Goal: Task Accomplishment & Management: Complete application form

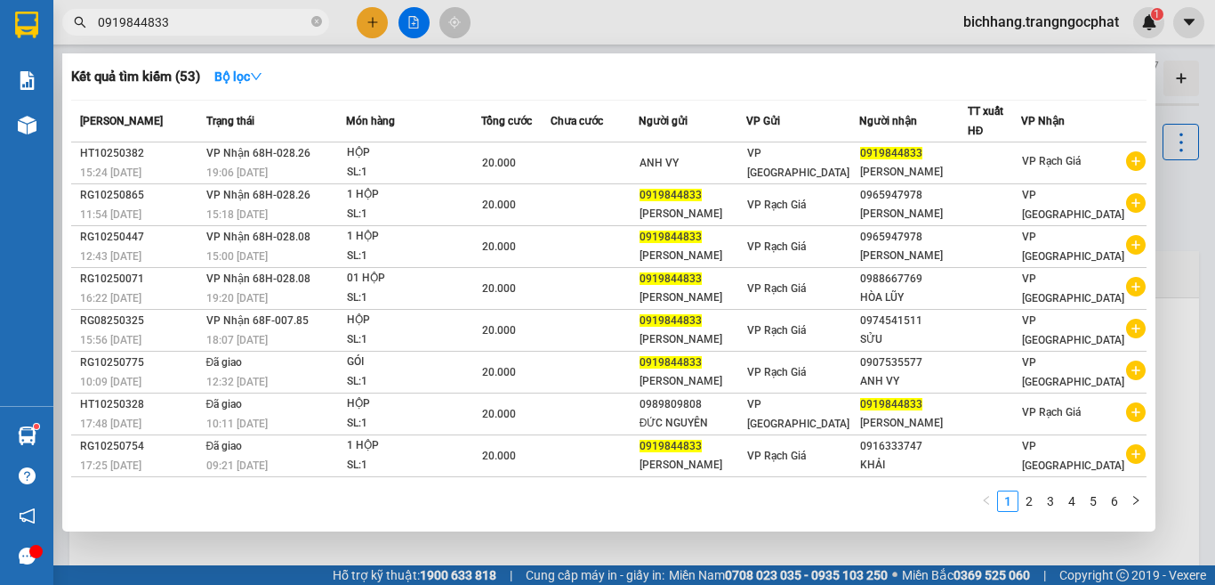
click at [205, 29] on input "0919844833" at bounding box center [203, 22] width 210 height 20
click at [205, 28] on input "0919844833" at bounding box center [203, 22] width 210 height 20
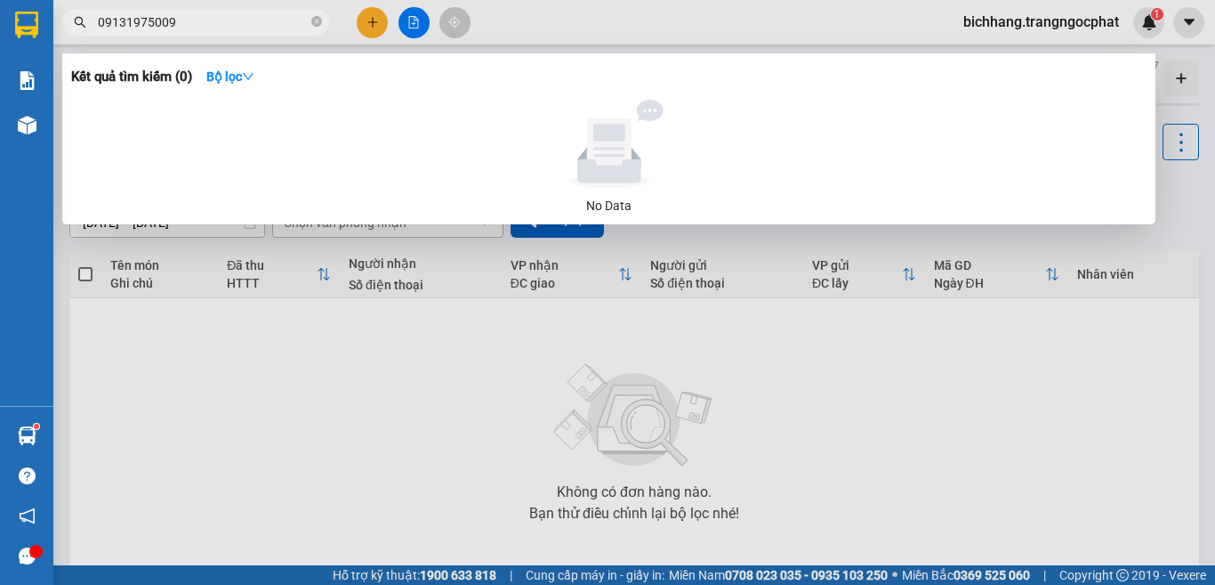
click at [175, 20] on input "09131975009" at bounding box center [203, 22] width 210 height 20
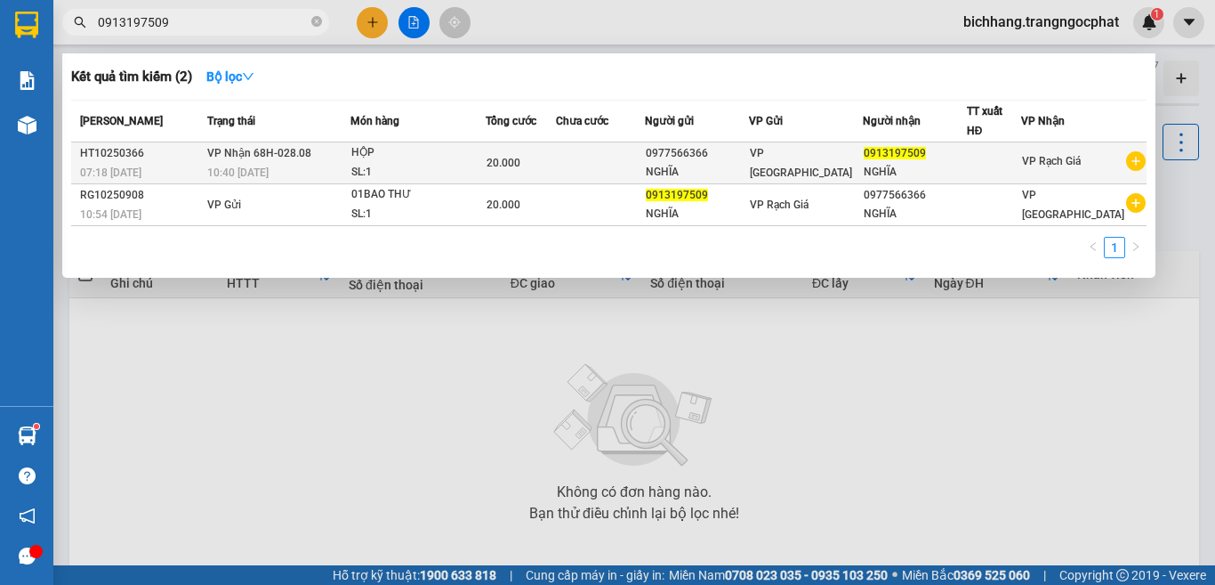
type input "0913197509"
click at [583, 155] on td at bounding box center [600, 163] width 89 height 42
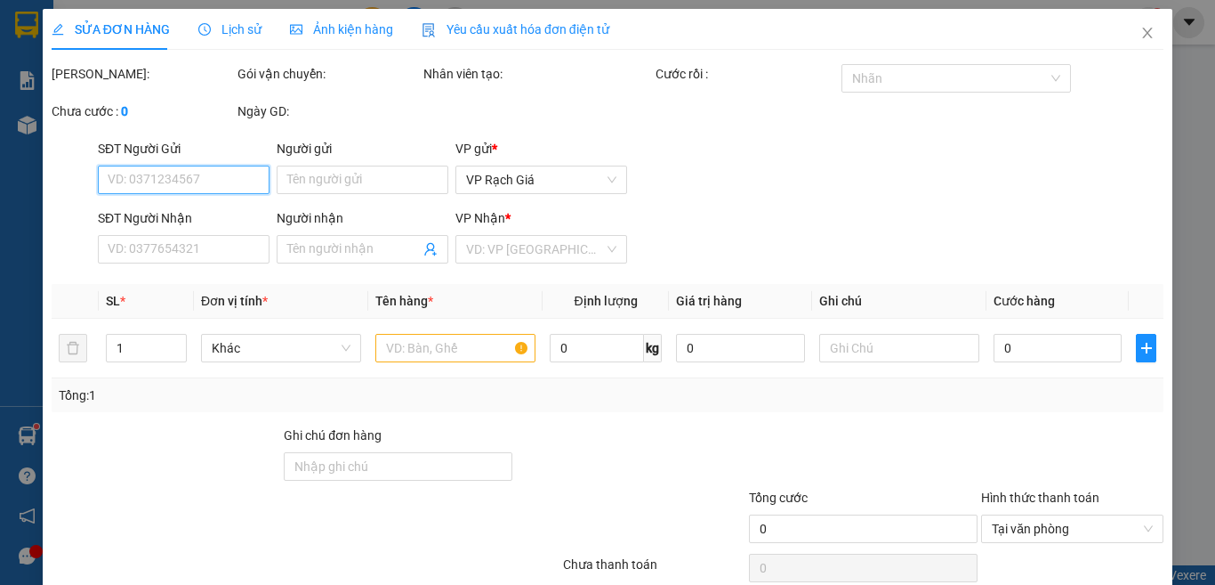
type input "0977566366"
type input "NGHĨA"
type input "0913197509"
type input "NGHĨA"
type input "20.000"
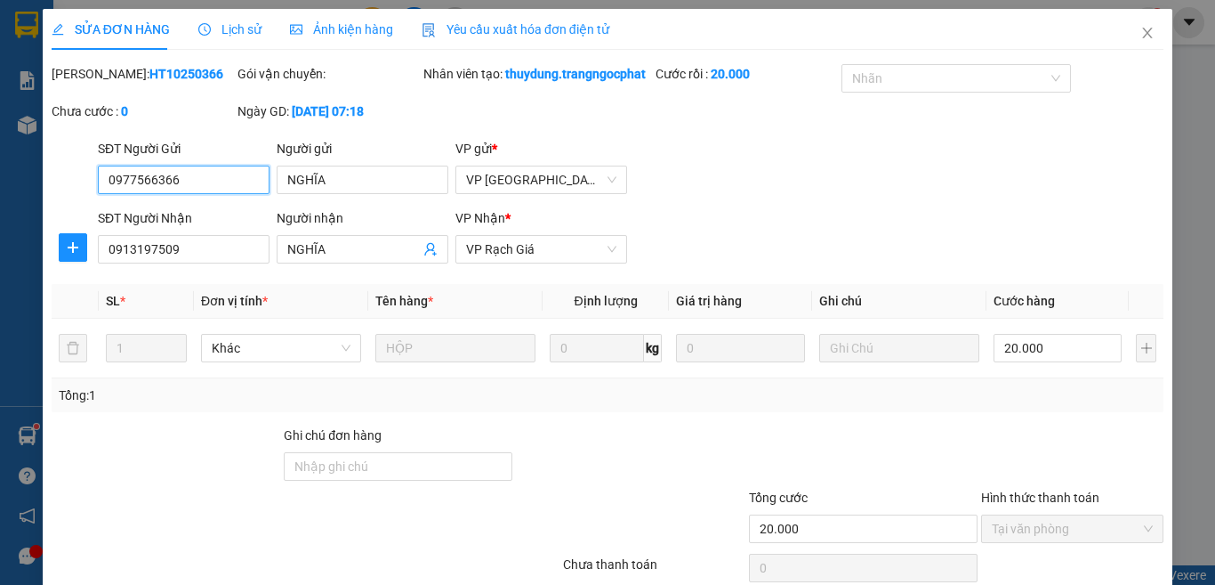
scroll to position [152, 0]
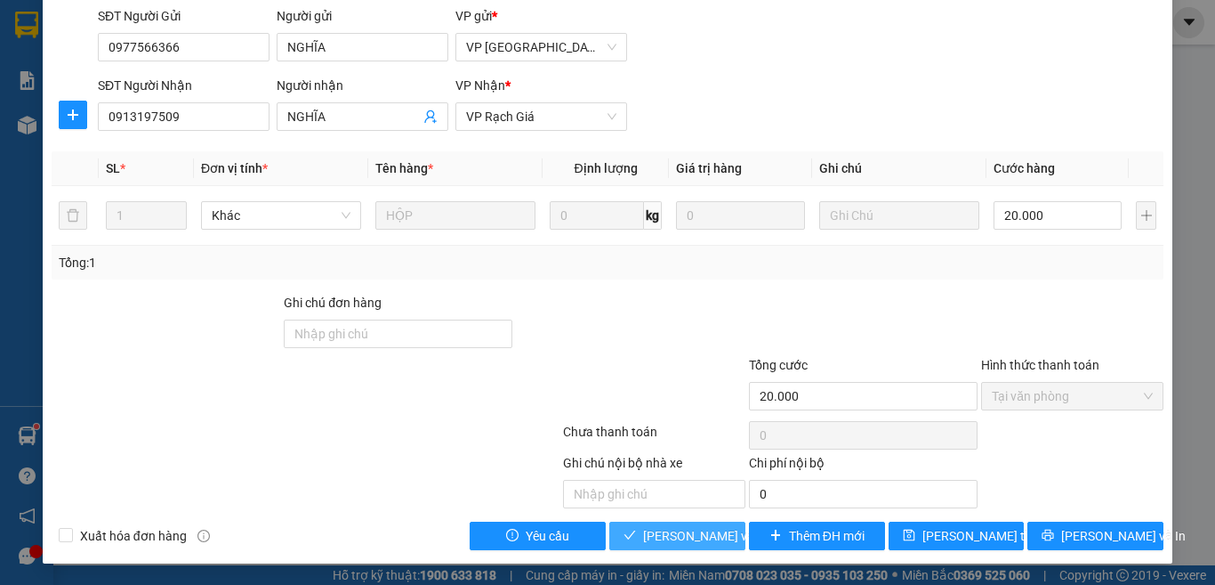
click at [695, 537] on span "[PERSON_NAME] và Giao hàng" at bounding box center [728, 536] width 171 height 20
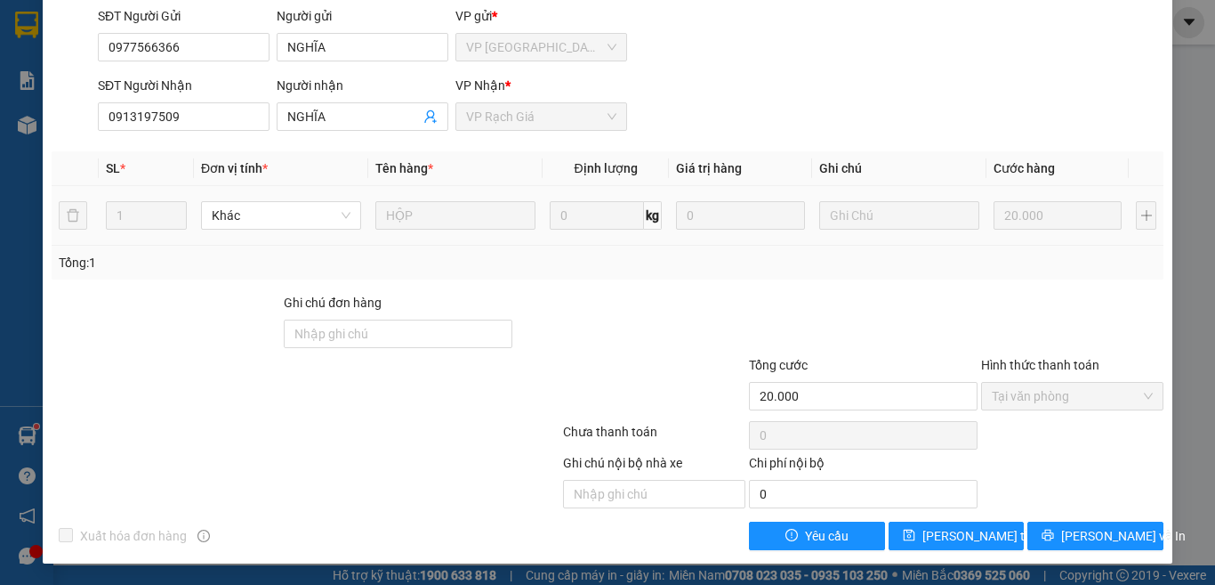
scroll to position [0, 0]
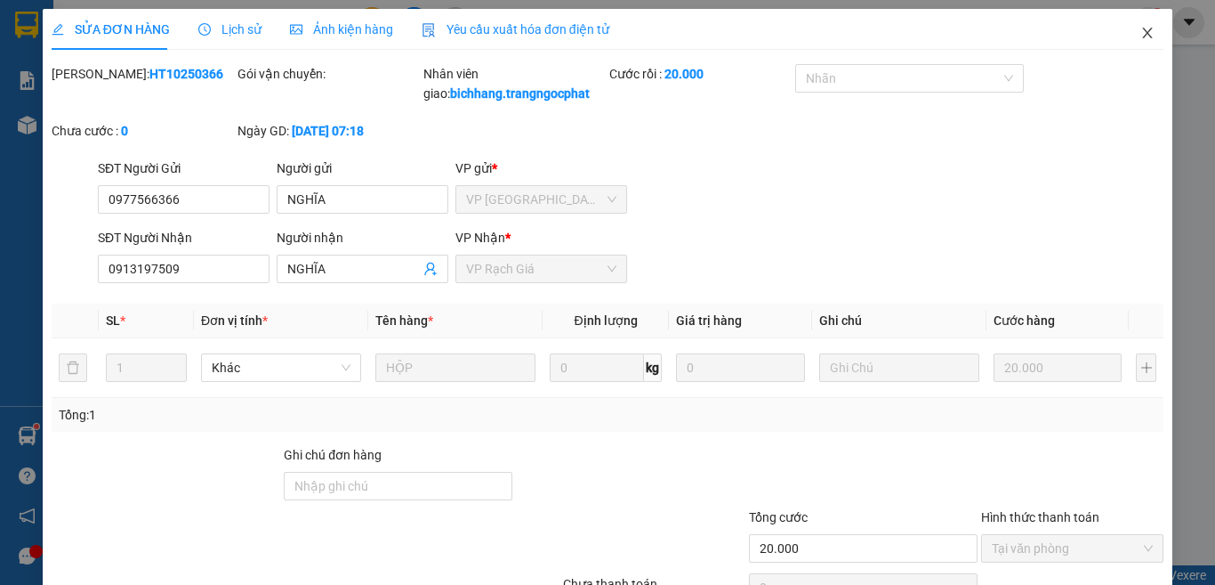
click at [1141, 36] on icon "close" at bounding box center [1148, 33] width 14 height 14
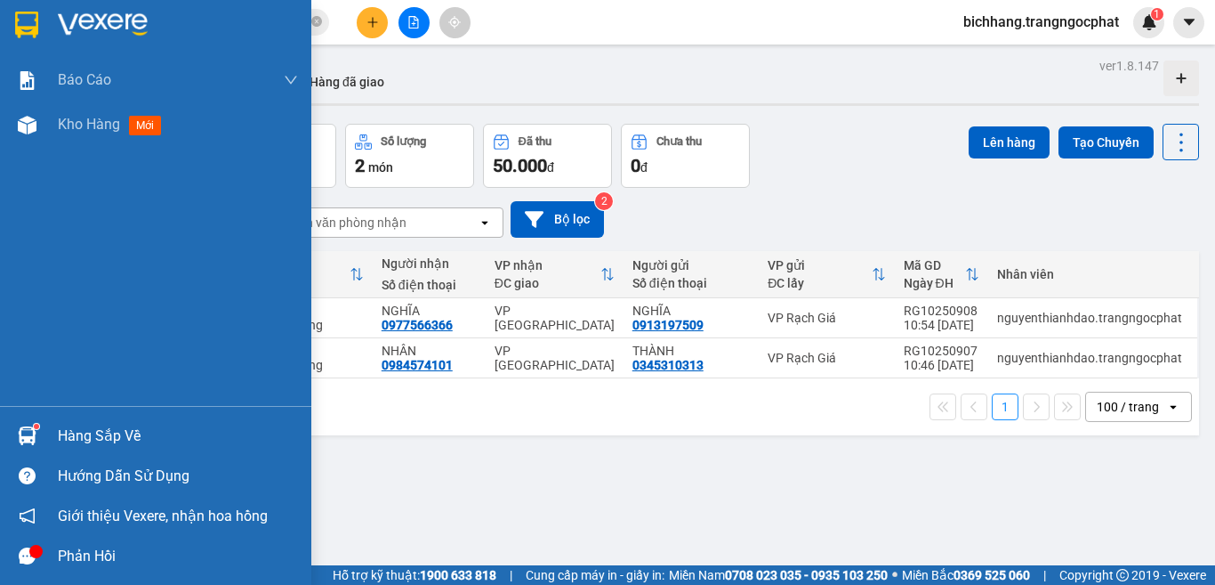
click at [69, 437] on div "Hàng sắp về" at bounding box center [178, 436] width 240 height 27
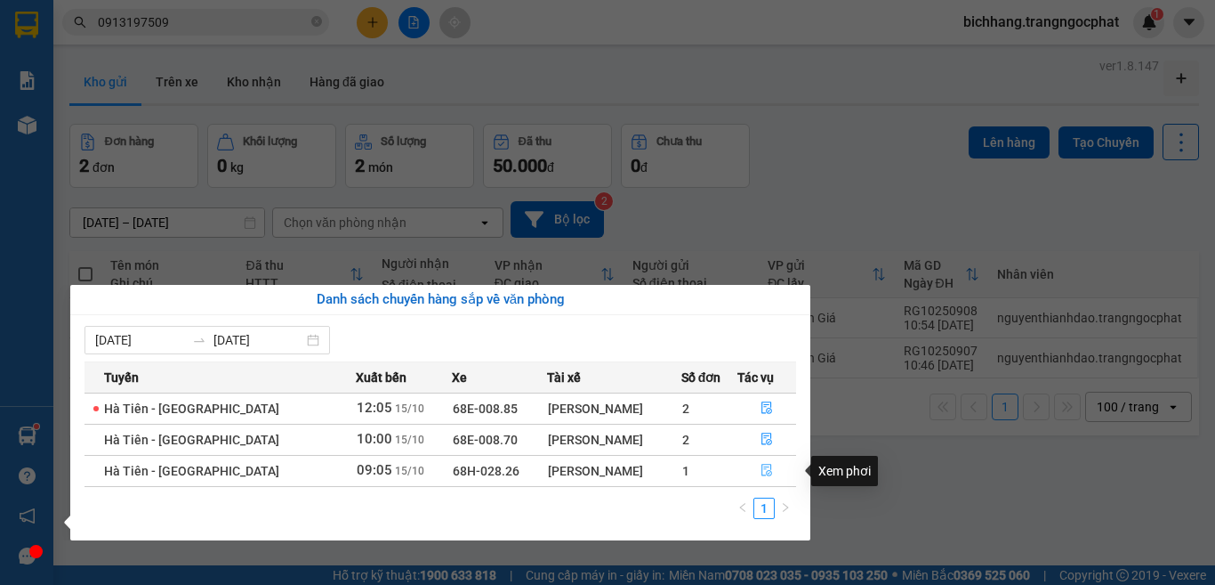
click at [762, 467] on icon "file-done" at bounding box center [767, 470] width 11 height 12
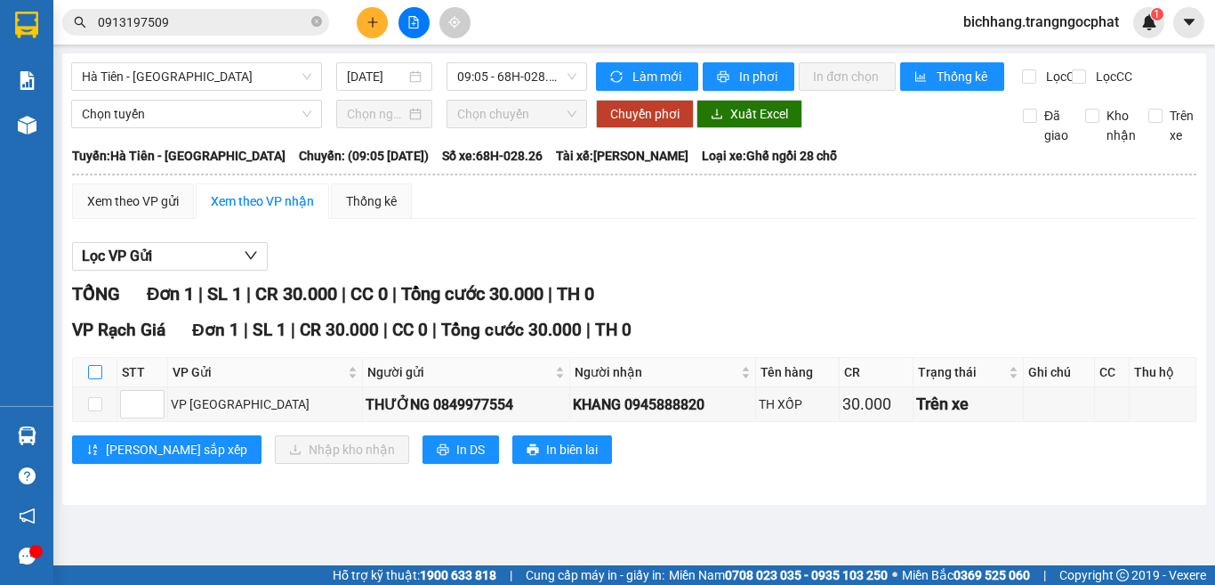
click at [97, 379] on input "checkbox" at bounding box center [95, 372] width 14 height 14
checkbox input "true"
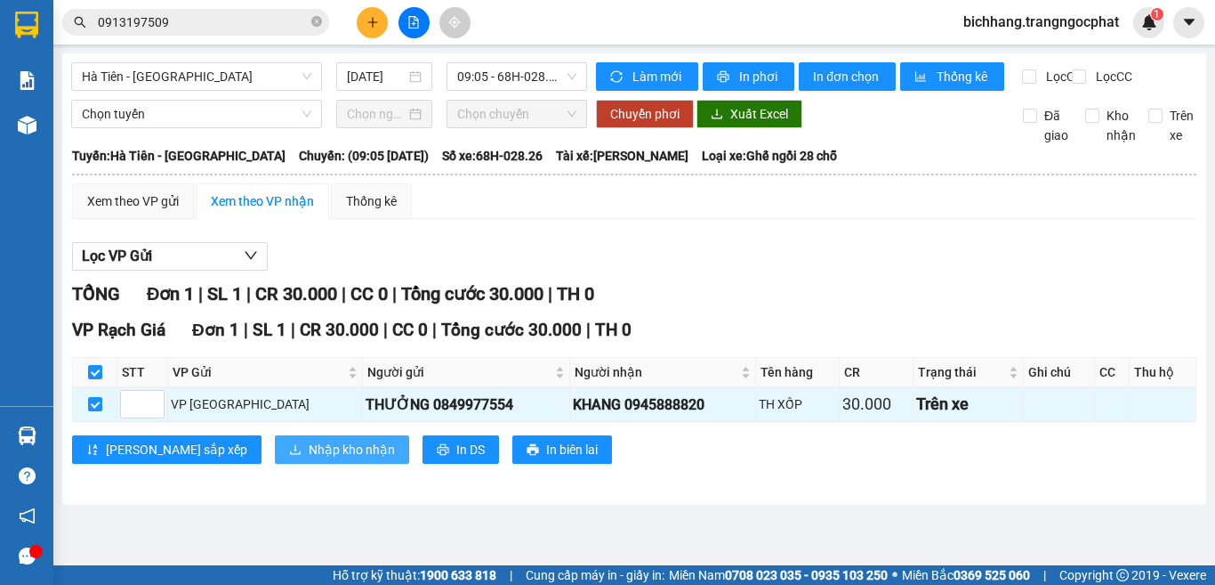
click at [309, 459] on span "Nhập kho nhận" at bounding box center [352, 449] width 86 height 20
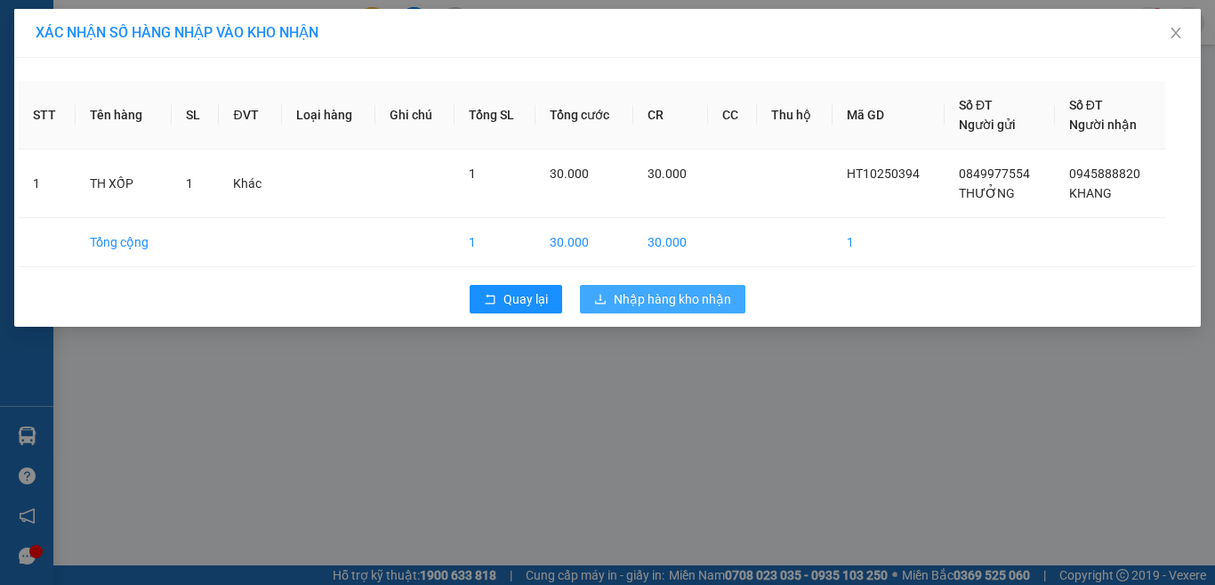
drag, startPoint x: 645, startPoint y: 297, endPoint x: 657, endPoint y: 298, distance: 11.6
click at [648, 297] on span "Nhập hàng kho nhận" at bounding box center [672, 299] width 117 height 20
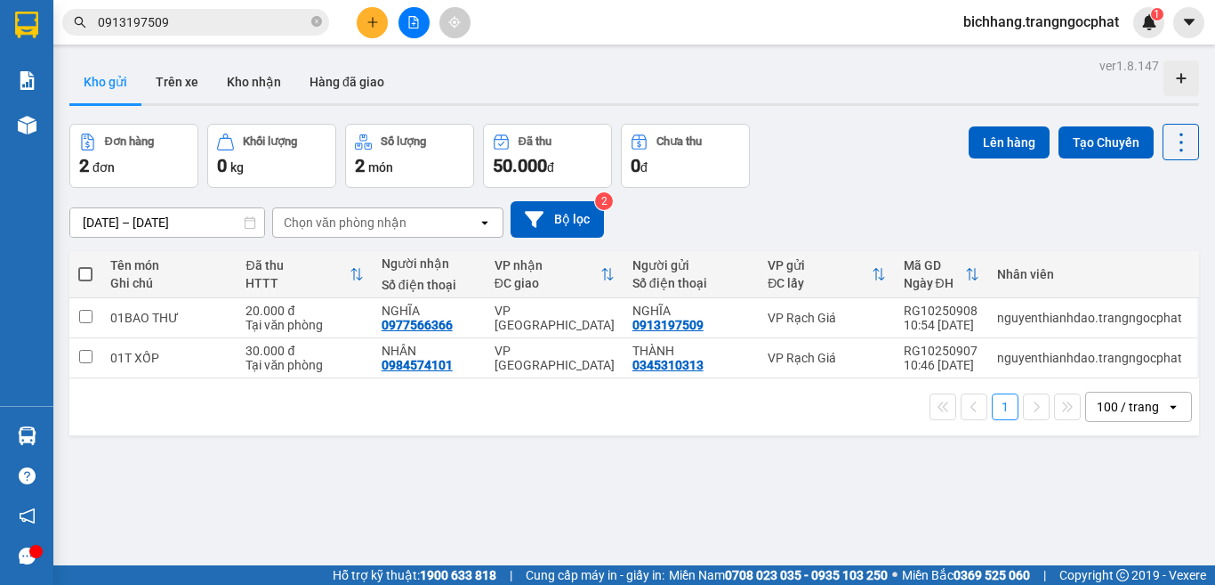
click at [369, 28] on button at bounding box center [372, 22] width 31 height 31
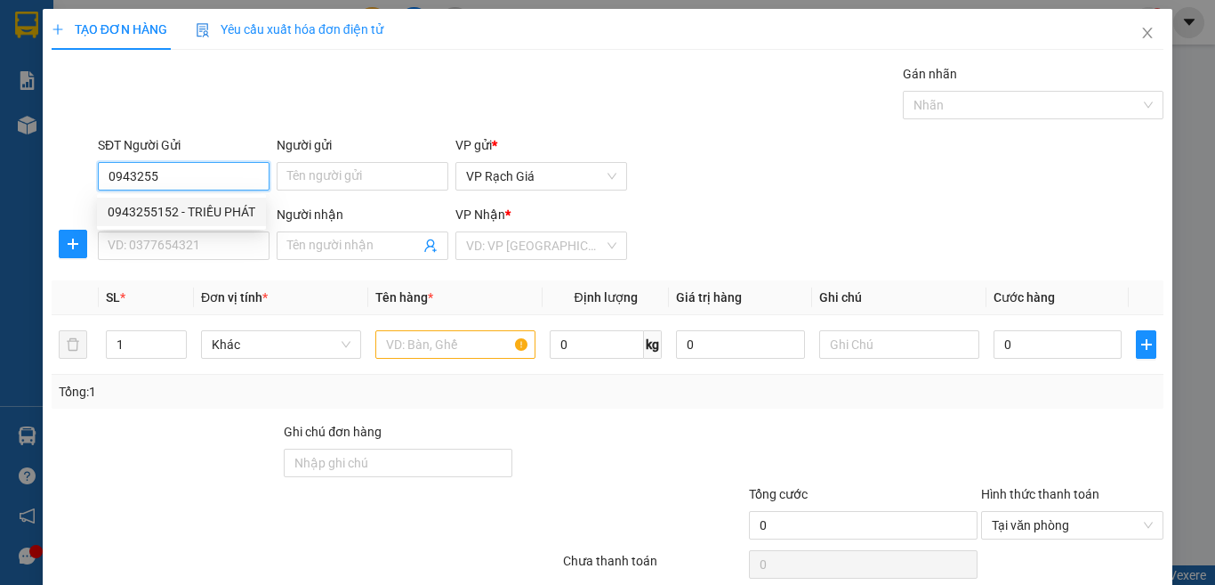
click at [230, 207] on div "0943255152 - TRIỀU PHÁT" at bounding box center [182, 212] width 148 height 20
type input "0943255152"
type input "TRIỀU PHÁT"
type input "0977363636"
type input "CHÚ SINH"
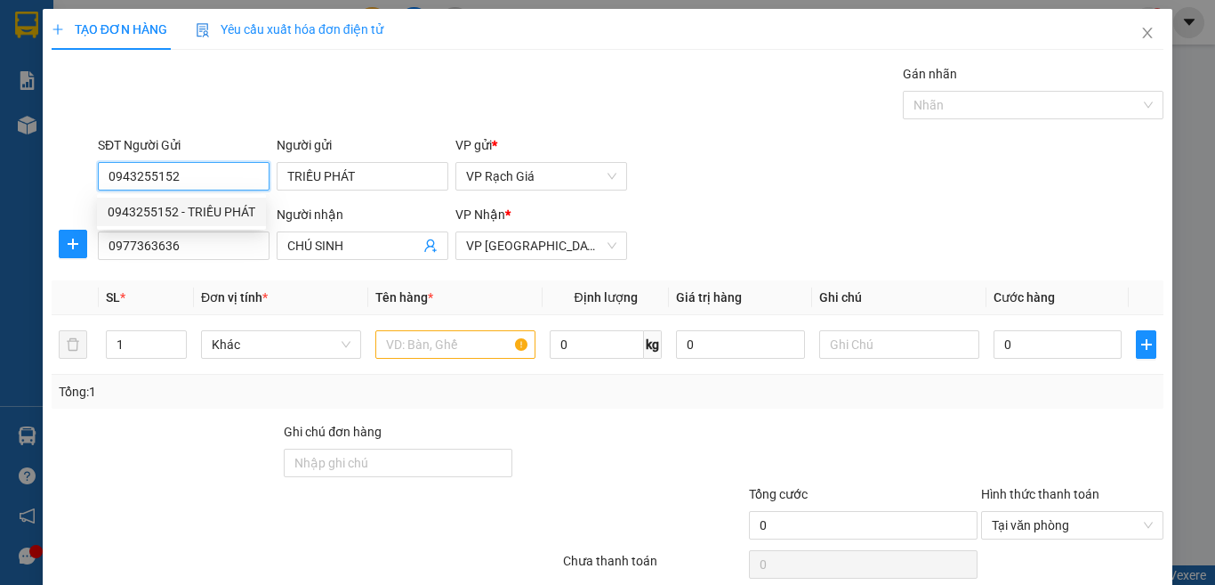
type input "20.000"
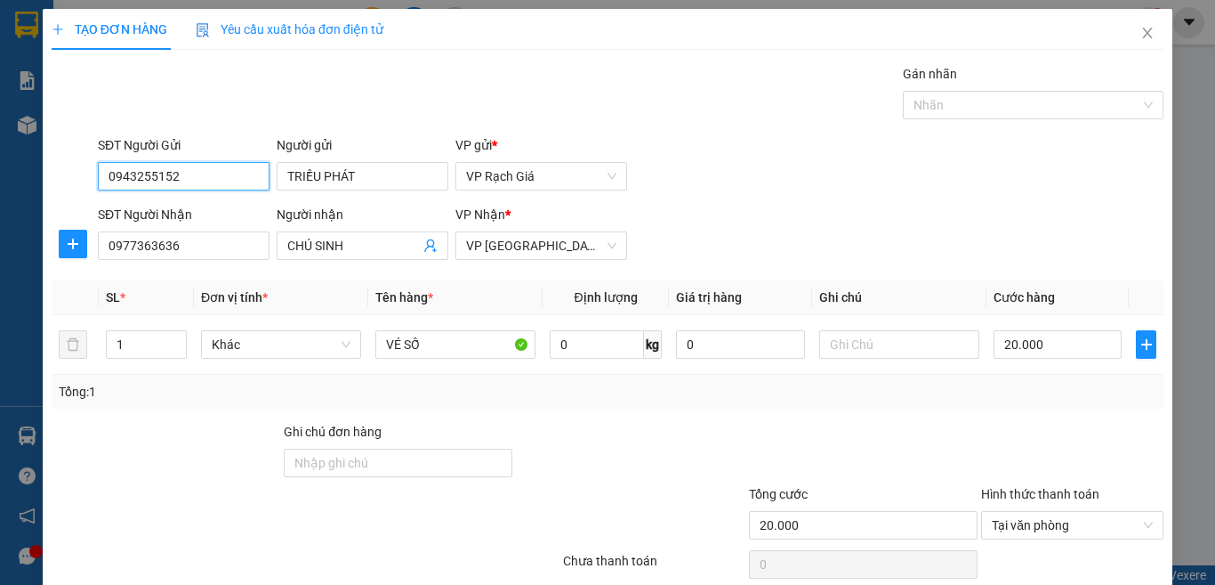
scroll to position [129, 0]
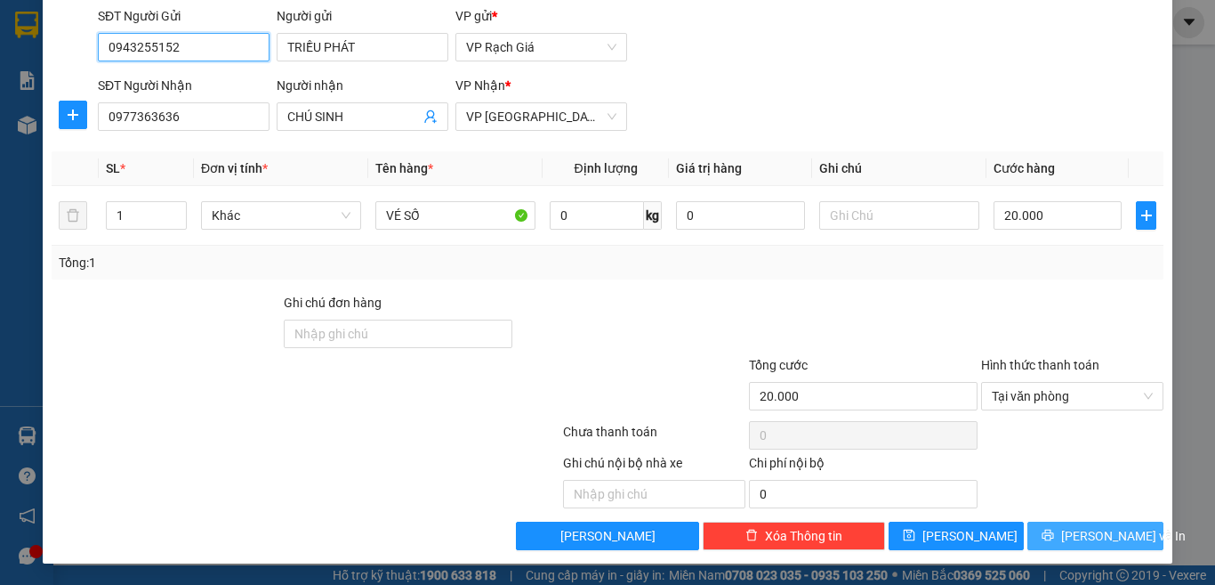
type input "0943255152"
click at [1069, 539] on span "[PERSON_NAME] và In" at bounding box center [1123, 536] width 125 height 20
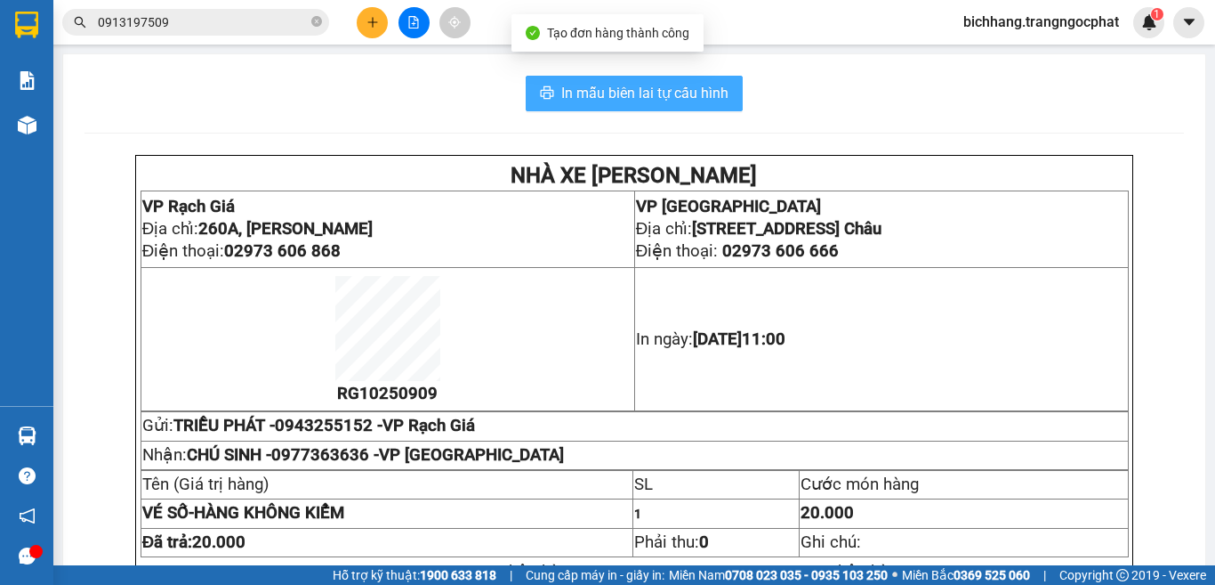
click at [693, 91] on span "In mẫu biên lai tự cấu hình" at bounding box center [644, 93] width 167 height 22
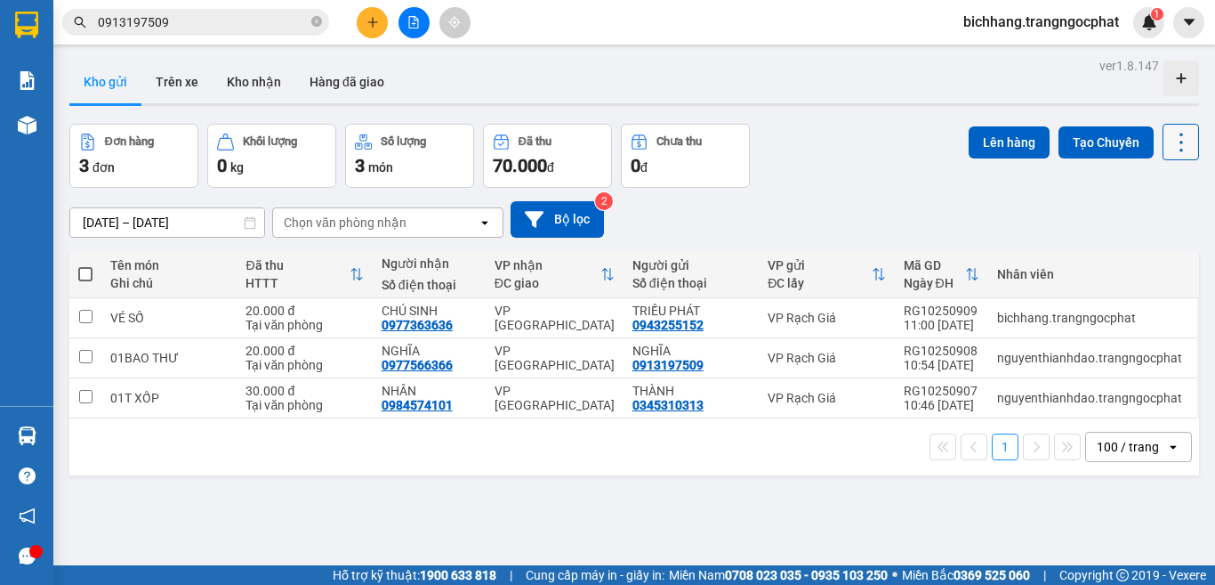
click at [1169, 152] on icon at bounding box center [1181, 142] width 25 height 25
click at [1122, 252] on span "Làm mới" at bounding box center [1141, 255] width 49 height 18
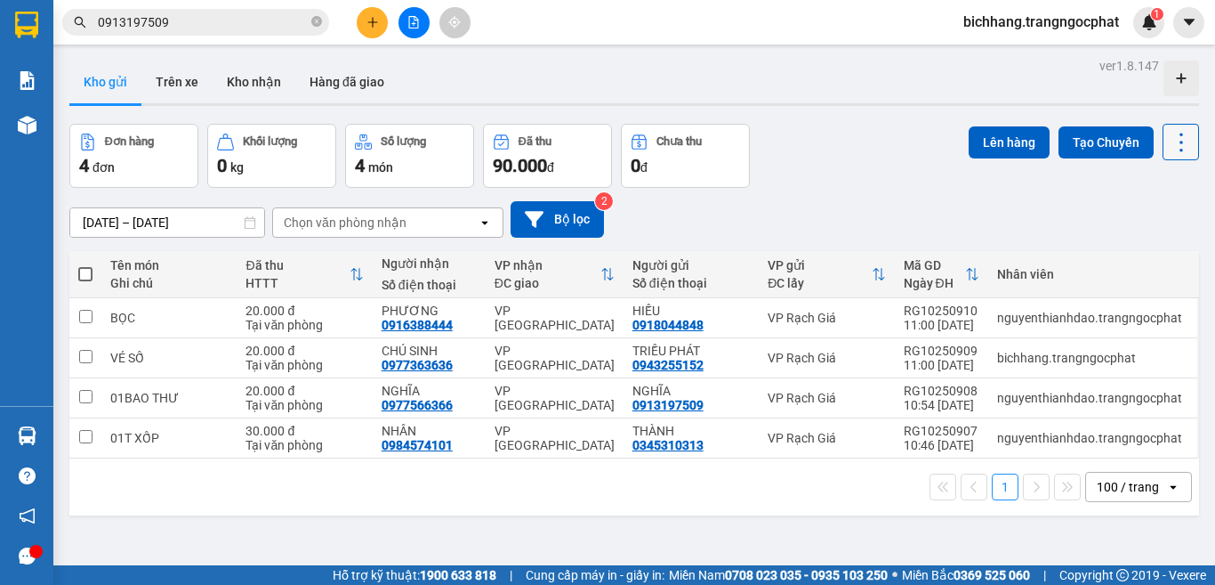
click at [1169, 144] on icon at bounding box center [1181, 142] width 25 height 25
click at [1134, 252] on span "Làm mới" at bounding box center [1141, 255] width 49 height 18
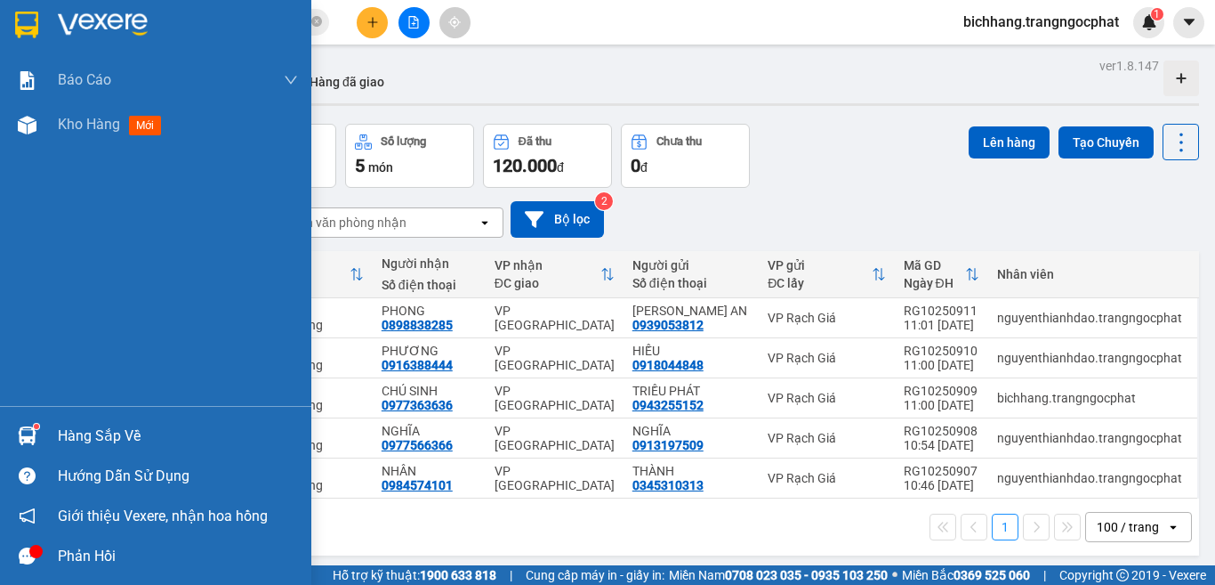
click at [93, 442] on div "Hàng sắp về" at bounding box center [178, 436] width 240 height 27
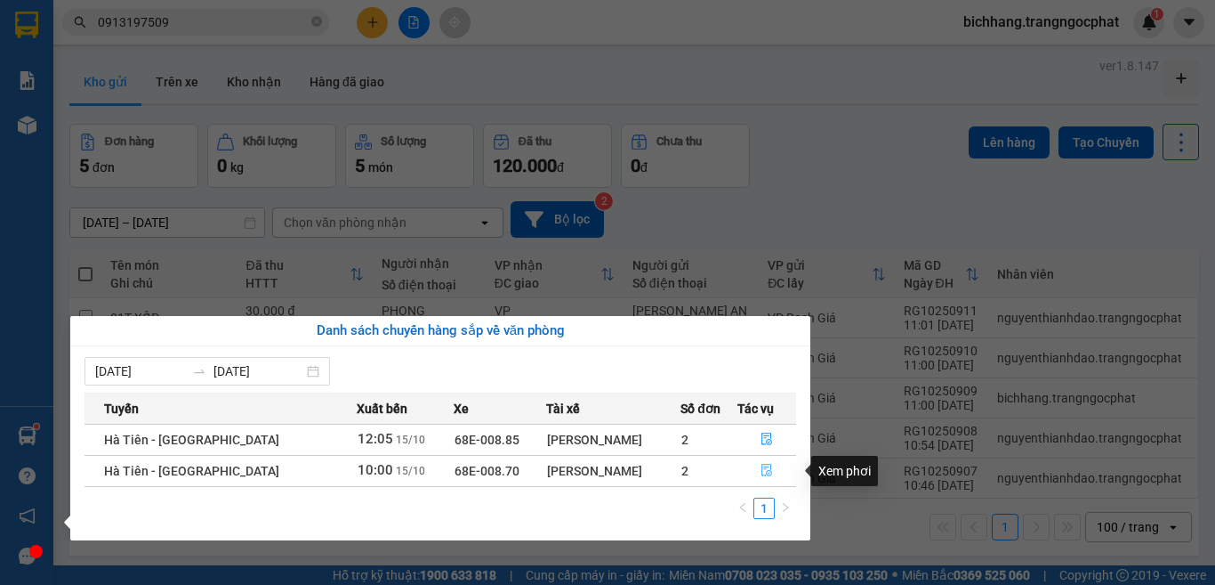
click at [753, 468] on button "button" at bounding box center [767, 470] width 58 height 28
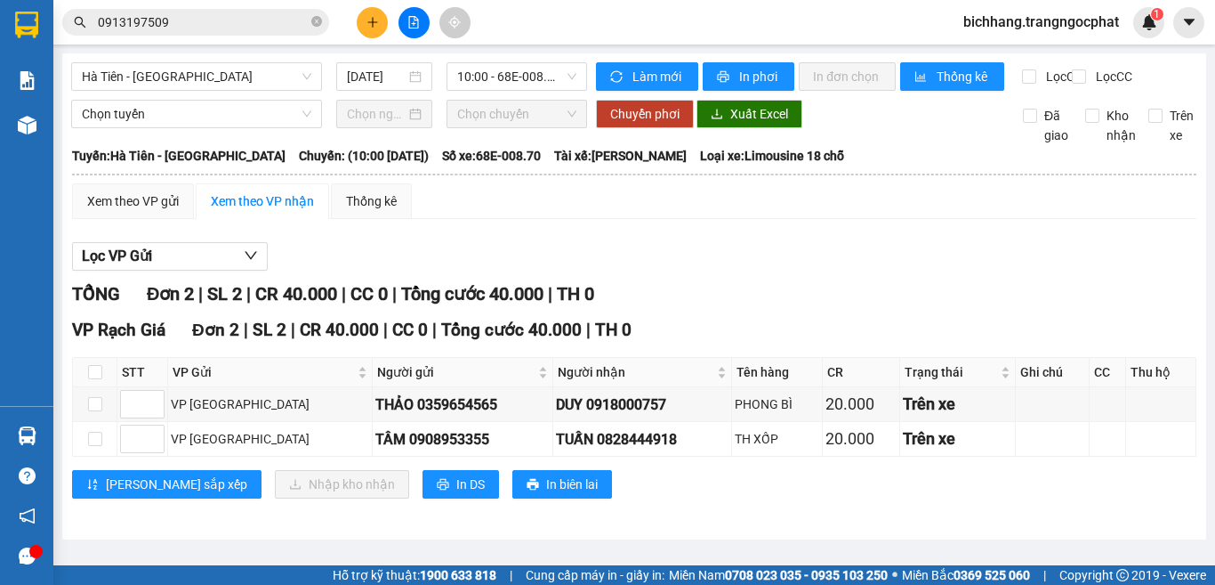
click at [367, 26] on icon "plus" at bounding box center [373, 22] width 12 height 12
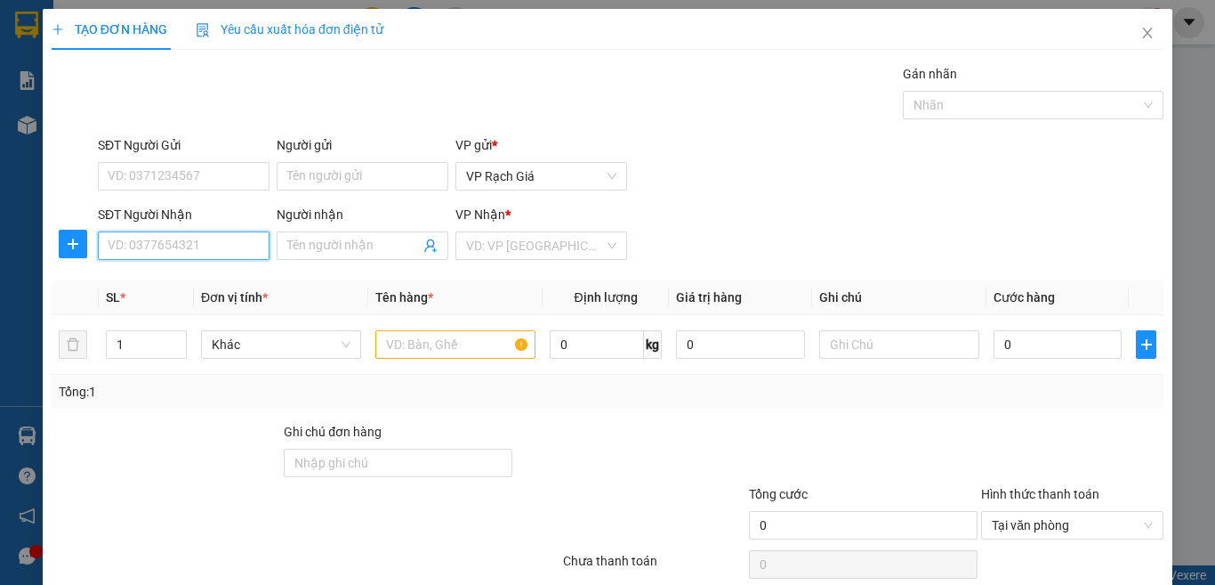
click at [240, 247] on input "SĐT Người Nhận" at bounding box center [184, 245] width 172 height 28
type input "0949456800"
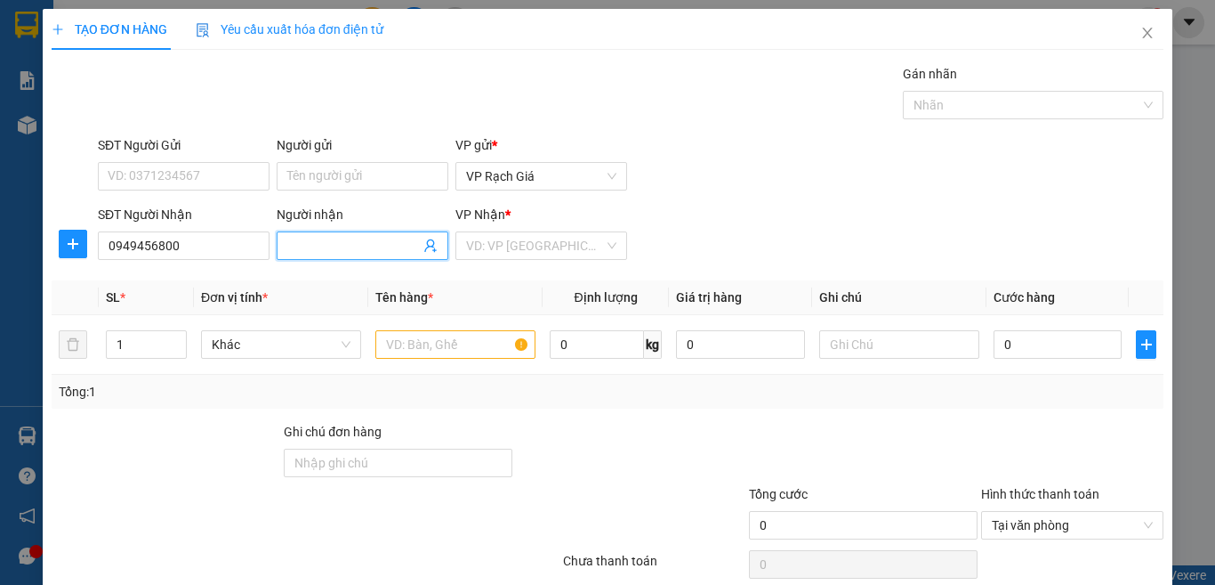
click at [371, 250] on input "Người nhận" at bounding box center [353, 246] width 133 height 20
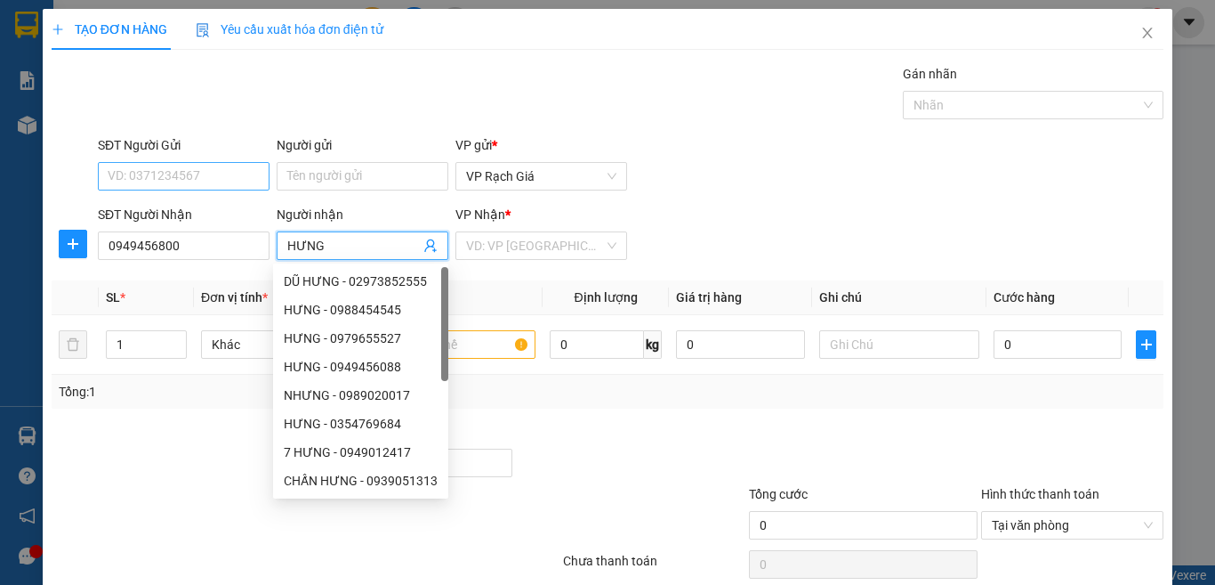
type input "HƯNG"
click at [206, 183] on input "SĐT Người Gửi" at bounding box center [184, 176] width 172 height 28
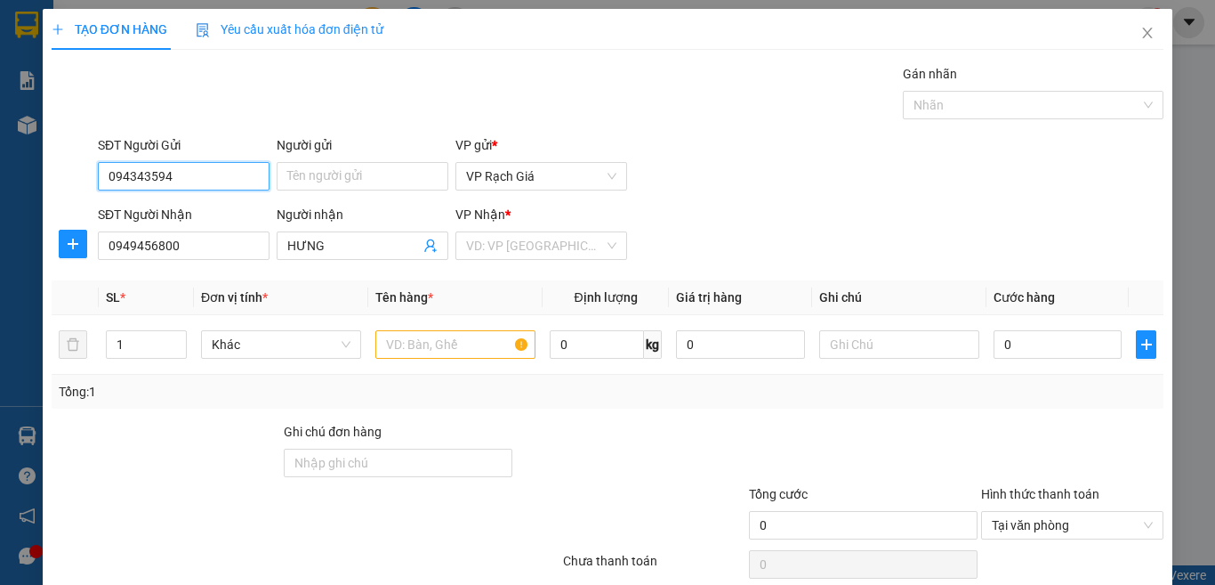
type input "0943435943"
click at [194, 204] on div "0943435943 - NGHỊ" at bounding box center [182, 212] width 148 height 20
type input "NGHỊ"
type input "80.000"
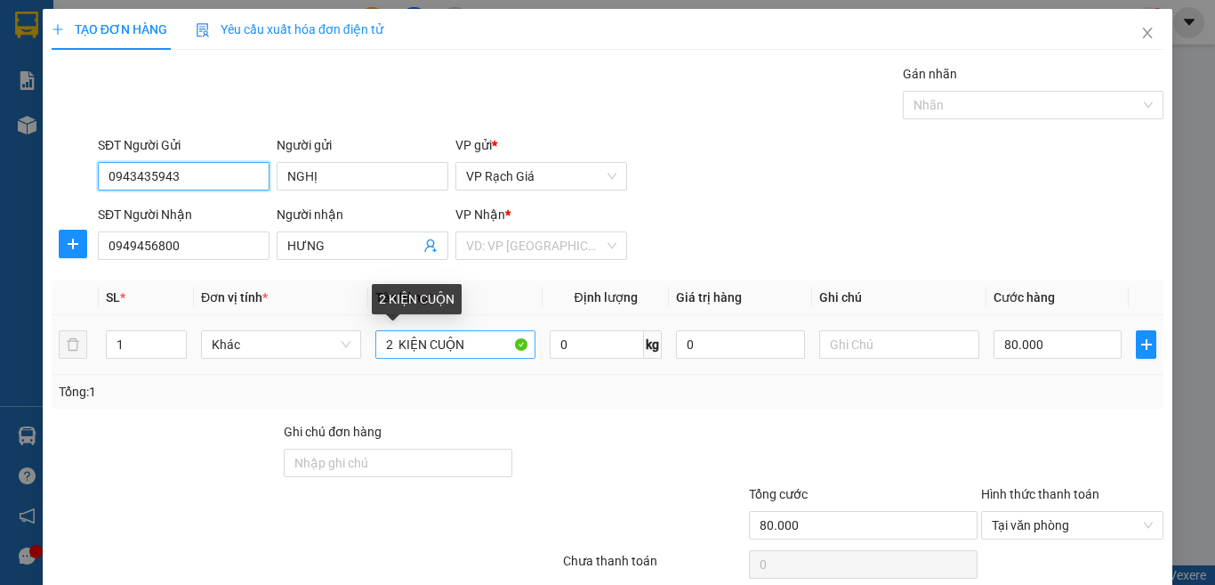
type input "0943435943"
click at [466, 330] on input "2 KIỆN CUỘN" at bounding box center [455, 344] width 160 height 28
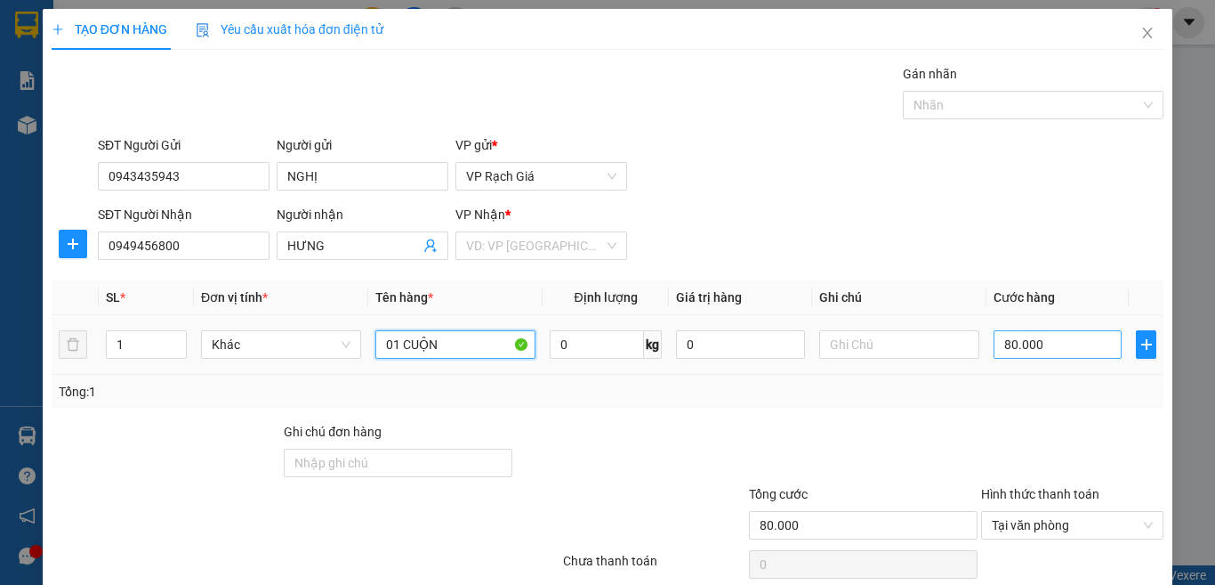
type input "01 CUỘN"
click at [1029, 330] on input "80.000" at bounding box center [1058, 344] width 128 height 28
type input "3"
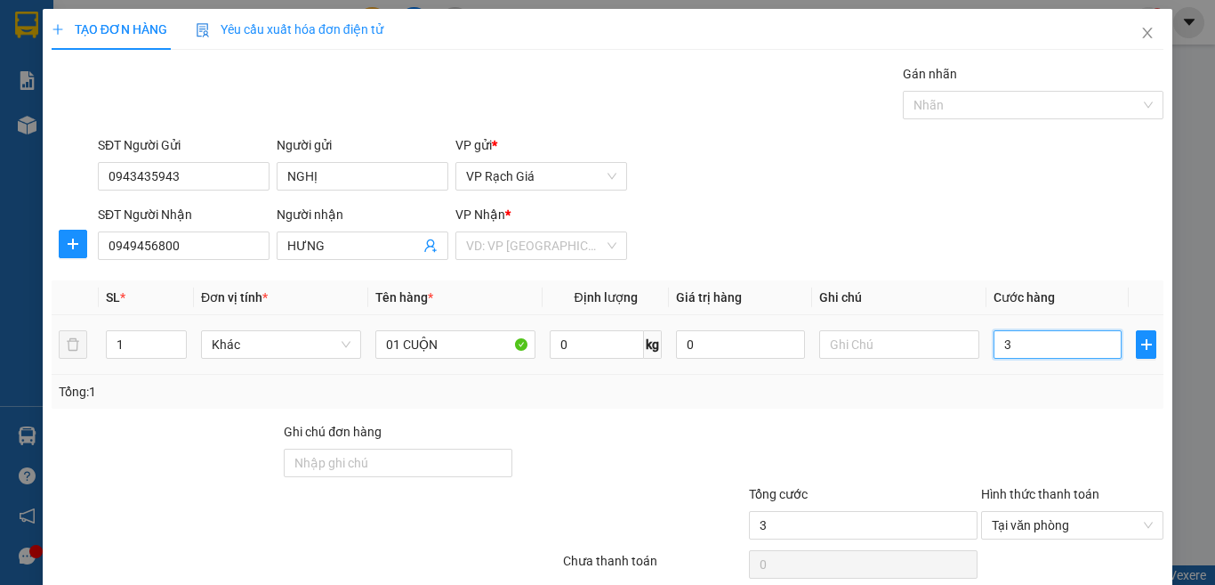
type input "30"
type input "300"
type input "3.000"
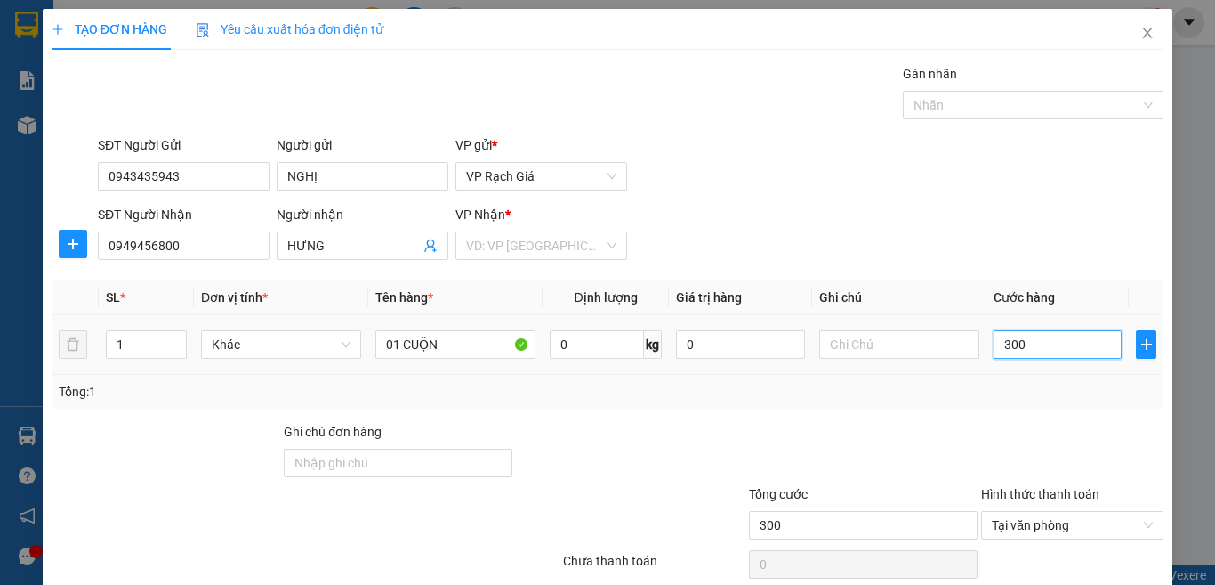
type input "3.000"
type input "30.000"
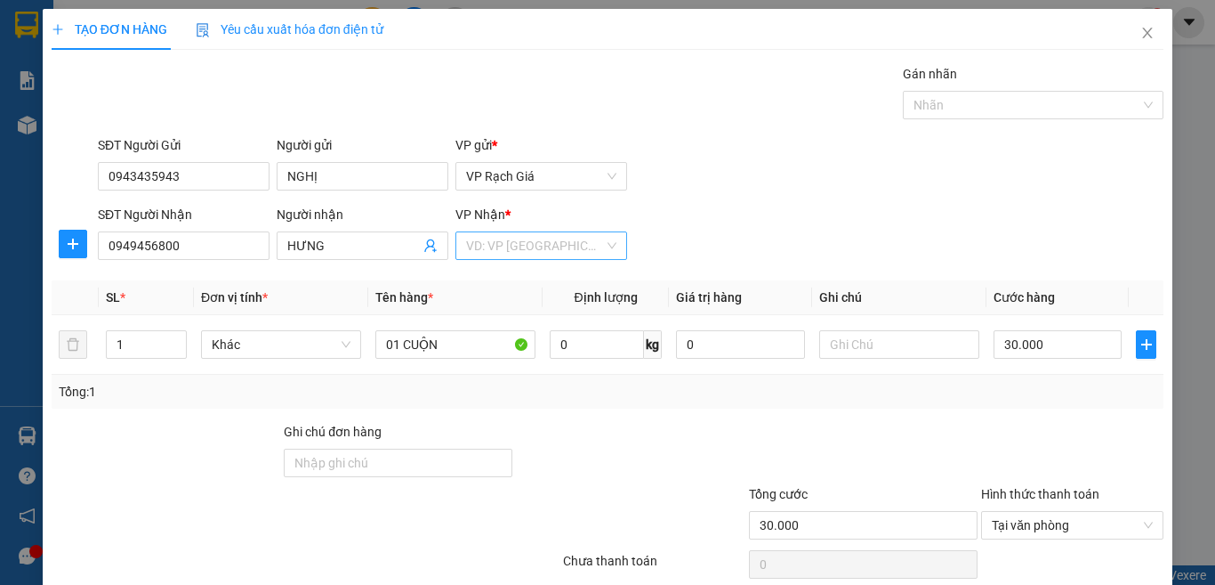
click at [524, 232] on input "search" at bounding box center [535, 245] width 138 height 27
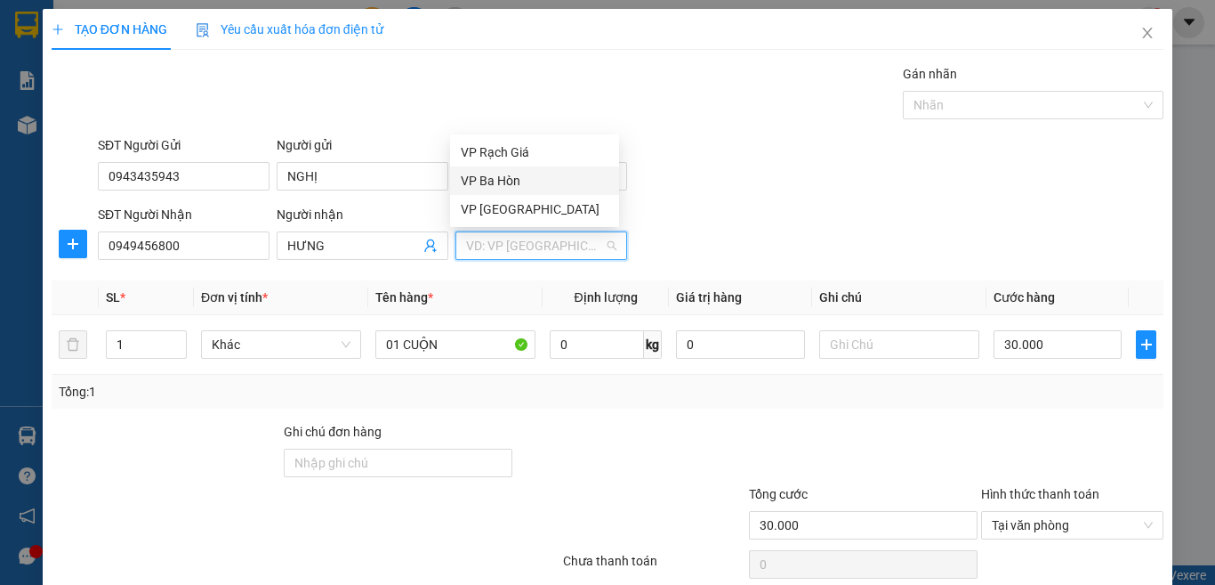
click at [517, 181] on div "VP Ba Hòn" at bounding box center [535, 181] width 148 height 20
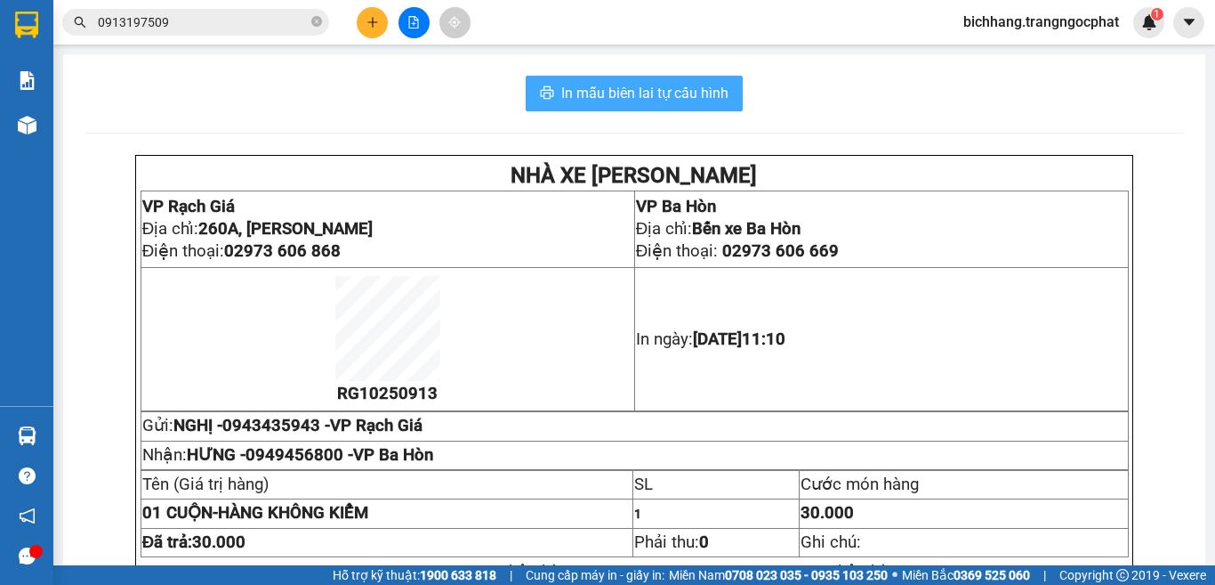
click at [686, 93] on span "In mẫu biên lai tự cấu hình" at bounding box center [644, 93] width 167 height 22
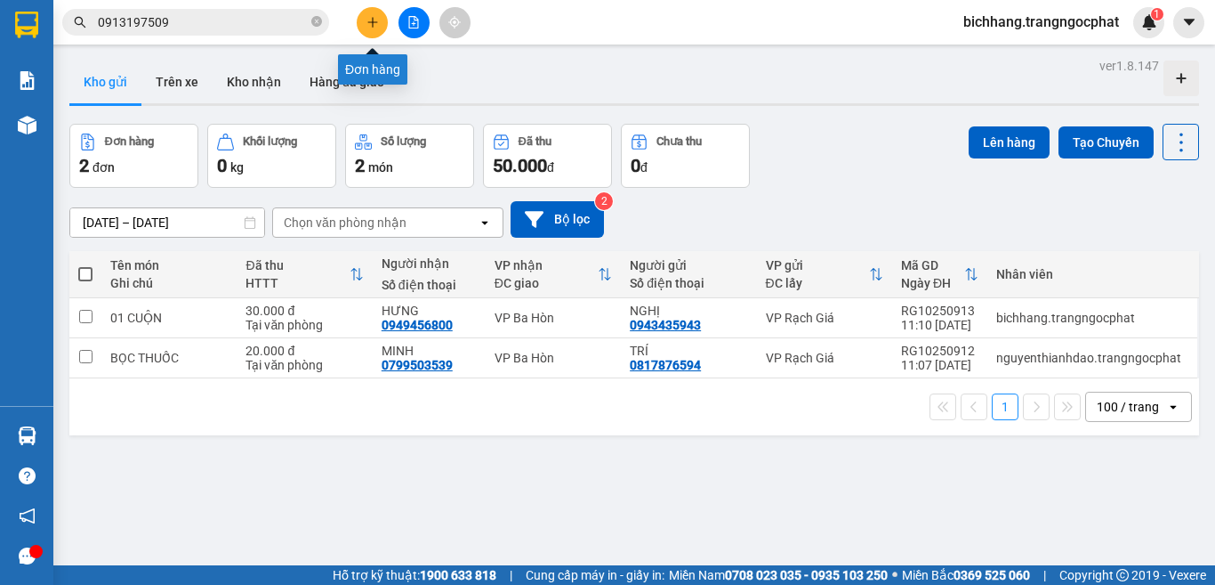
click at [372, 18] on icon "plus" at bounding box center [373, 22] width 12 height 12
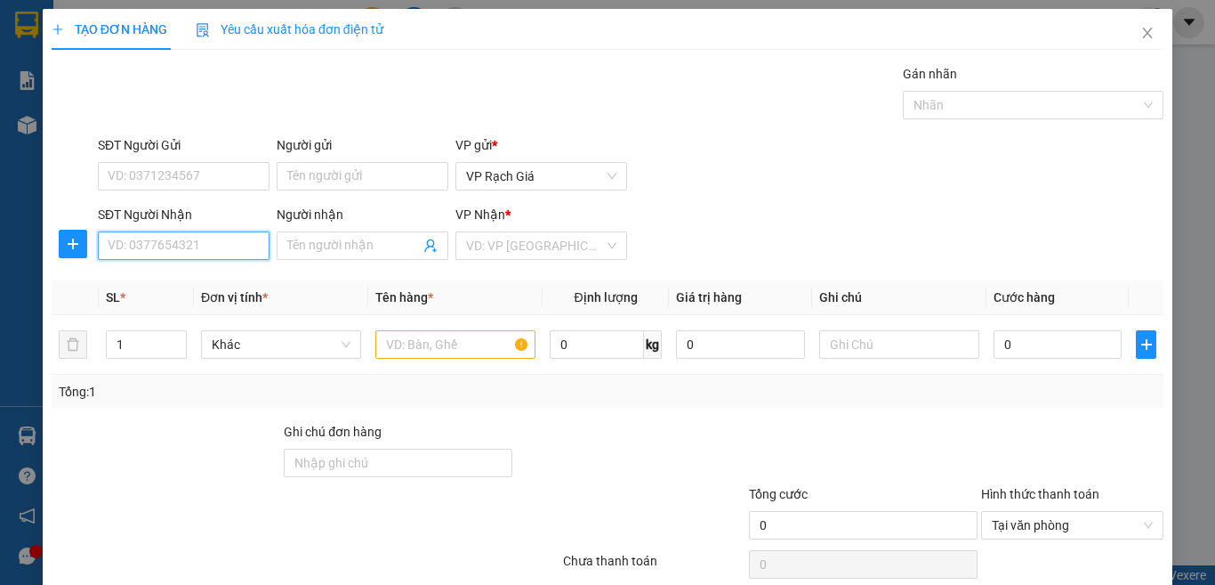
click at [255, 252] on input "SĐT Người Nhận" at bounding box center [184, 245] width 172 height 28
click at [289, 244] on input "Người nhận" at bounding box center [353, 246] width 133 height 20
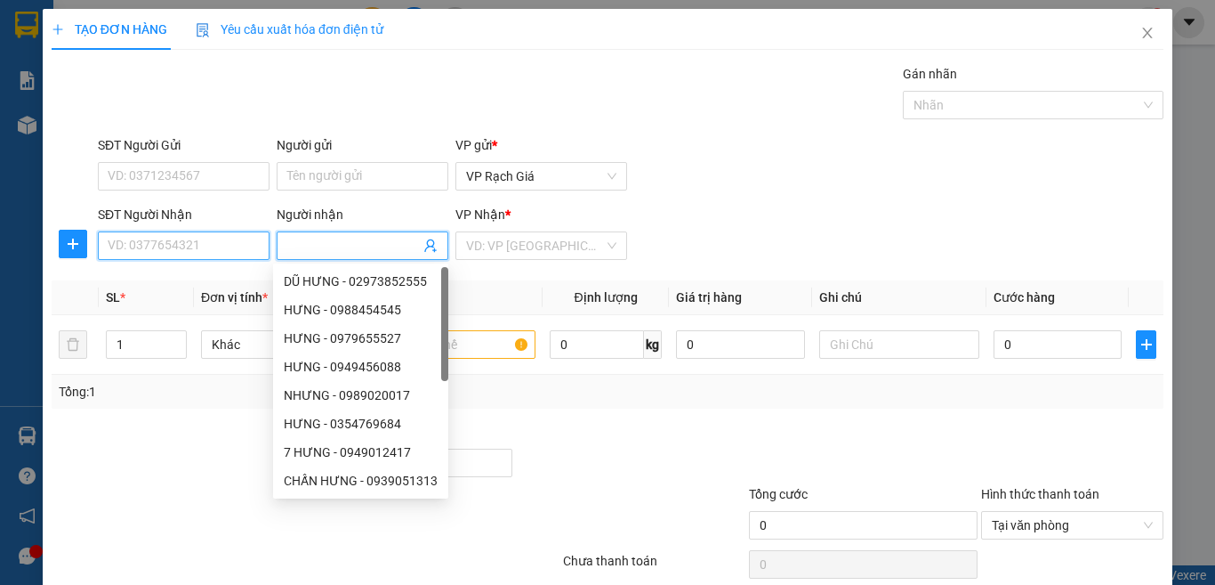
drag, startPoint x: 226, startPoint y: 242, endPoint x: 194, endPoint y: 252, distance: 33.5
click at [211, 246] on input "SĐT Người Nhận" at bounding box center [184, 245] width 172 height 28
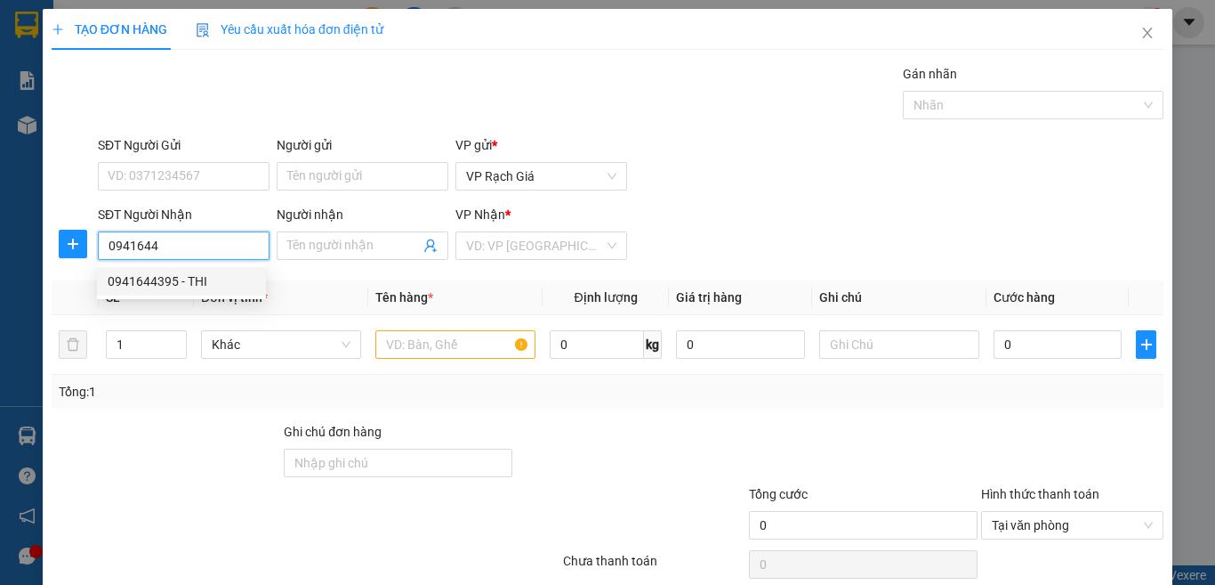
click at [206, 286] on div "0941644395 - THI" at bounding box center [182, 281] width 148 height 20
type input "0941644395"
type input "THI"
type input "30.000"
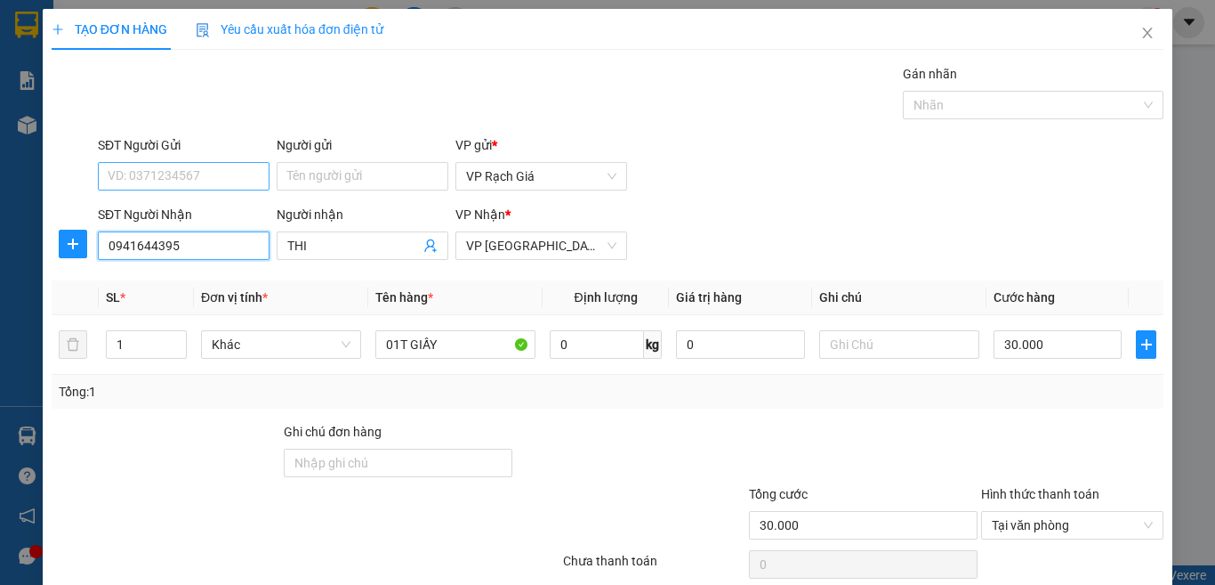
type input "0941644395"
click at [235, 173] on input "SĐT Người Gửi" at bounding box center [184, 176] width 172 height 28
type input "0942798198"
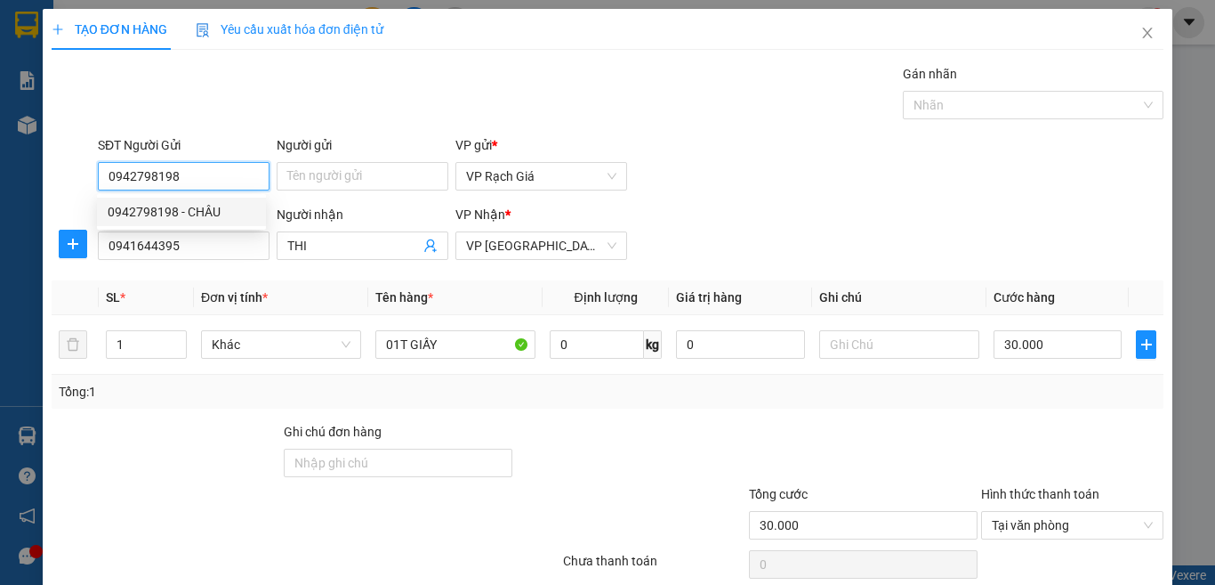
click at [217, 210] on div "0942798198 - CHÂU" at bounding box center [182, 212] width 148 height 20
type input "CHÂU"
type input "20.000"
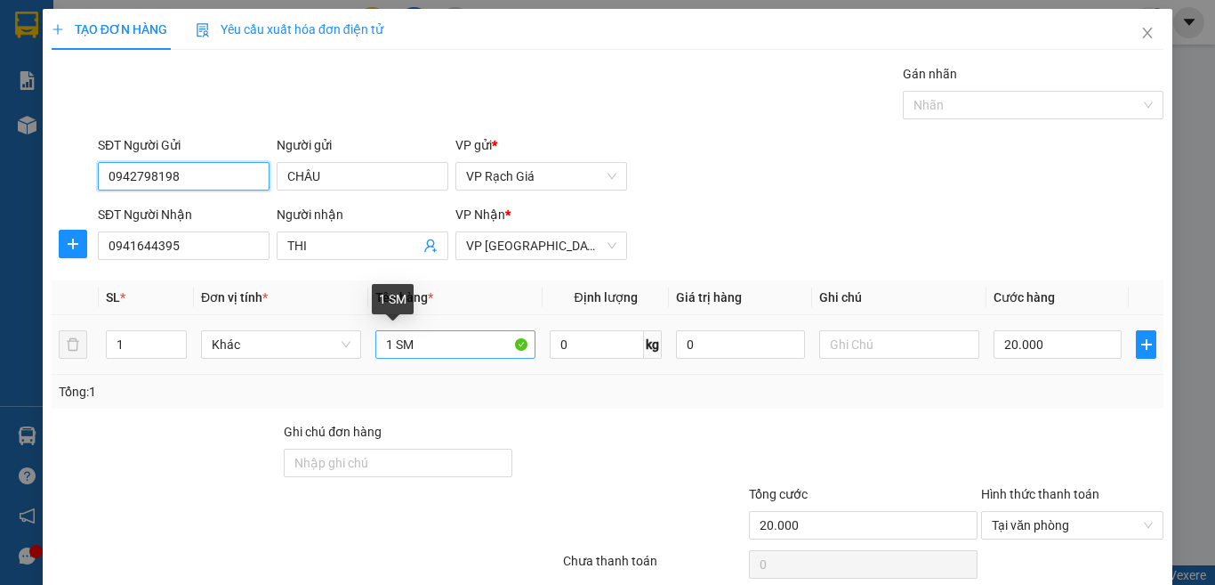
type input "0942798198"
click at [453, 330] on input "1 SM" at bounding box center [455, 344] width 160 height 28
type input "S"
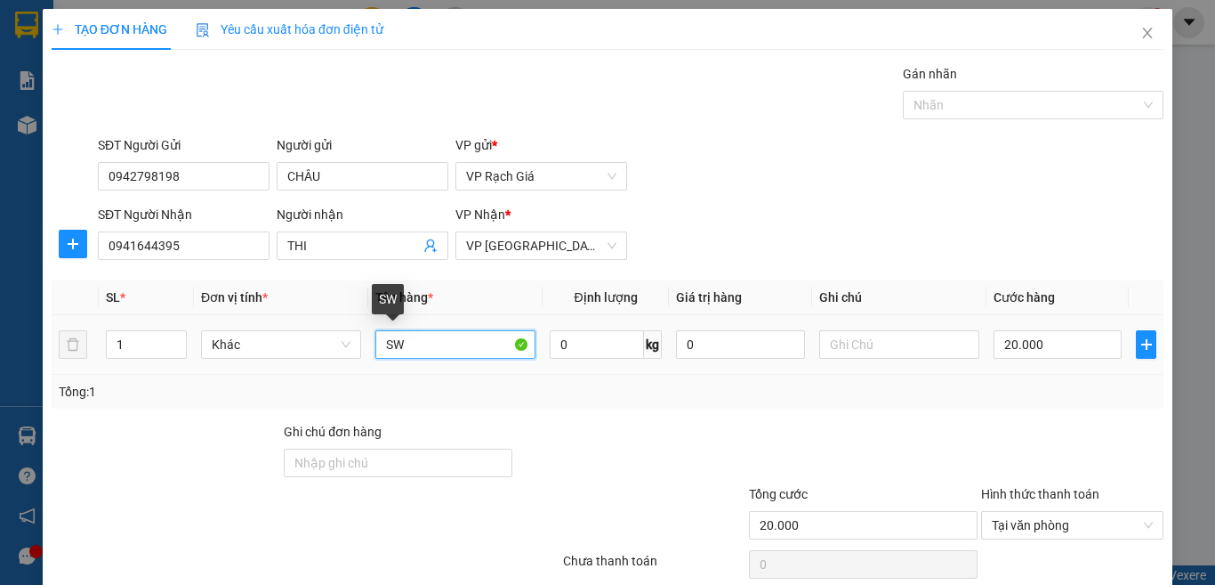
type input "S"
type input "SẮP HỒ SƠ"
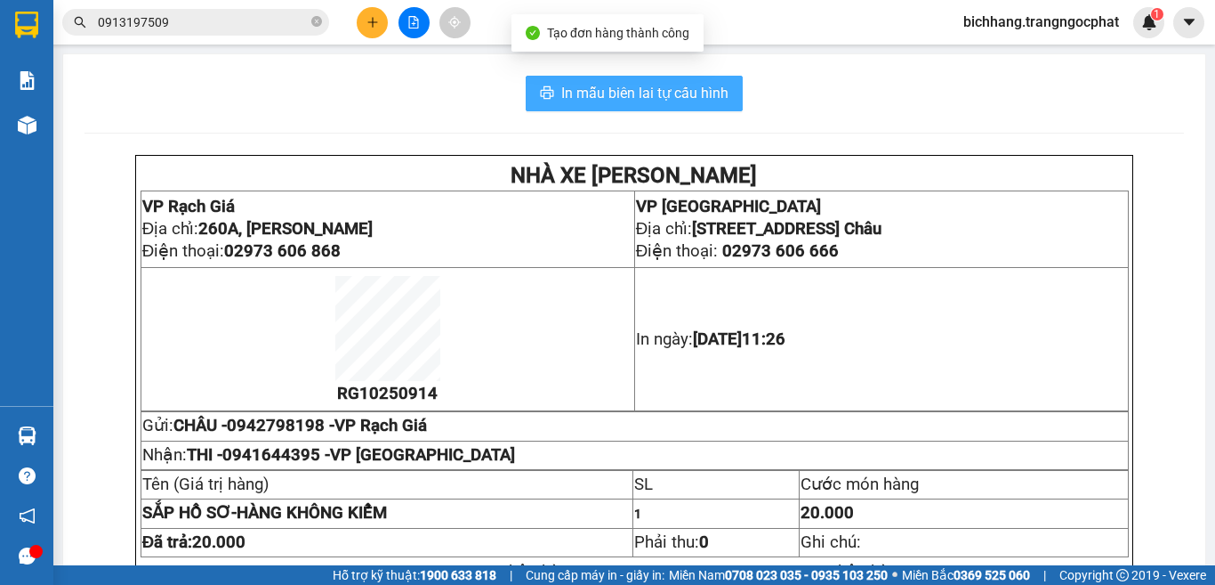
click at [703, 94] on span "In mẫu biên lai tự cấu hình" at bounding box center [644, 93] width 167 height 22
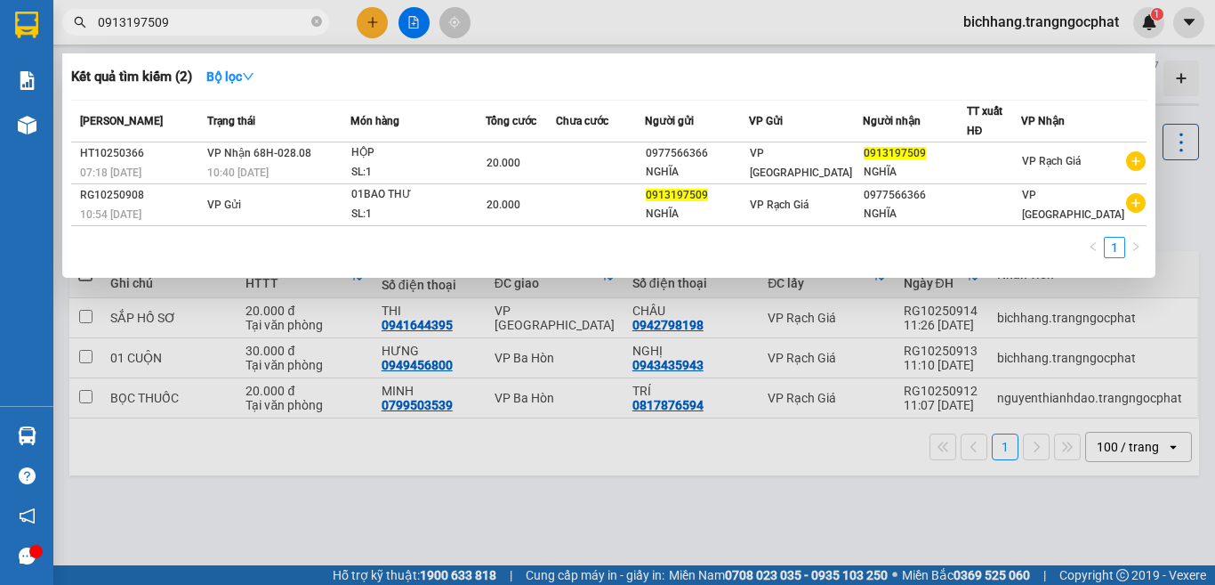
click at [189, 28] on input "0913197509" at bounding box center [203, 22] width 210 height 20
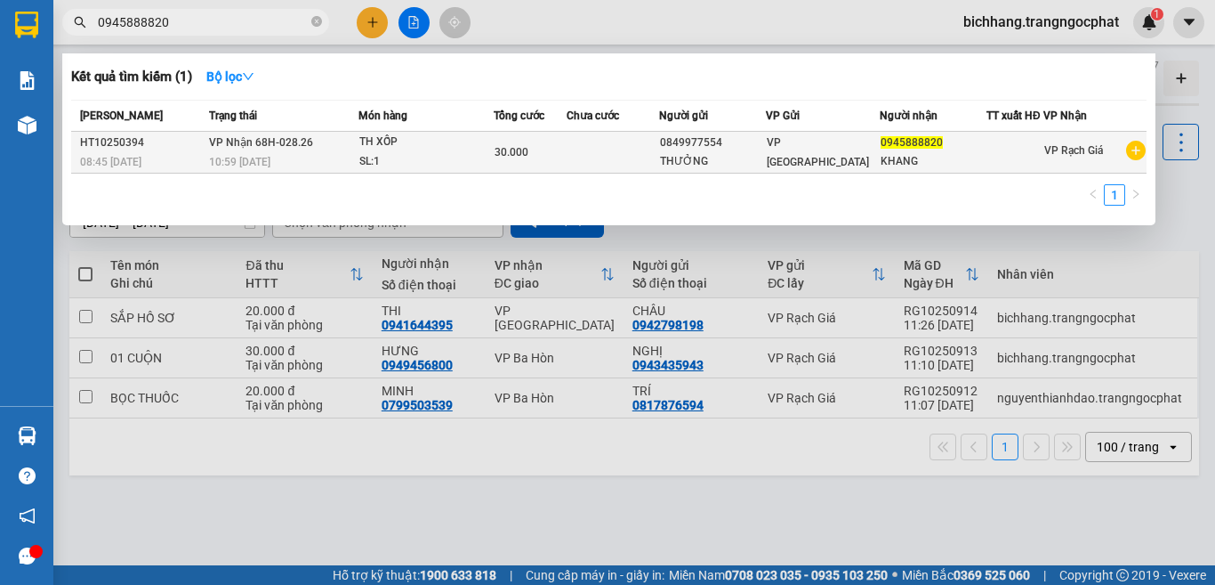
type input "0945888820"
click at [665, 143] on td "0849977554 THƯỞNG" at bounding box center [712, 153] width 107 height 42
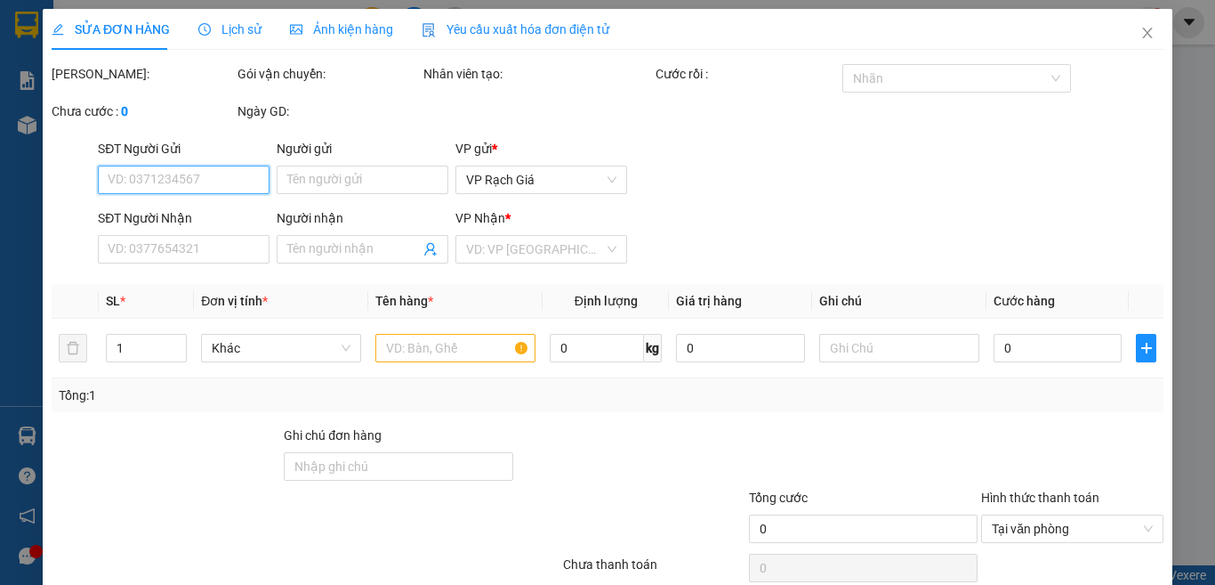
type input "0849977554"
type input "THƯỞNG"
type input "0945888820"
type input "KHANG"
type input "30.000"
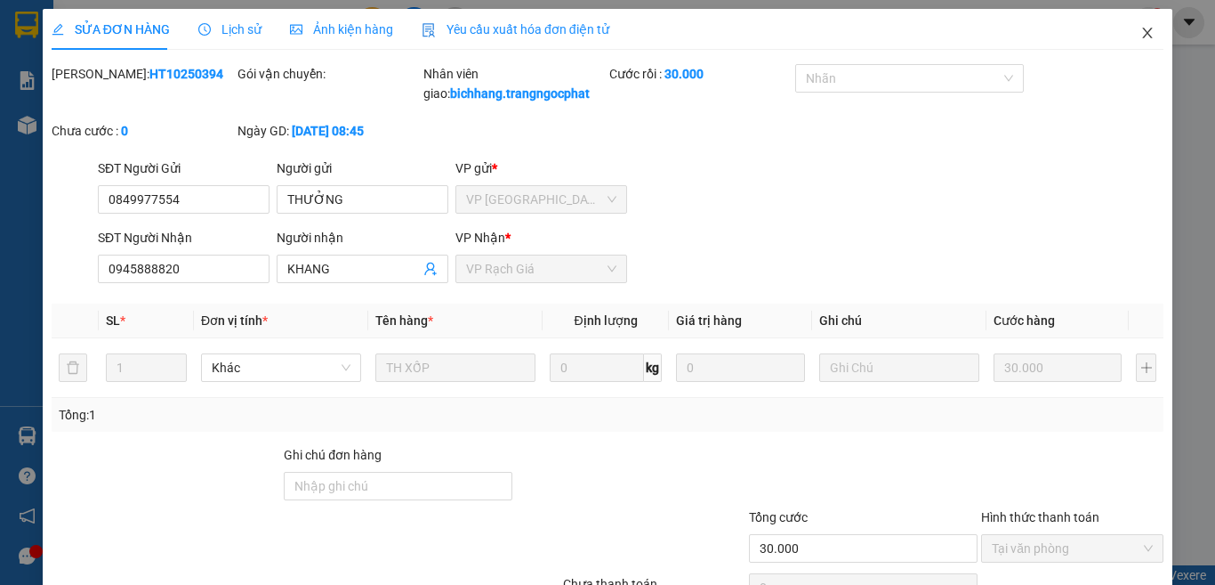
click at [1141, 36] on icon "close" at bounding box center [1148, 33] width 14 height 14
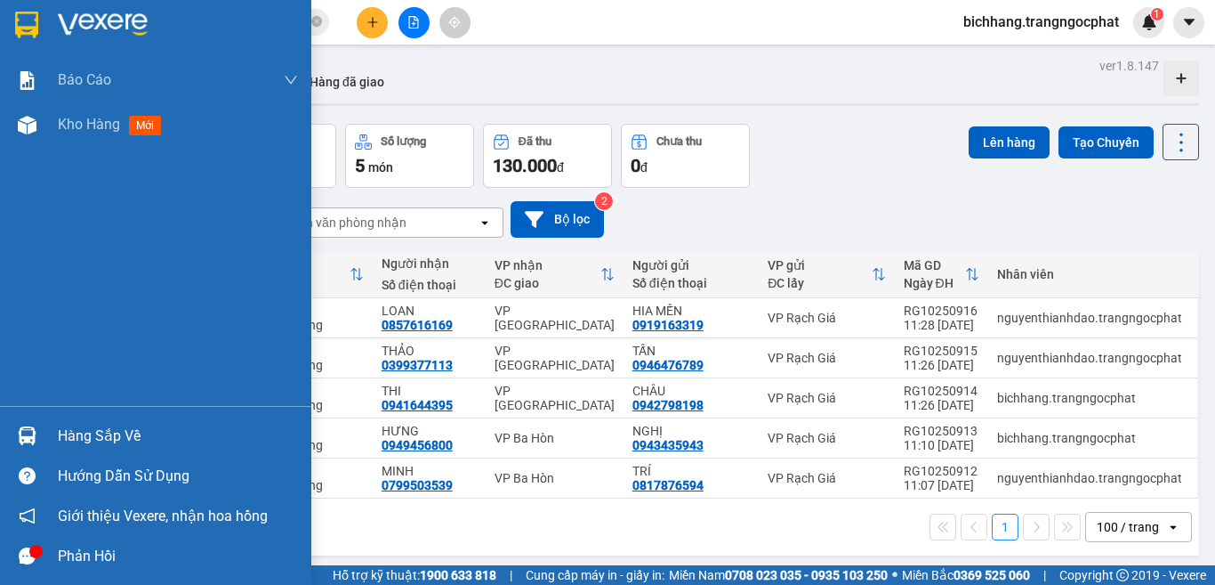
click at [79, 432] on div "Hàng sắp về" at bounding box center [178, 436] width 240 height 27
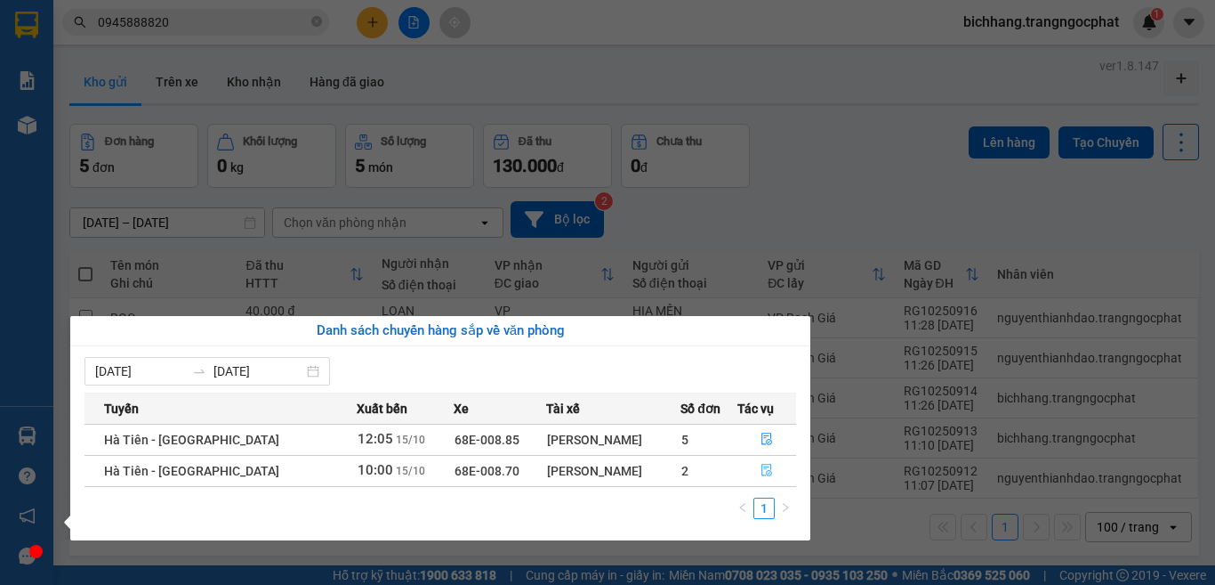
click at [762, 469] on icon "file-done" at bounding box center [767, 470] width 11 height 12
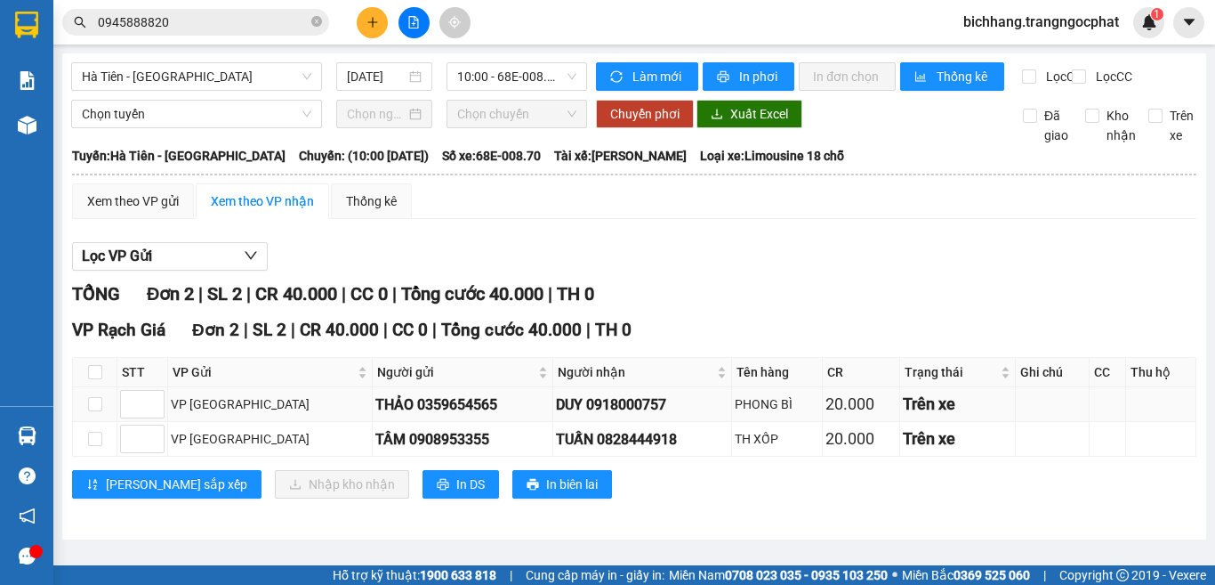
click at [569, 415] on div "DUY 0918000757" at bounding box center [642, 404] width 173 height 22
click at [599, 450] on div "TUẤN 0828444918" at bounding box center [642, 439] width 173 height 22
click at [94, 379] on input "checkbox" at bounding box center [95, 372] width 14 height 14
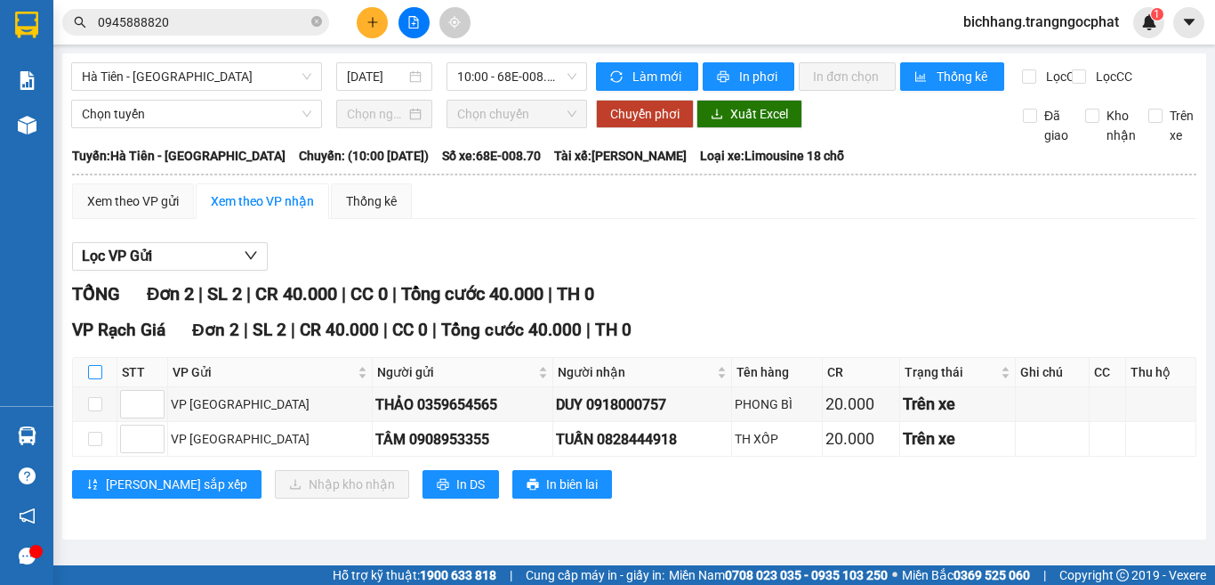
checkbox input "true"
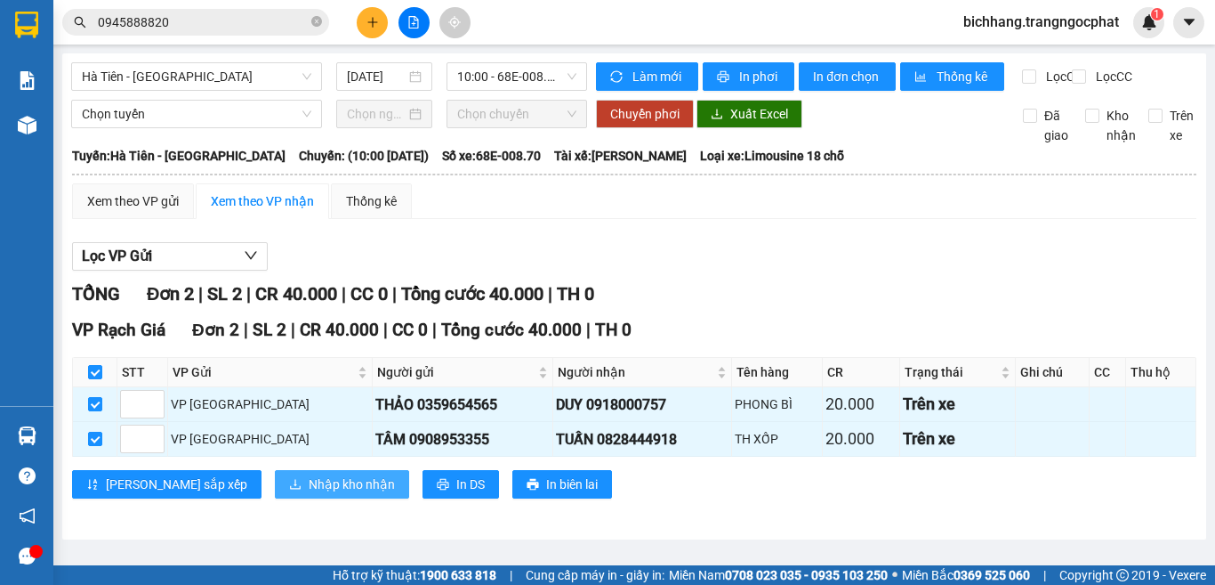
click at [309, 494] on span "Nhập kho nhận" at bounding box center [352, 484] width 86 height 20
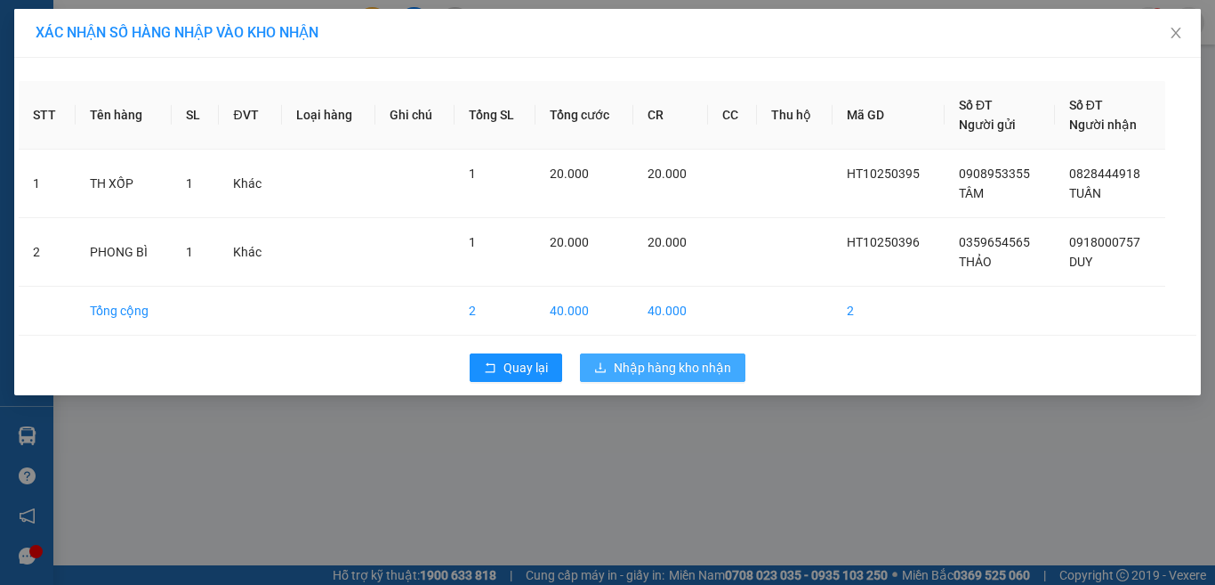
click at [641, 373] on span "Nhập hàng kho nhận" at bounding box center [672, 368] width 117 height 20
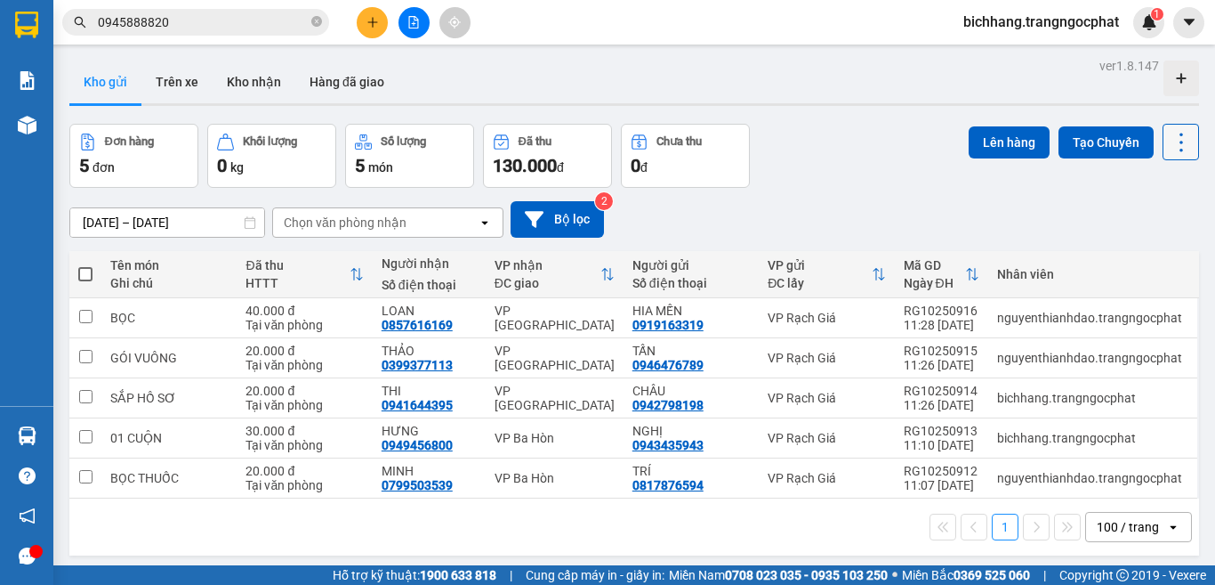
click at [1169, 148] on icon at bounding box center [1181, 142] width 25 height 25
click at [1134, 254] on span "Làm mới" at bounding box center [1141, 255] width 49 height 18
click at [371, 22] on icon "plus" at bounding box center [372, 21] width 10 height 1
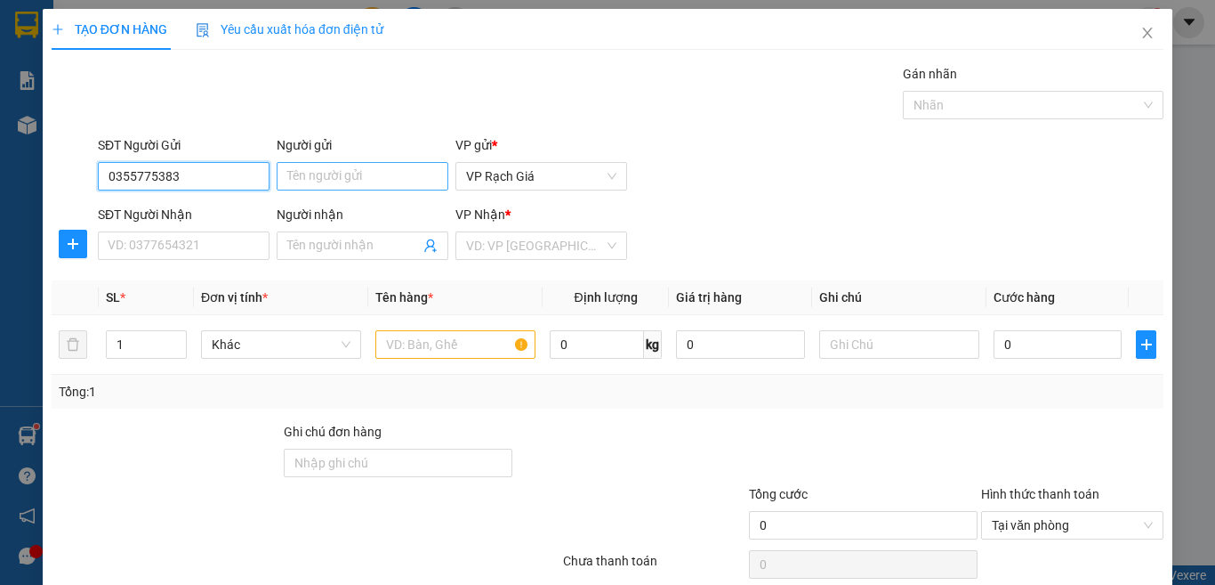
type input "0355775383"
click at [371, 178] on input "Người gửi" at bounding box center [363, 176] width 172 height 28
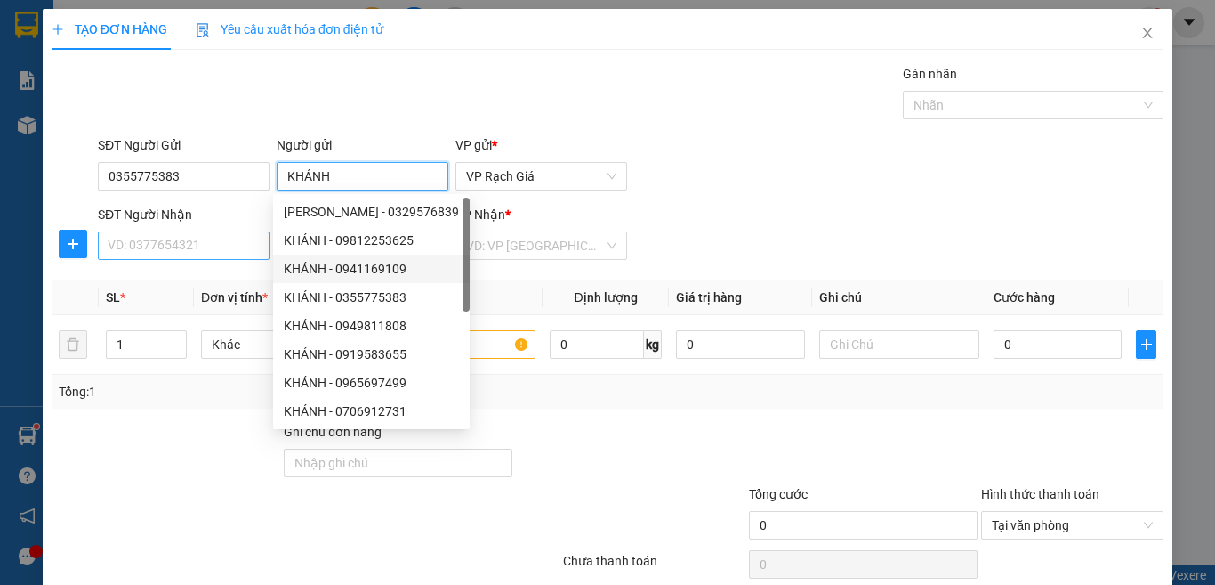
type input "KHÁNH"
click at [230, 246] on input "SĐT Người Nhận" at bounding box center [184, 245] width 172 height 28
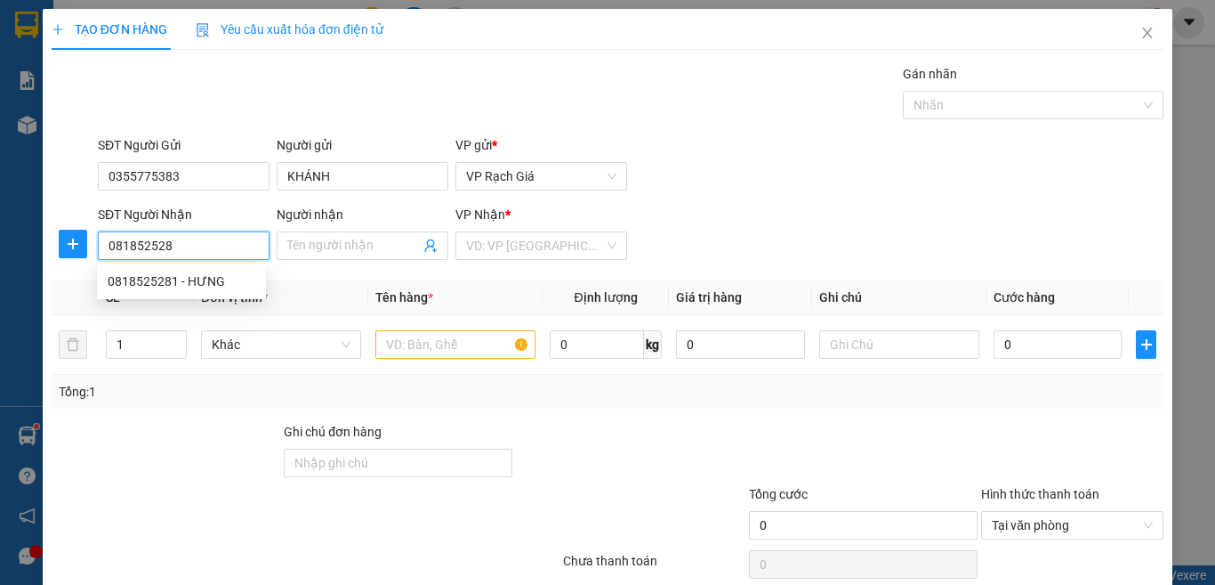
type input "0818525281"
click at [217, 280] on div "0818525281 - HƯNG" at bounding box center [182, 281] width 148 height 20
type input "HƯNG"
type input "20.000"
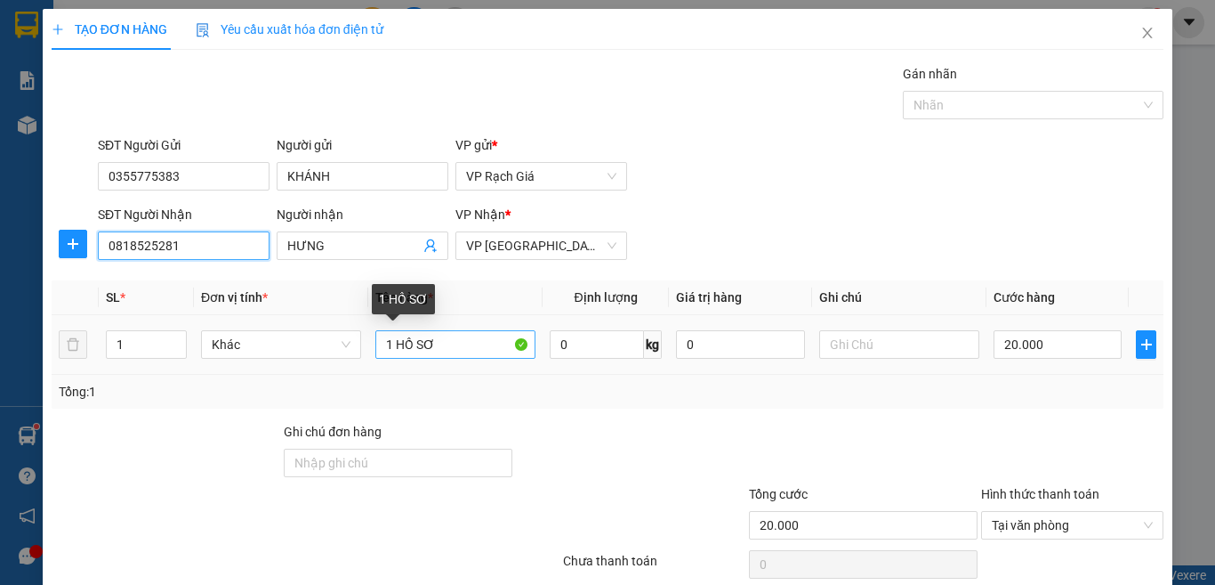
type input "0818525281"
click at [469, 346] on input "1 HỒ SƠ" at bounding box center [455, 344] width 160 height 28
click at [471, 346] on input "1 HỒ SƠ" at bounding box center [455, 344] width 160 height 28
type input "BAO THƯ"
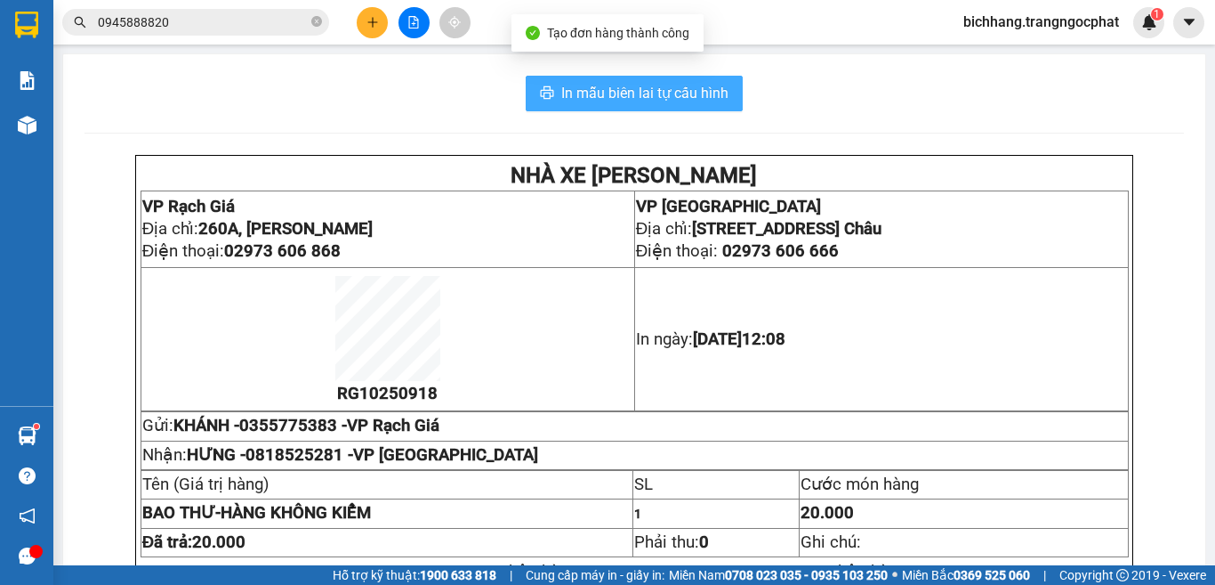
drag, startPoint x: 591, startPoint y: 95, endPoint x: 594, endPoint y: 86, distance: 9.6
click at [592, 92] on span "In mẫu biên lai tự cấu hình" at bounding box center [644, 93] width 167 height 22
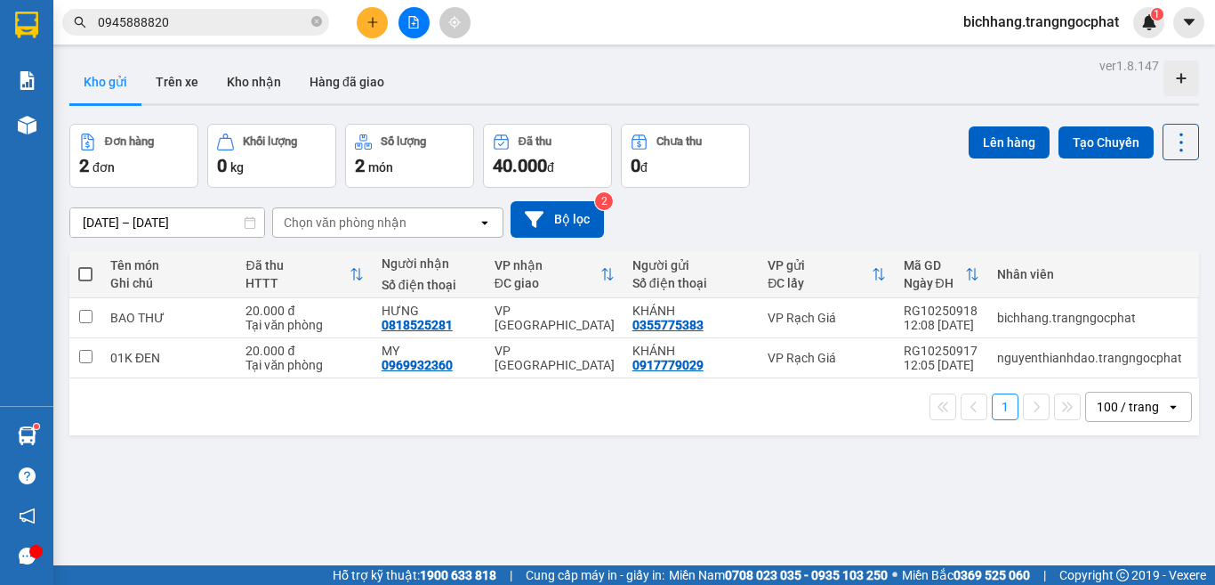
click at [241, 28] on input "0945888820" at bounding box center [203, 22] width 210 height 20
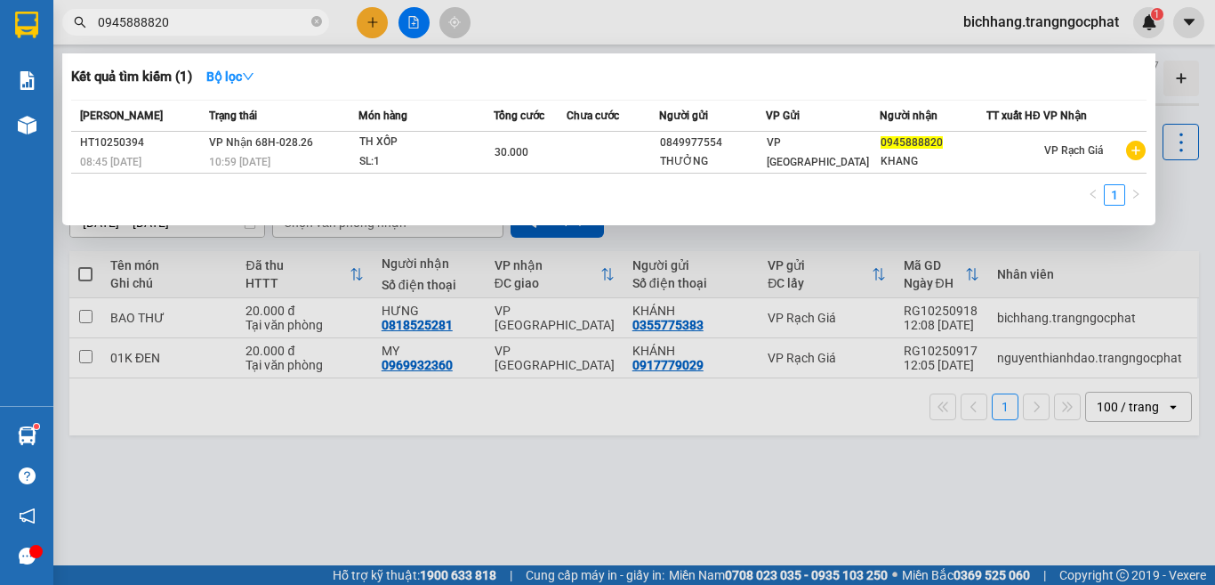
click at [241, 28] on input "0945888820" at bounding box center [203, 22] width 210 height 20
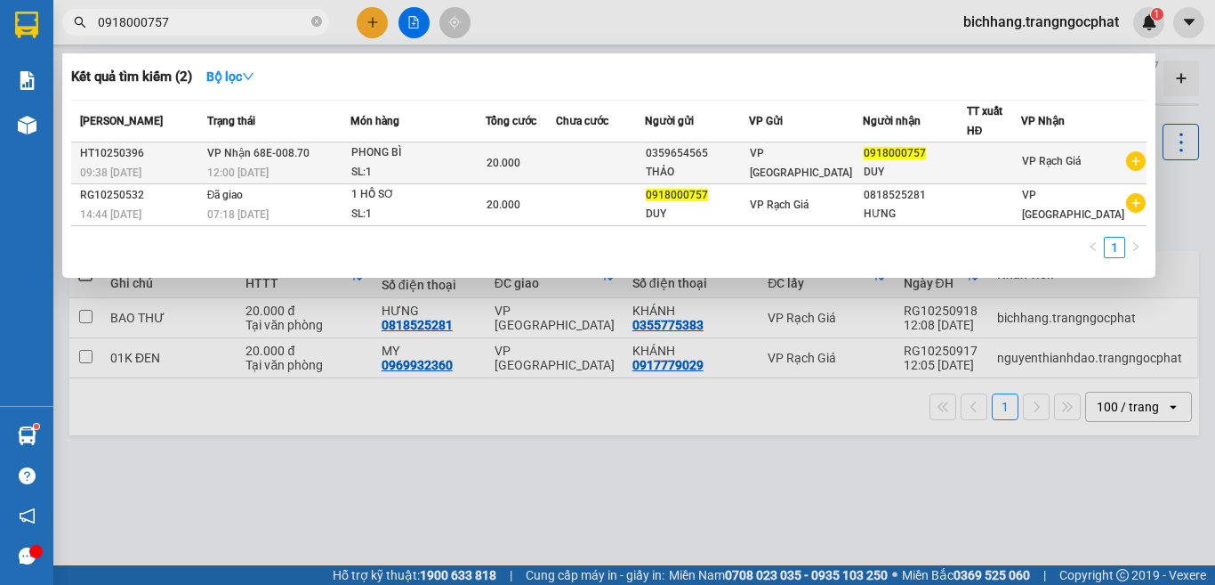
type input "0918000757"
click at [645, 150] on td at bounding box center [600, 163] width 89 height 42
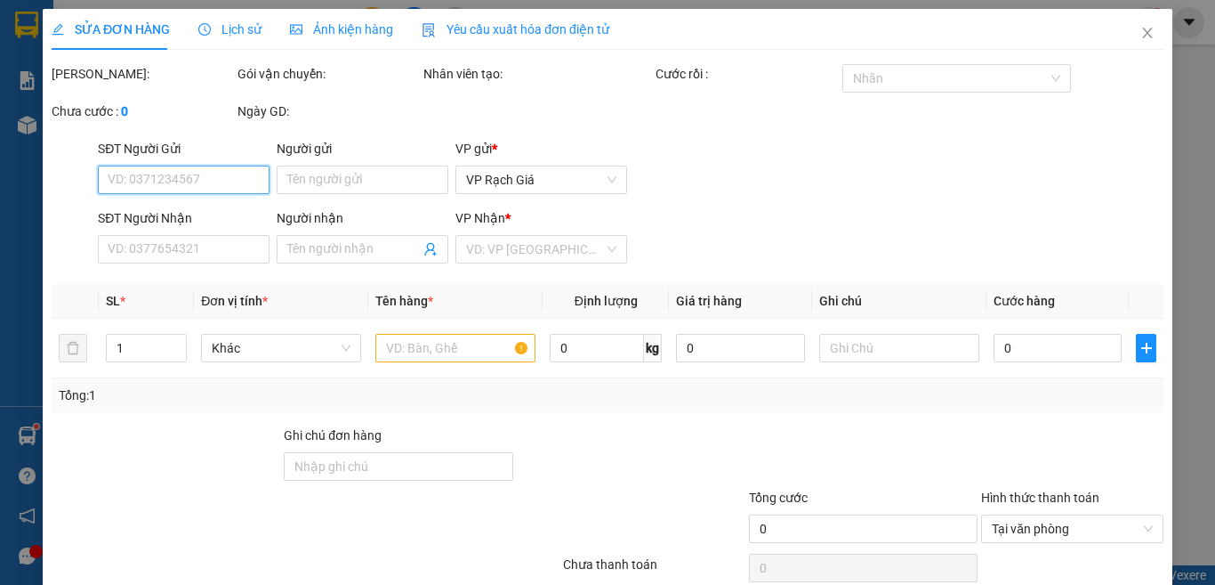
type input "0359654565"
type input "THẢO"
type input "0918000757"
type input "DUY"
type input "20.000"
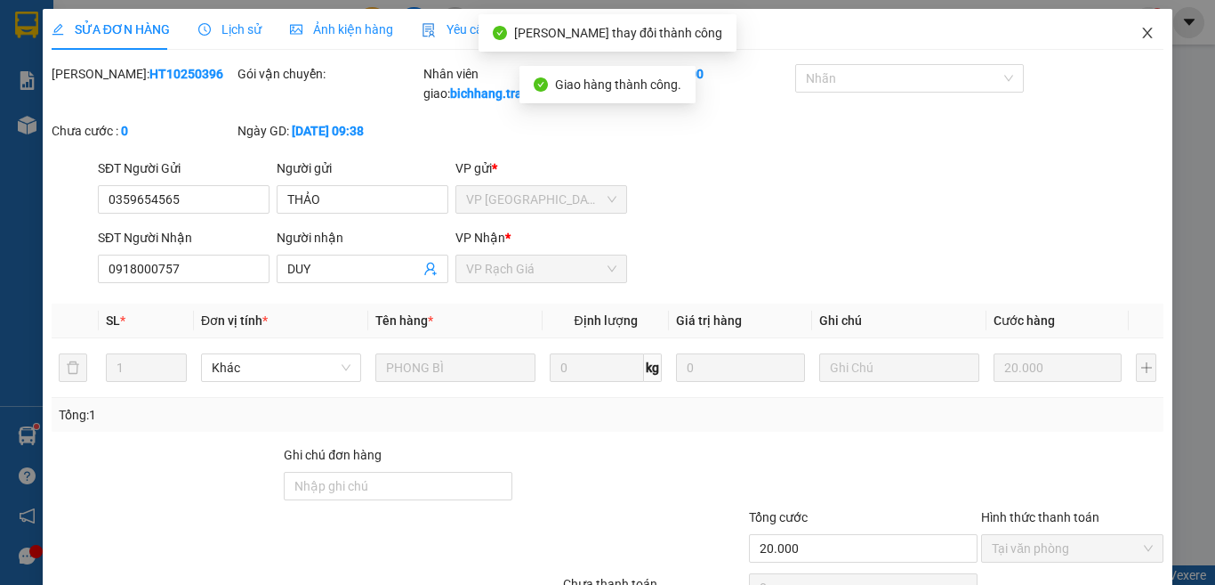
click at [1143, 32] on icon "close" at bounding box center [1148, 33] width 10 height 11
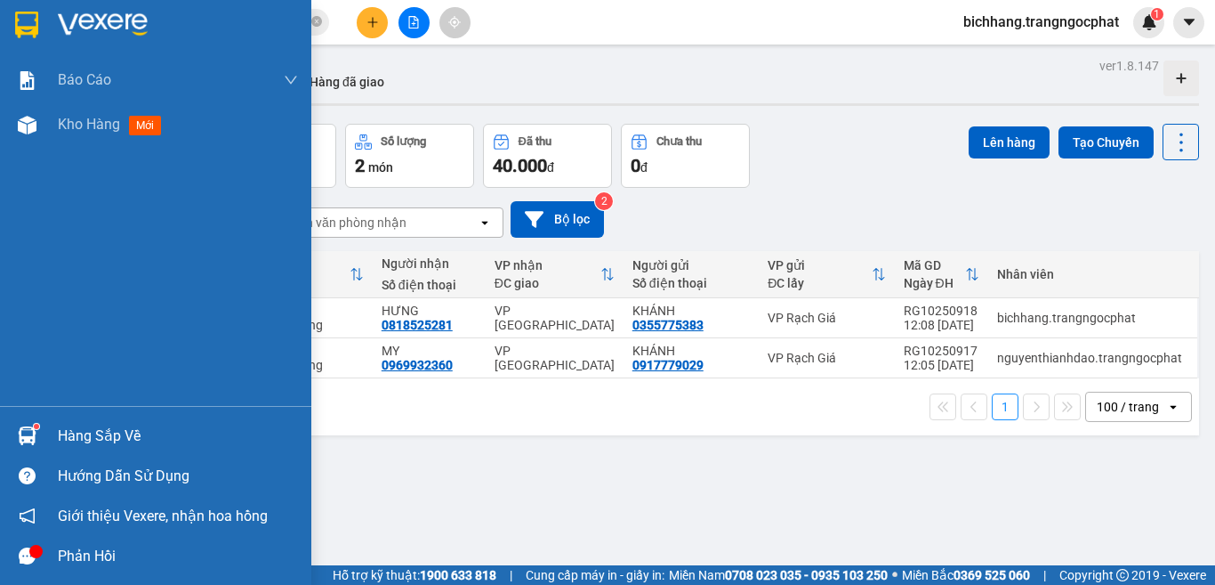
click at [79, 439] on div "Hàng sắp về" at bounding box center [178, 436] width 240 height 27
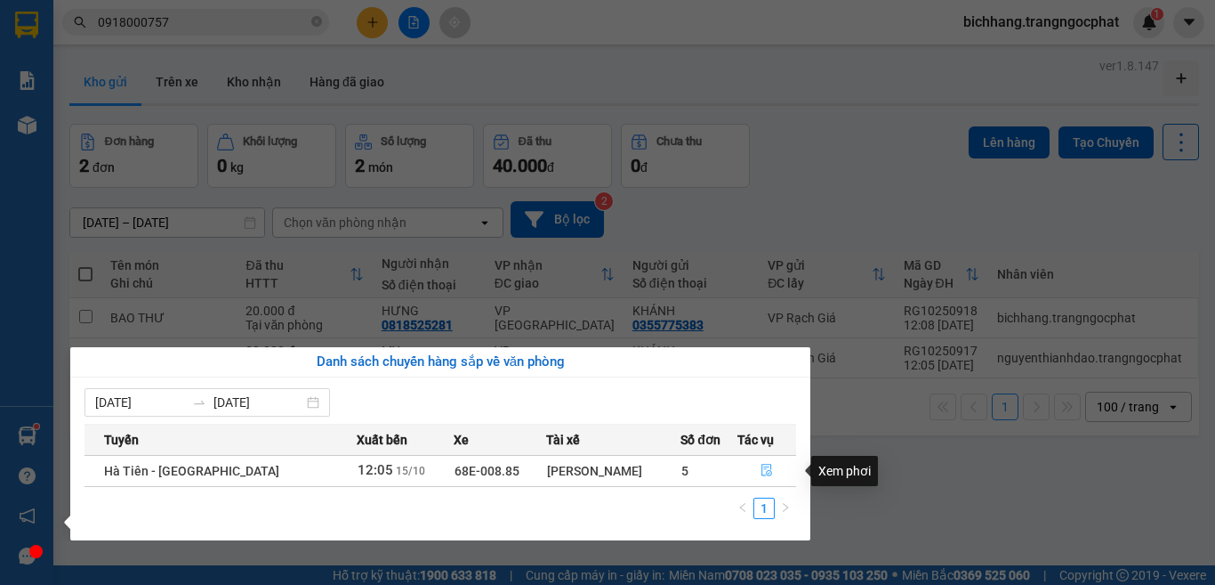
click at [761, 470] on icon "file-done" at bounding box center [767, 470] width 12 height 12
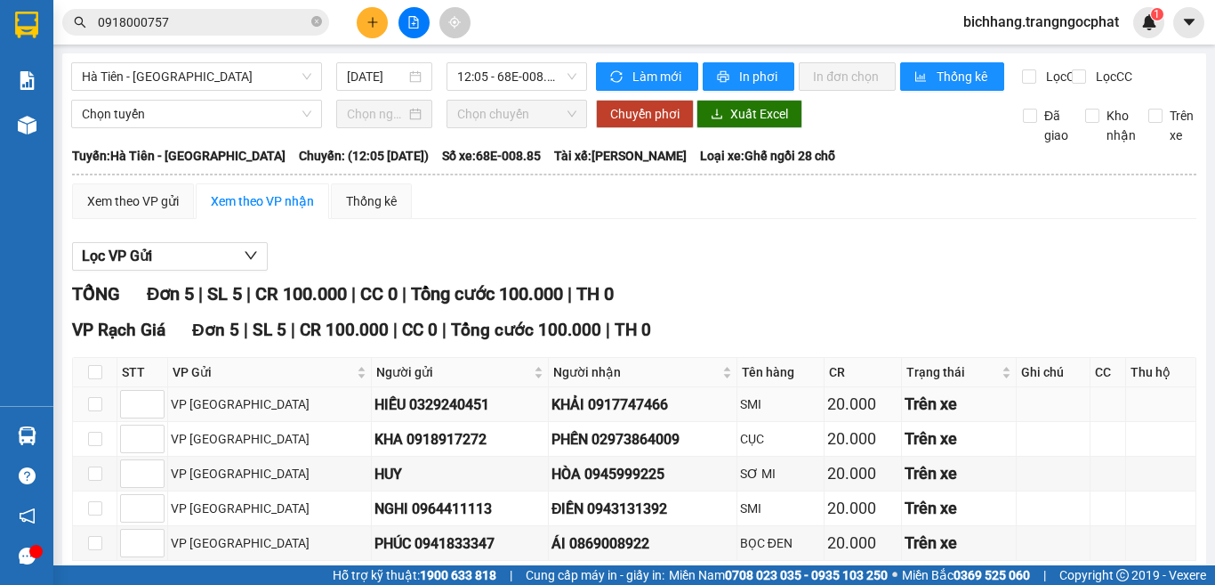
click at [552, 393] on div "KHẢI 0917747466" at bounding box center [643, 404] width 182 height 22
click at [569, 463] on div "HÒA 0945999225" at bounding box center [643, 474] width 182 height 22
click at [570, 463] on div "HÒA 0945999225" at bounding box center [643, 474] width 182 height 22
click at [552, 497] on div "ĐIỀN 0943131392" at bounding box center [643, 508] width 182 height 22
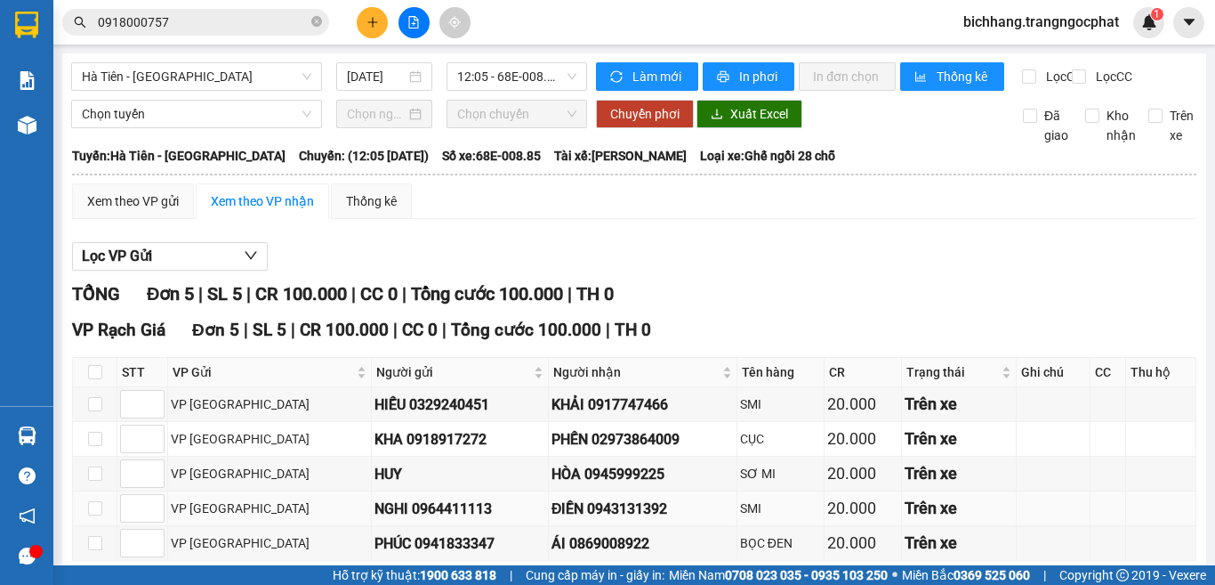
click at [552, 497] on div "ĐIỀN 0943131392" at bounding box center [643, 508] width 182 height 22
click at [552, 532] on div "ÁI 0869008922" at bounding box center [643, 543] width 182 height 22
click at [379, 22] on button at bounding box center [372, 22] width 31 height 31
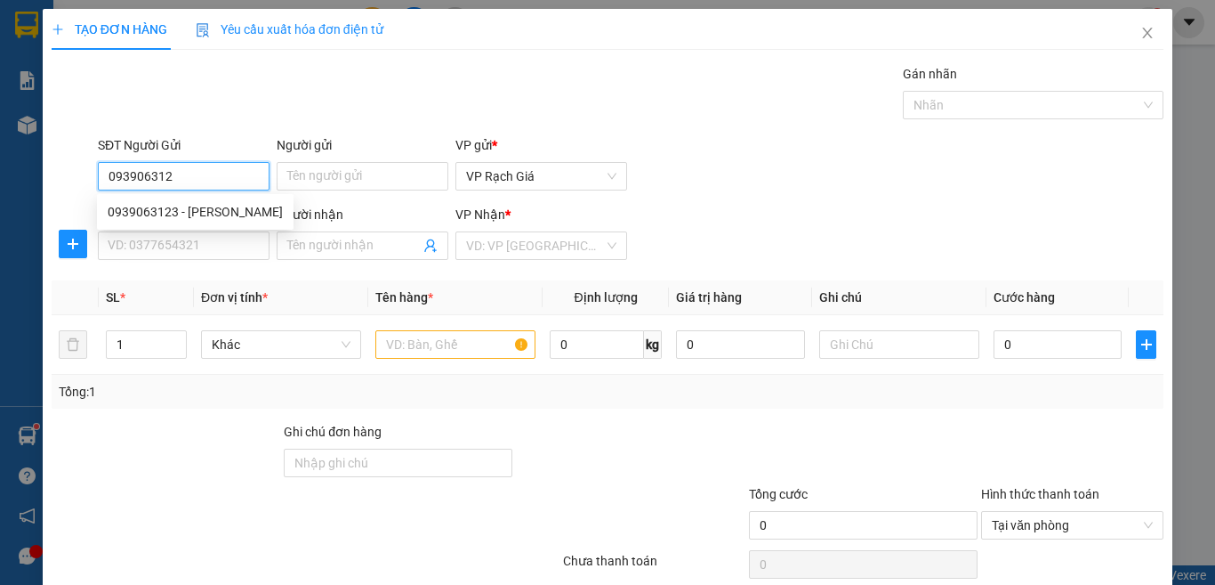
type input "0939063123"
click at [202, 215] on div "0939063123 - [PERSON_NAME]" at bounding box center [195, 212] width 175 height 20
type input "[PERSON_NAME]"
type input "0918208511"
type input "ÁNH BĂNG"
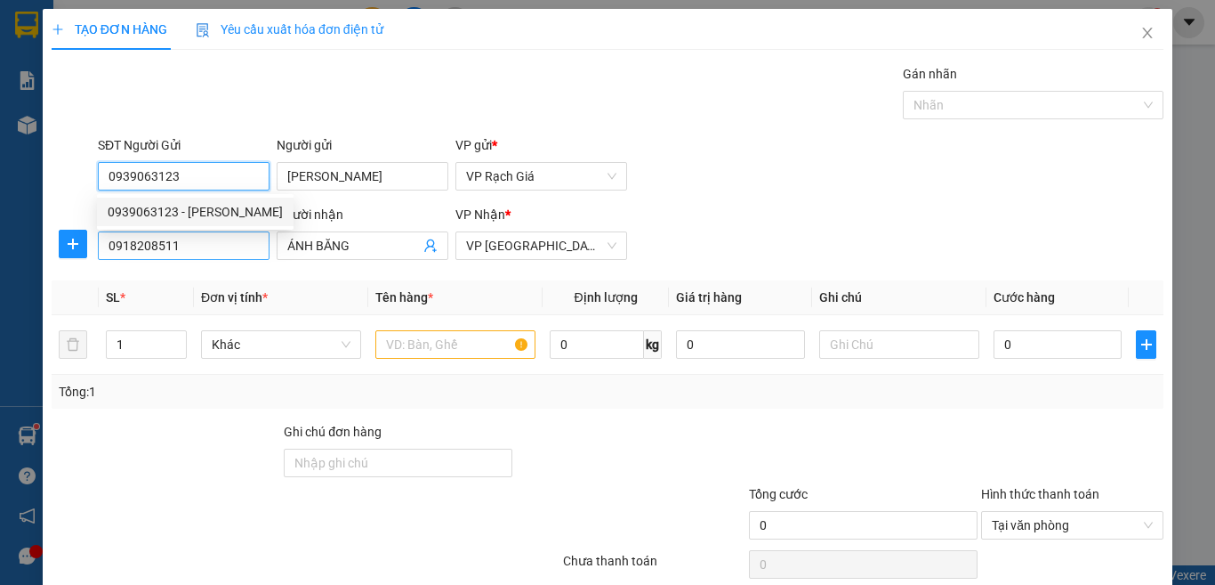
type input "20.000"
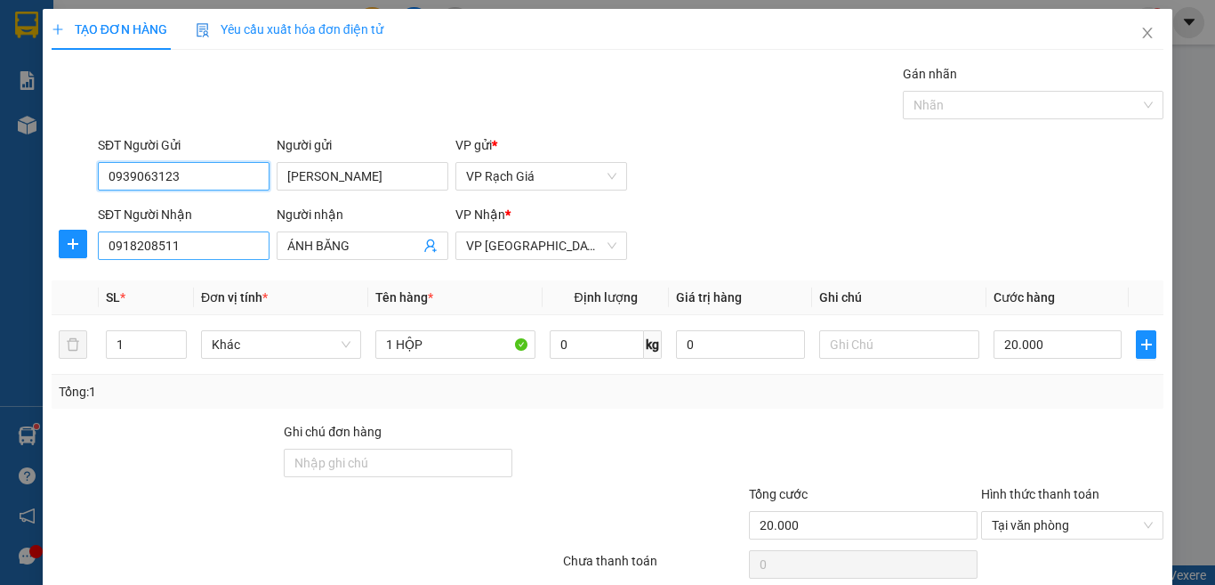
type input "0939063123"
click at [202, 243] on input "0918208511" at bounding box center [184, 245] width 172 height 28
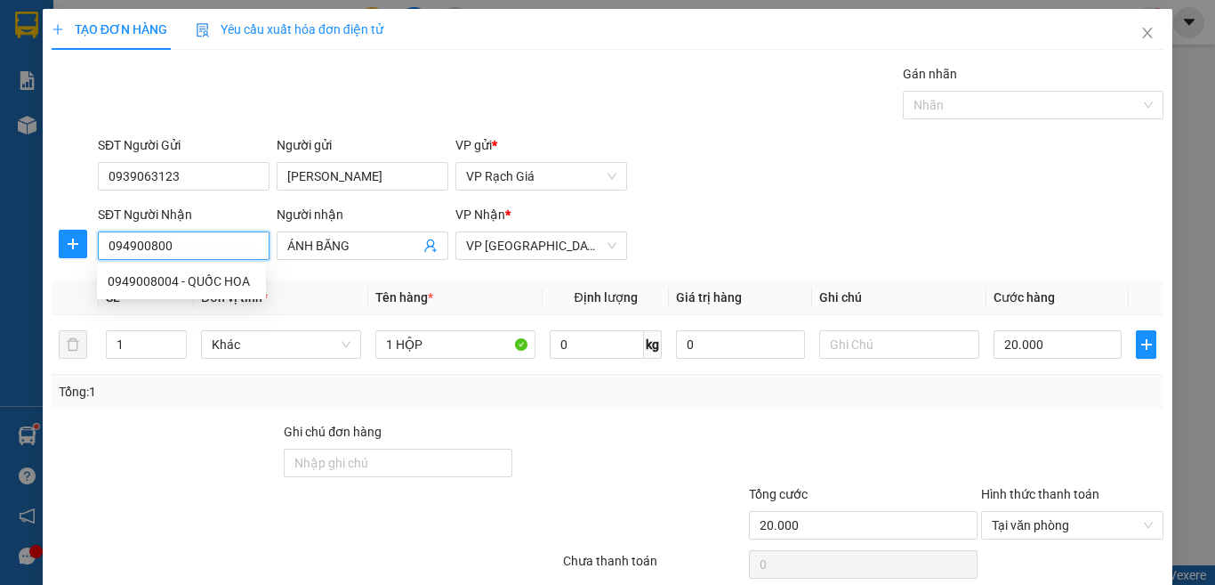
type input "0949008004"
click at [177, 286] on div "0949008004 - QUỐC HOA" at bounding box center [182, 281] width 148 height 20
type input "QUỐC HOA"
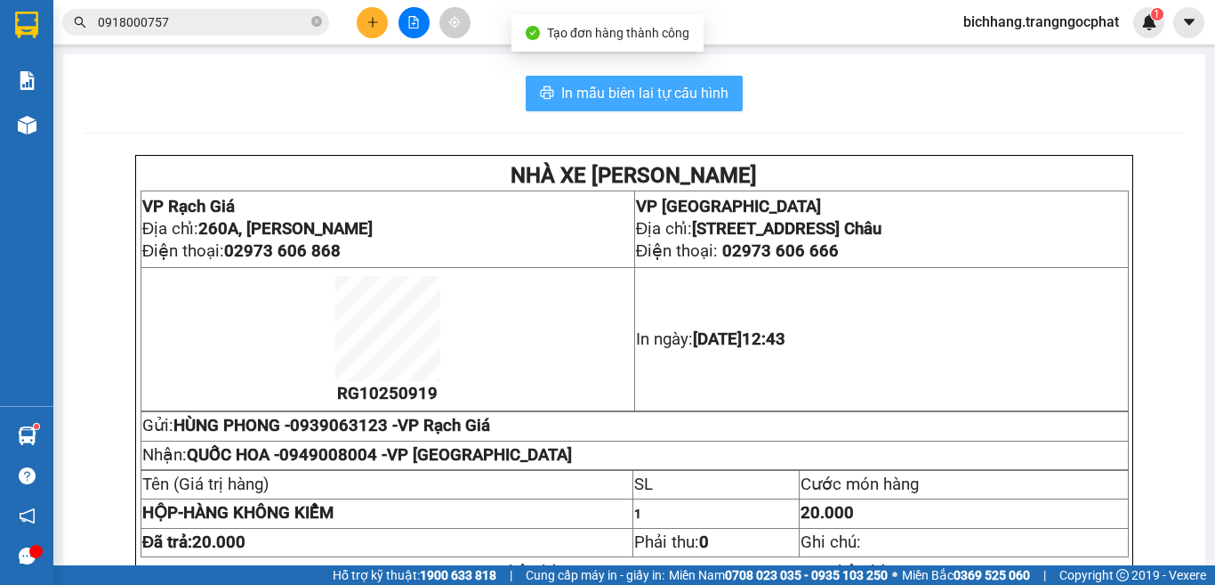
click at [691, 97] on span "In mẫu biên lai tự cấu hình" at bounding box center [644, 93] width 167 height 22
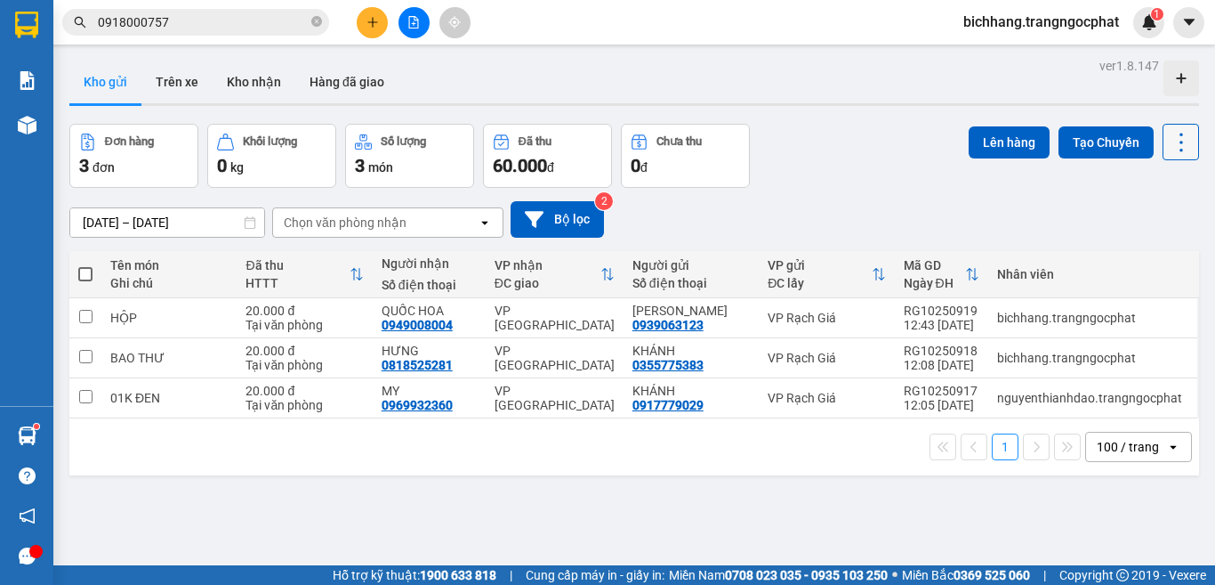
click at [1169, 141] on icon at bounding box center [1181, 142] width 25 height 25
click at [1133, 254] on span "Làm mới" at bounding box center [1141, 255] width 49 height 18
click at [367, 24] on icon "plus" at bounding box center [373, 22] width 12 height 12
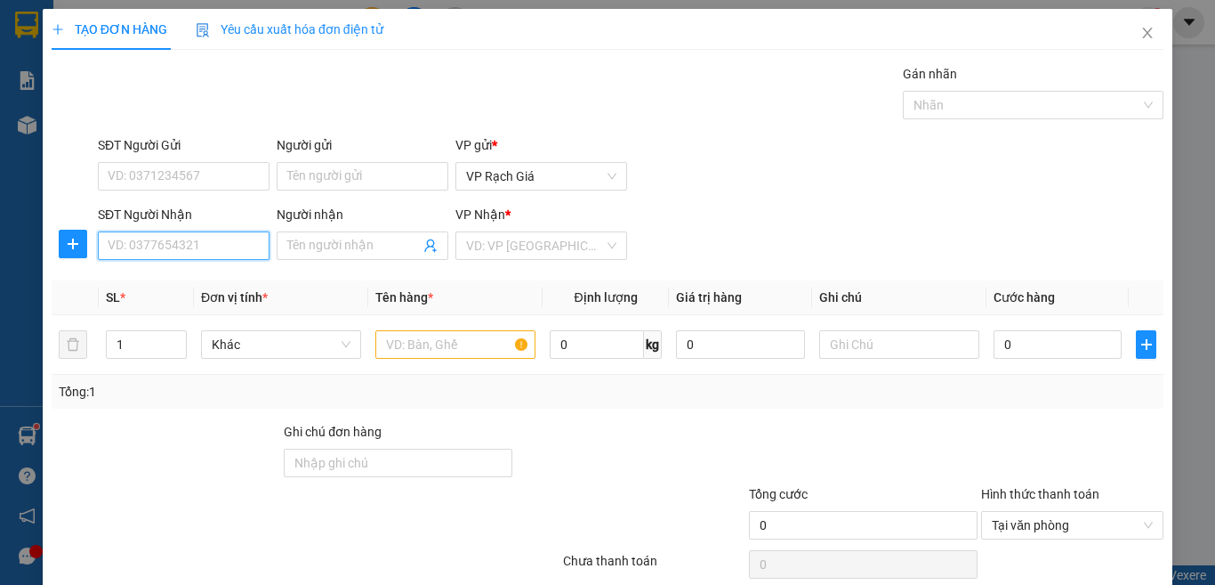
click at [160, 252] on input "SĐT Người Nhận" at bounding box center [184, 245] width 172 height 28
type input "0868499277"
click at [301, 253] on input "Người nhận" at bounding box center [353, 246] width 133 height 20
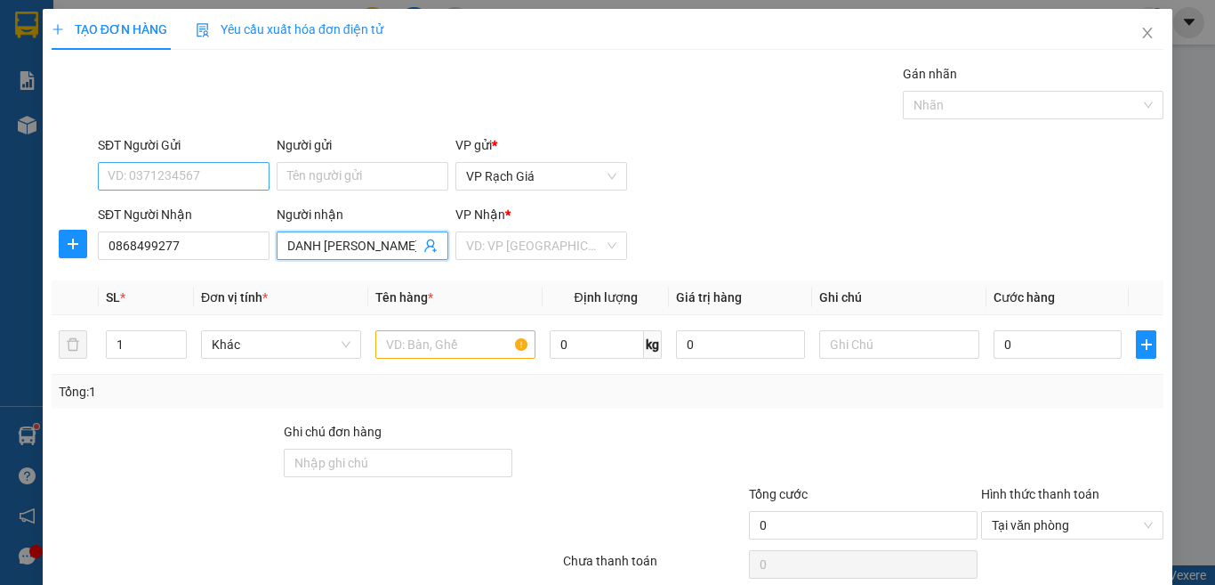
type input "DANH [PERSON_NAME]"
click at [206, 172] on input "SĐT Người Gửi" at bounding box center [184, 176] width 172 height 28
type input "0345452680"
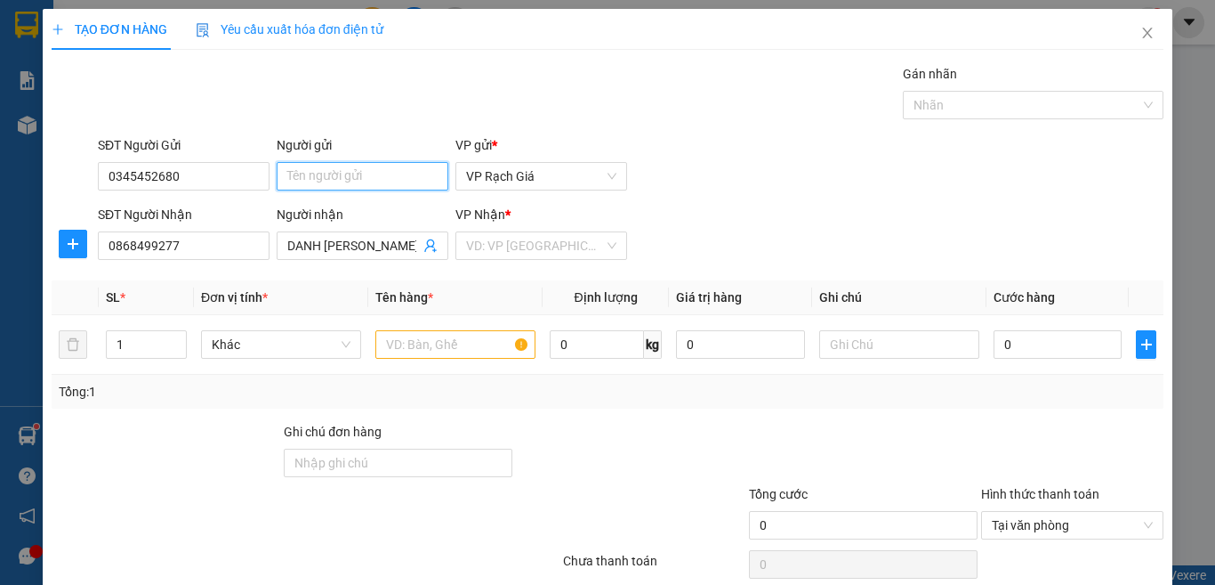
click at [299, 173] on input "Người gửi" at bounding box center [363, 176] width 172 height 28
type input "NGỌC"
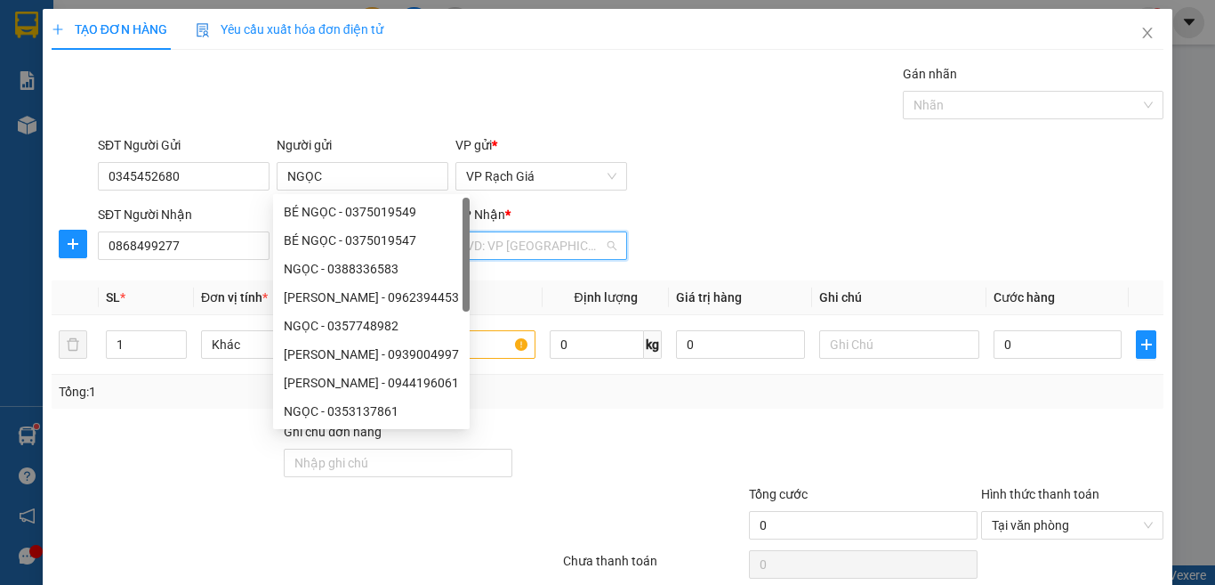
click at [482, 240] on input "search" at bounding box center [535, 245] width 138 height 27
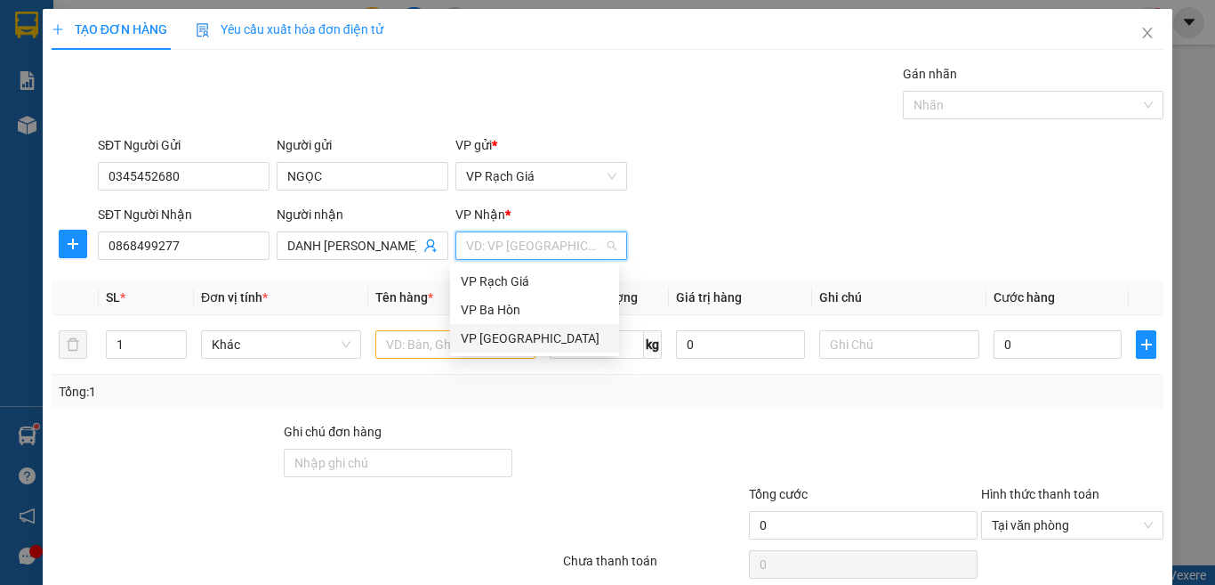
drag, startPoint x: 506, startPoint y: 329, endPoint x: 497, endPoint y: 342, distance: 15.3
click at [506, 331] on div "VP [GEOGRAPHIC_DATA]" at bounding box center [535, 338] width 148 height 20
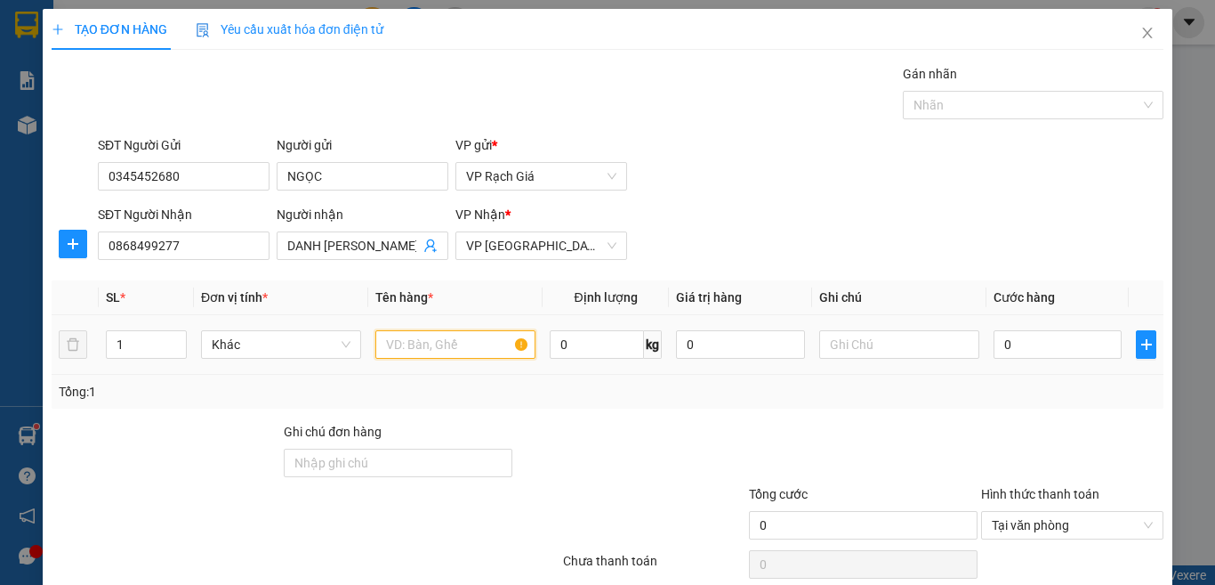
click at [443, 351] on input "text" at bounding box center [455, 344] width 160 height 28
type input "01 MIẾNG"
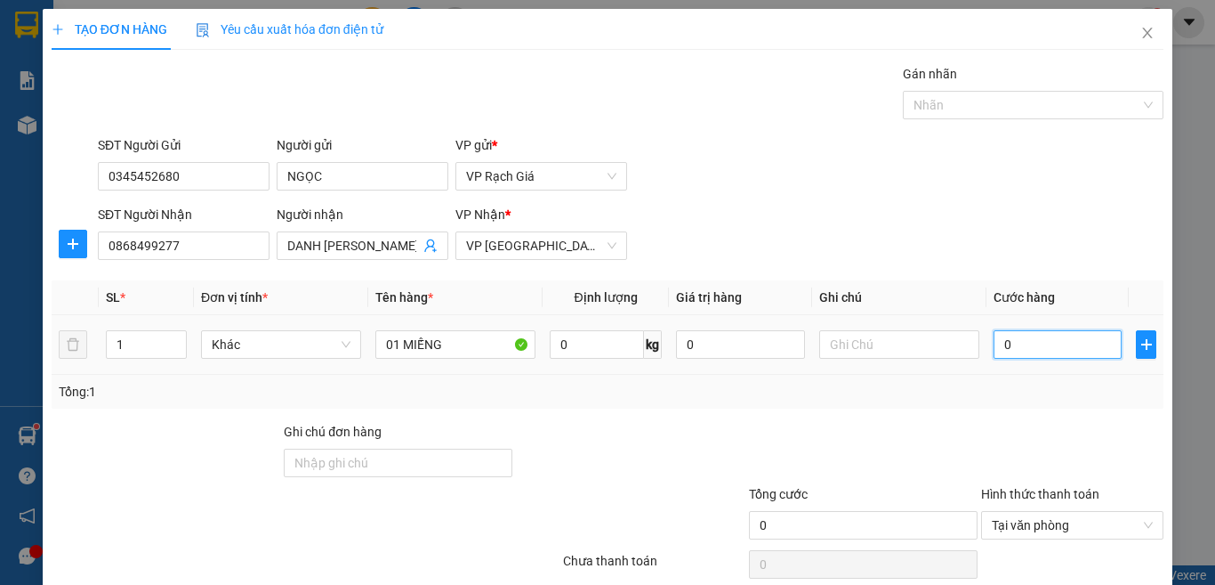
click at [1006, 353] on input "0" at bounding box center [1058, 344] width 128 height 28
type input "2"
type input "20"
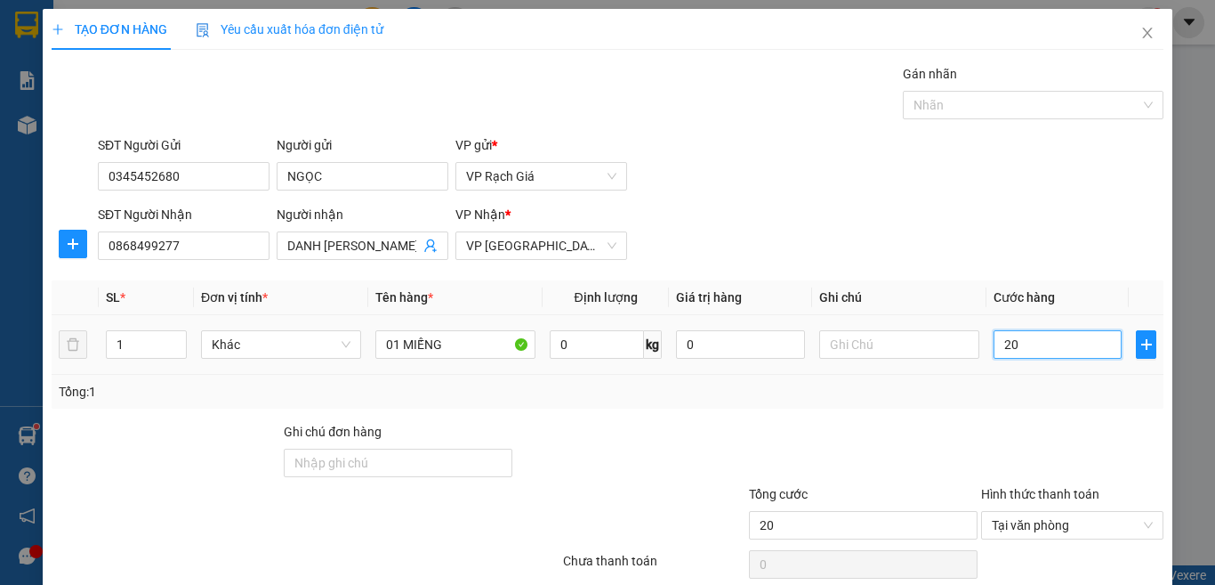
type input "200"
type input "2.000"
type input "20.000"
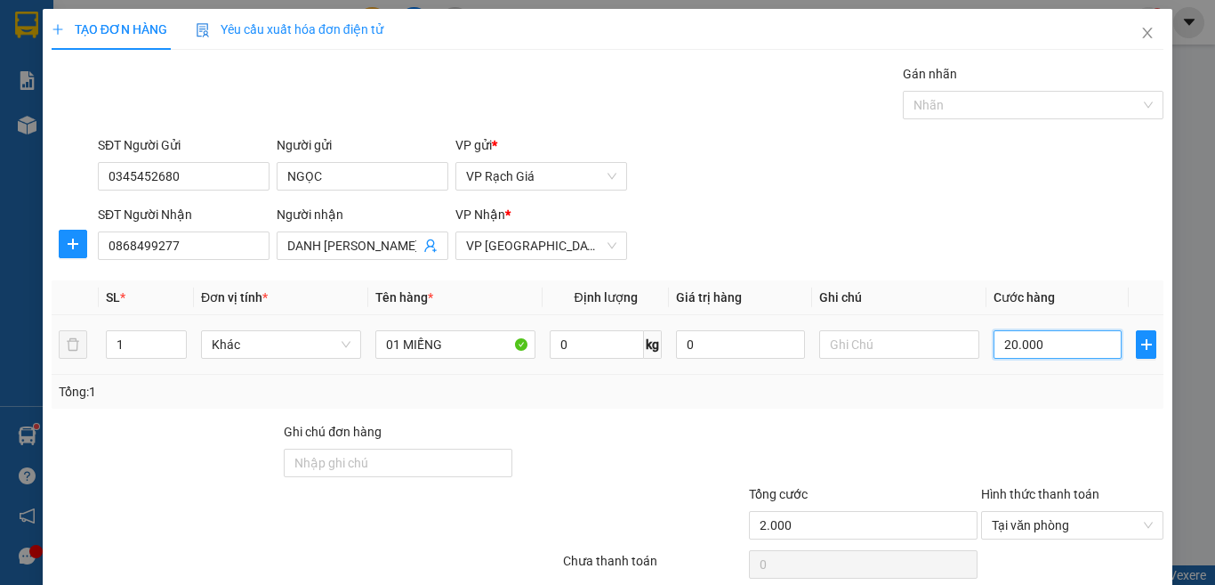
type input "20.000"
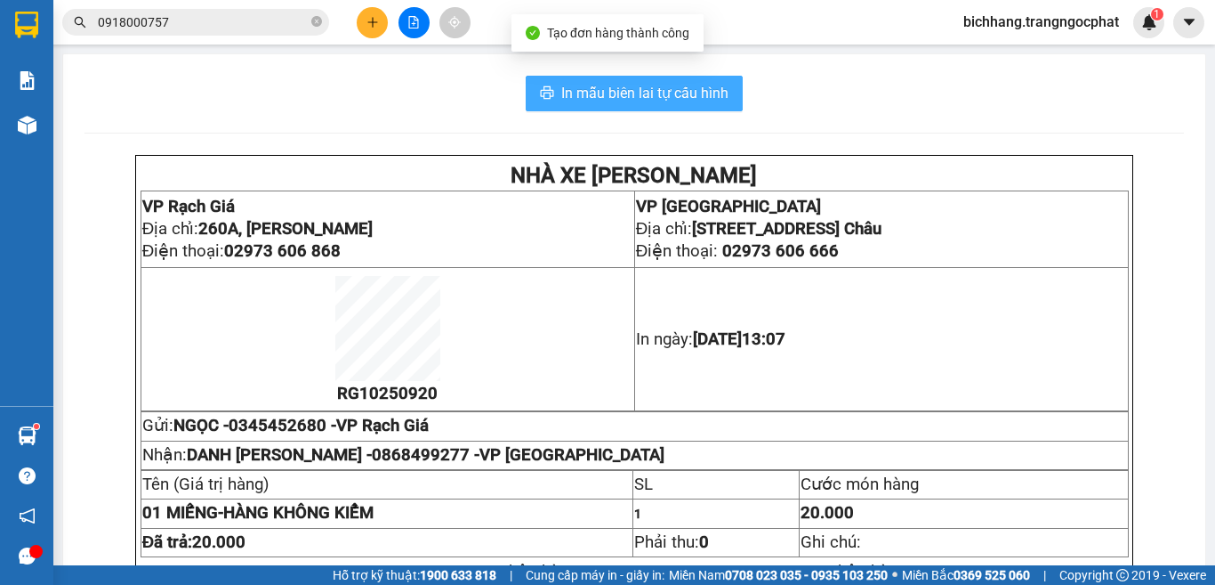
click at [697, 97] on span "In mẫu biên lai tự cấu hình" at bounding box center [644, 93] width 167 height 22
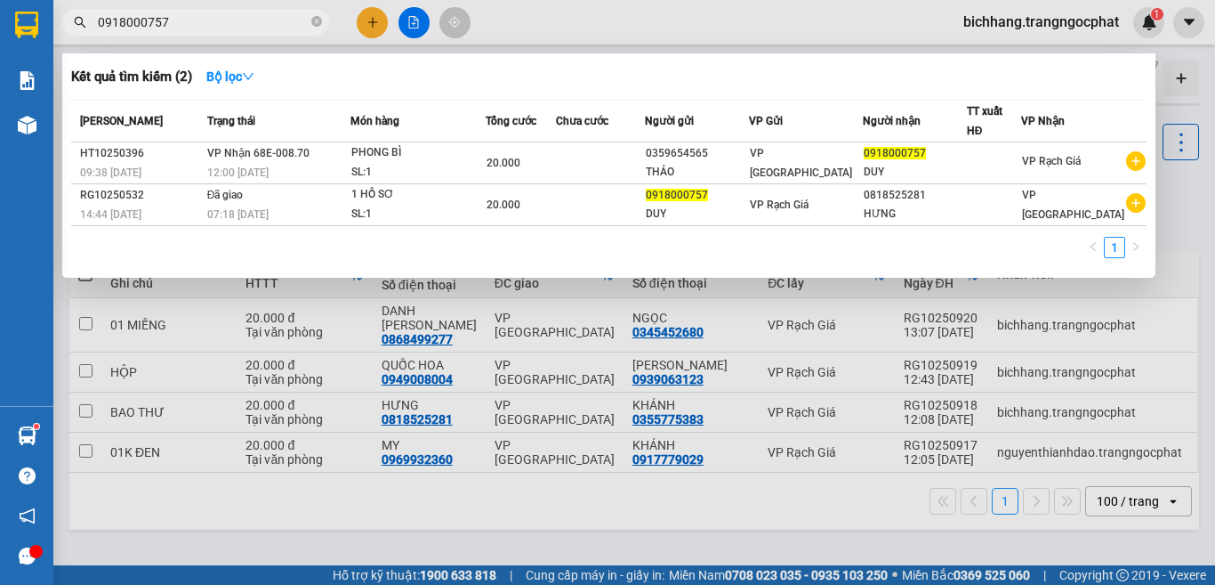
click at [222, 23] on input "0918000757" at bounding box center [203, 22] width 210 height 20
click at [224, 23] on input "0918000757" at bounding box center [203, 22] width 210 height 20
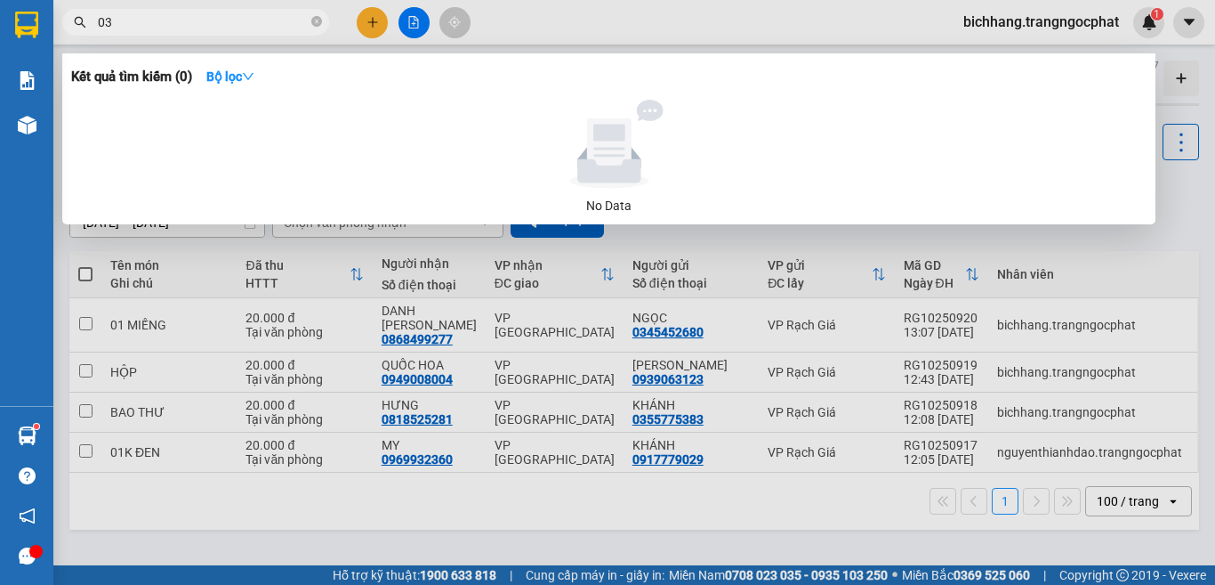
type input "0"
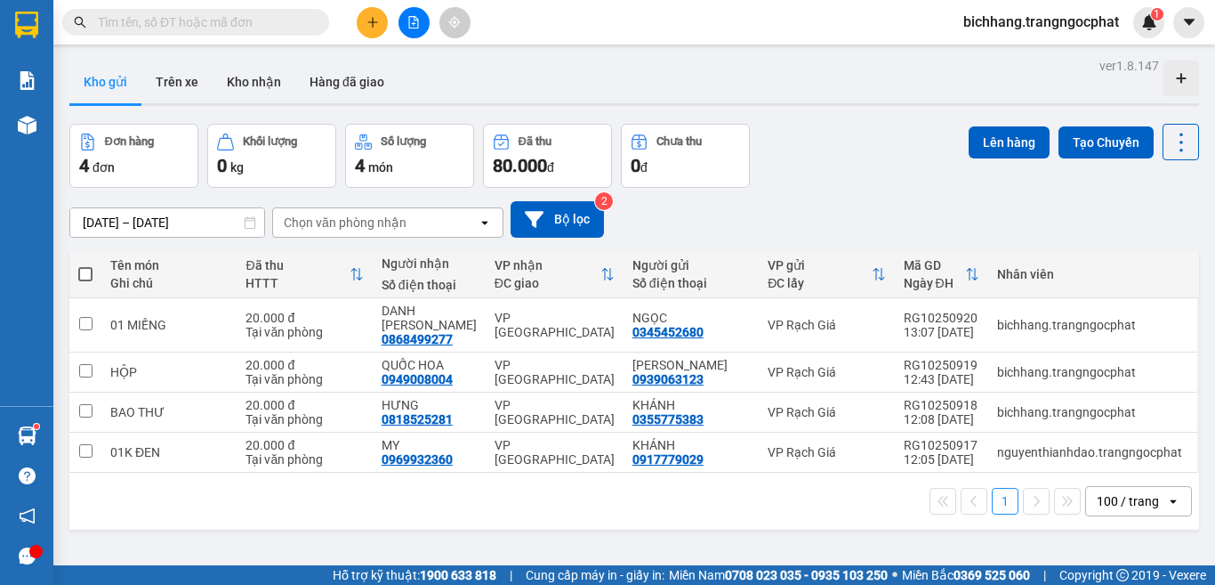
click at [362, 20] on button at bounding box center [372, 22] width 31 height 31
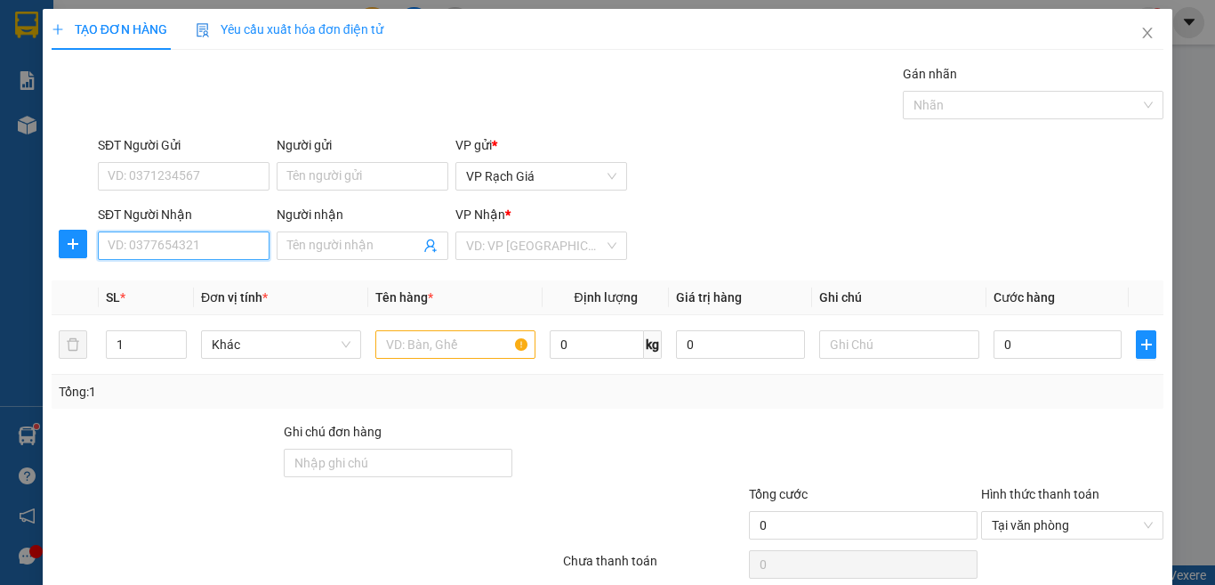
click at [213, 255] on input "SĐT Người Nhận" at bounding box center [184, 245] width 172 height 28
type input "0971488646"
click at [295, 251] on input "Người nhận" at bounding box center [353, 246] width 133 height 20
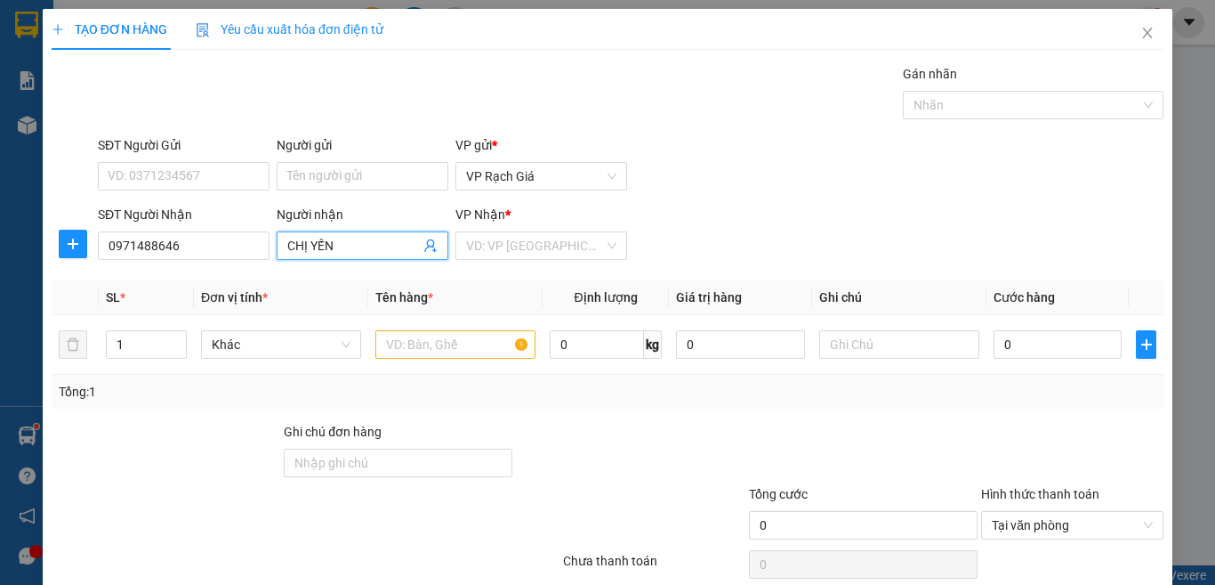
type input "CHỊ YẾN"
click at [217, 160] on div "SĐT Người Gửi" at bounding box center [184, 148] width 172 height 27
click at [199, 169] on input "SĐT Người Gửi" at bounding box center [184, 176] width 172 height 28
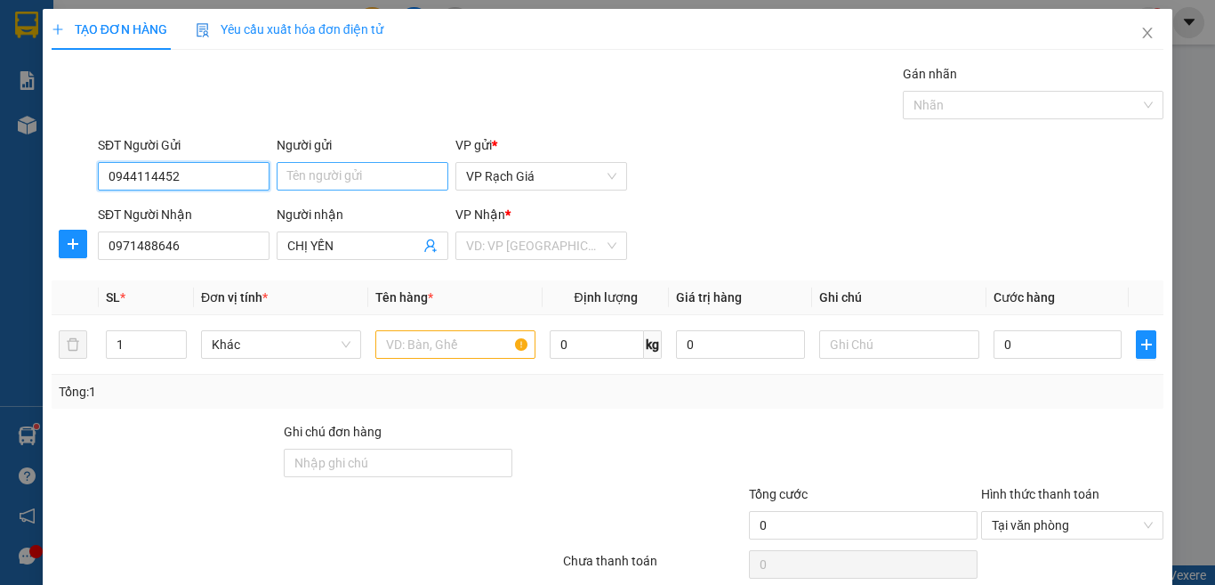
type input "0944114452"
click at [325, 184] on input "Người gửi" at bounding box center [363, 176] width 172 height 28
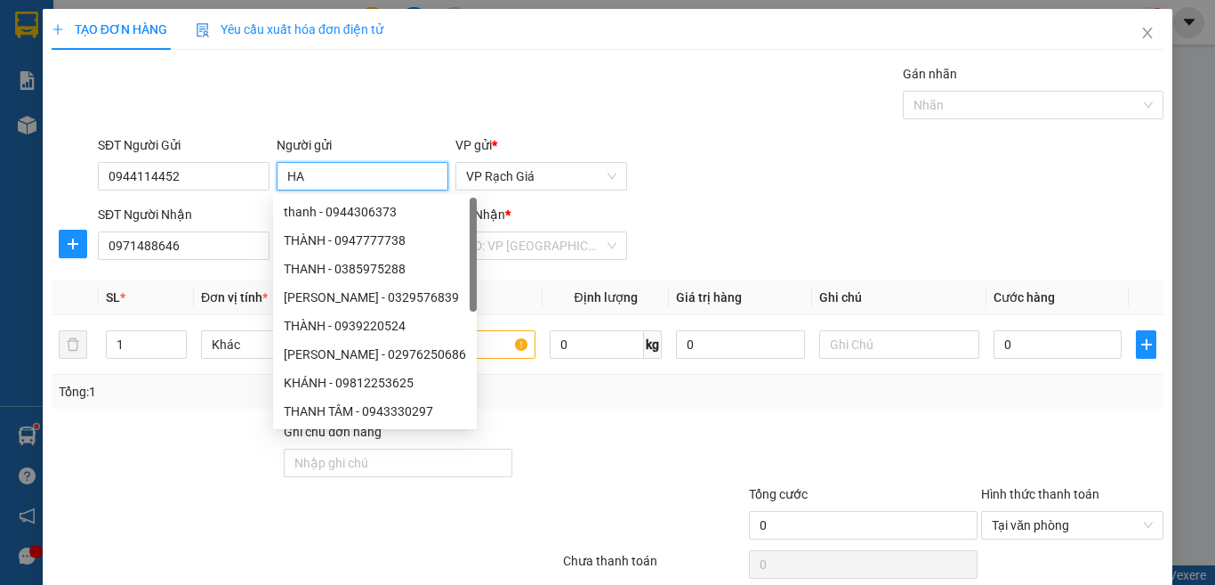
type input "H"
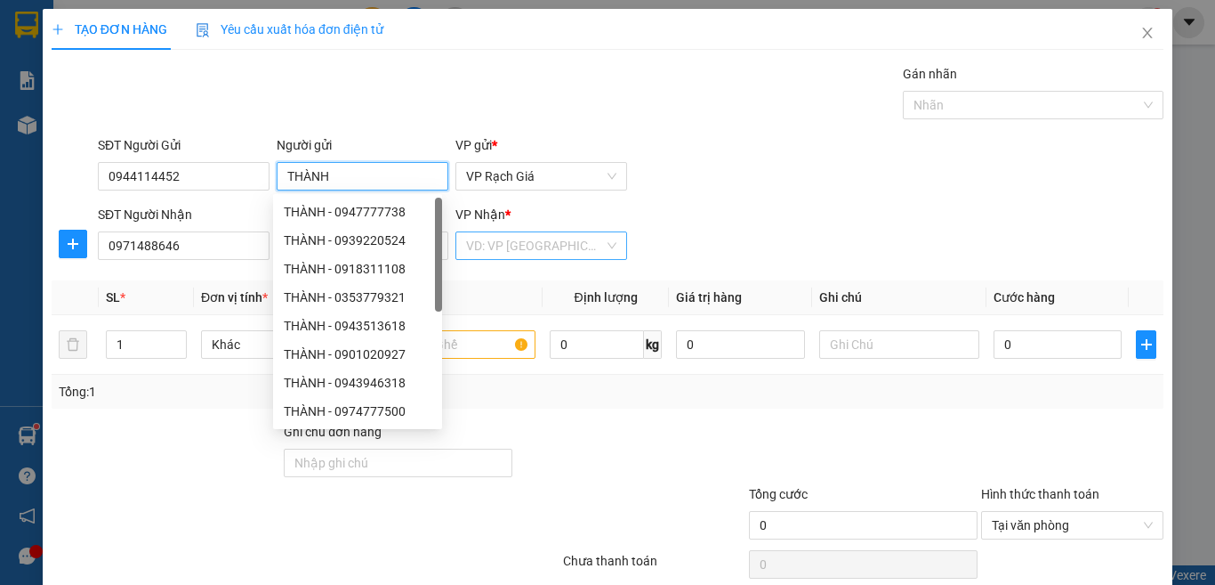
type input "THÀNH"
click at [534, 244] on input "search" at bounding box center [535, 245] width 138 height 27
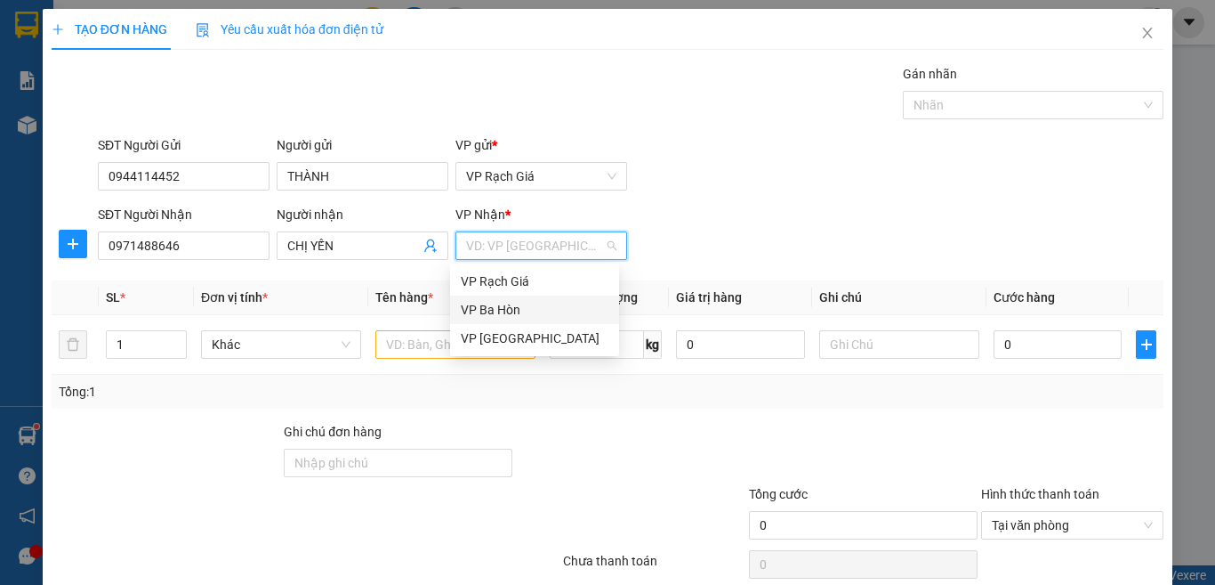
click at [532, 312] on div "VP Ba Hòn" at bounding box center [535, 310] width 148 height 20
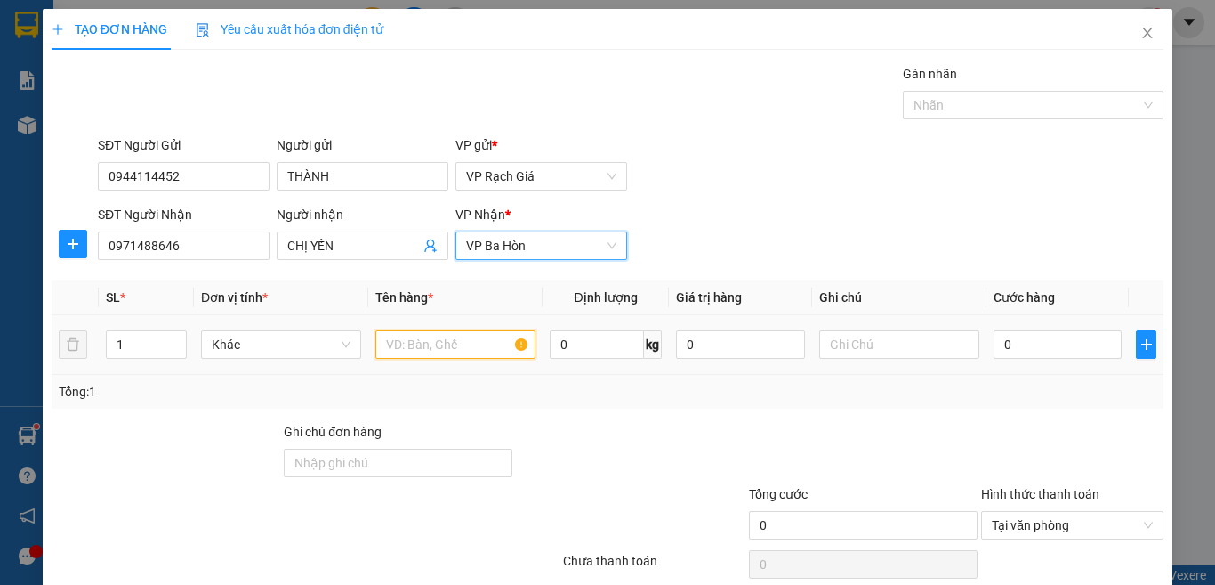
click at [439, 339] on input "text" at bounding box center [455, 344] width 160 height 28
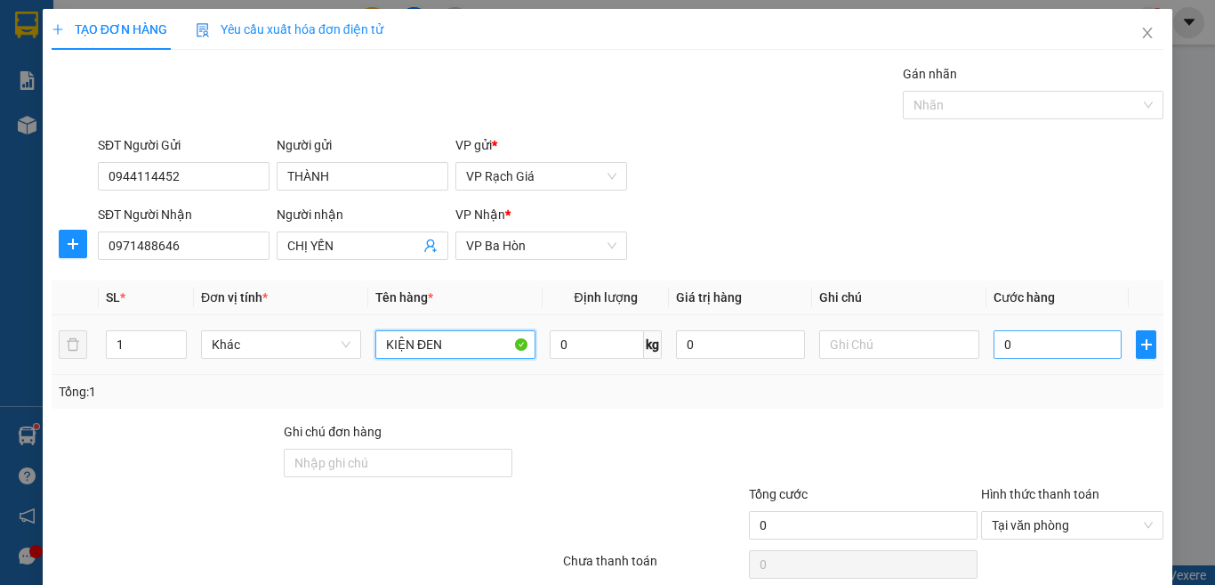
type input "KIỆN ĐEN"
click at [1028, 352] on input "0" at bounding box center [1058, 344] width 128 height 28
type input "2"
type input "20"
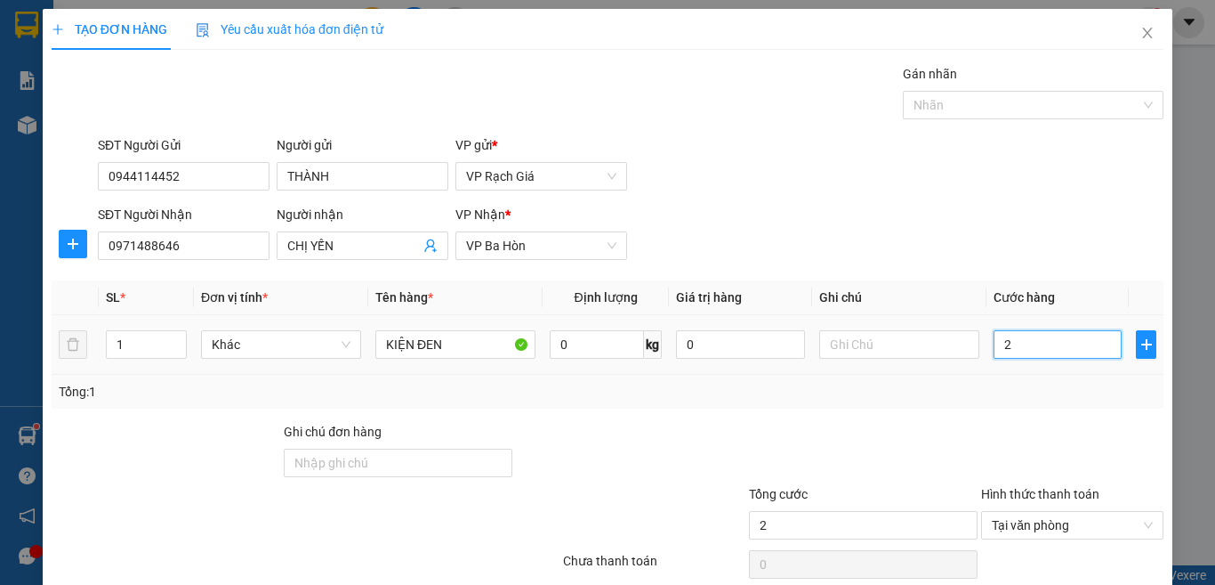
type input "20"
type input "200"
type input "2.000"
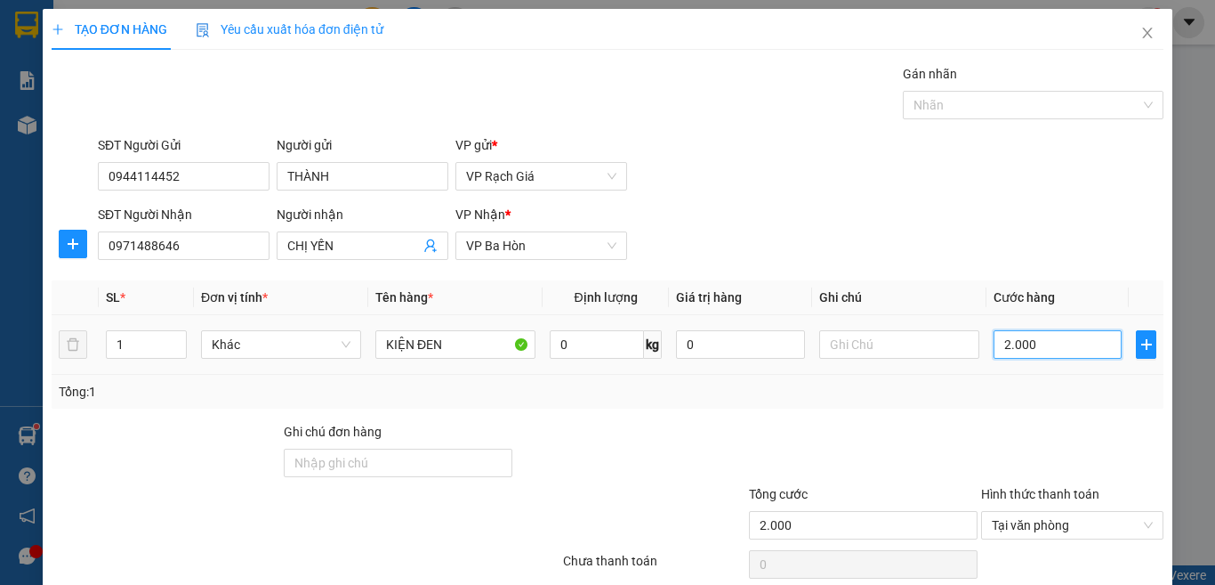
type input "20.000"
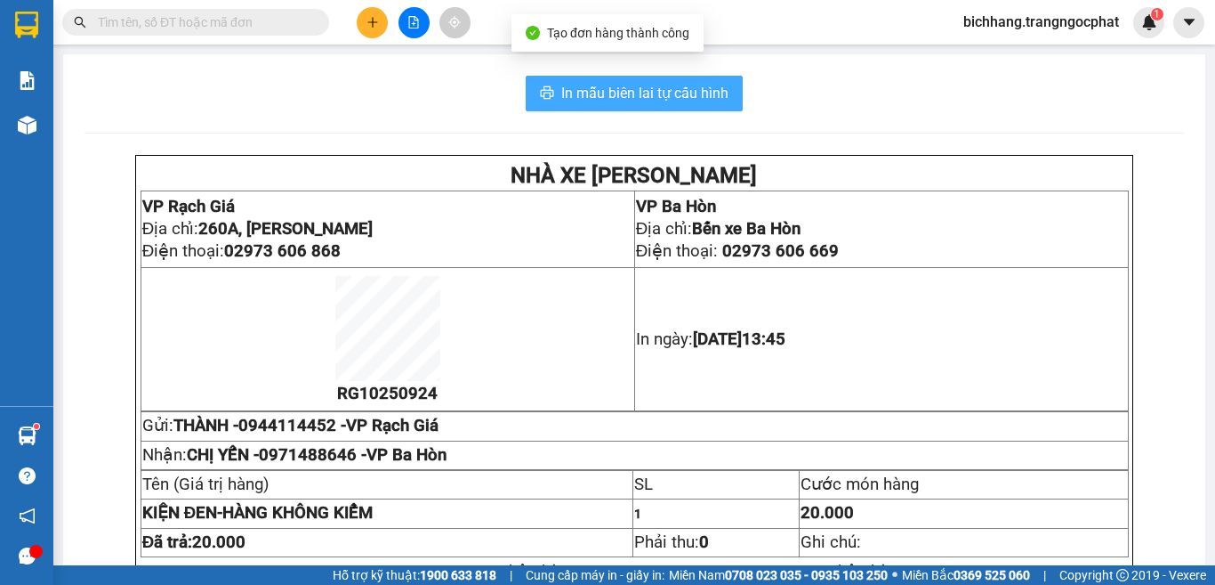
click at [589, 97] on span "In mẫu biên lai tự cấu hình" at bounding box center [644, 93] width 167 height 22
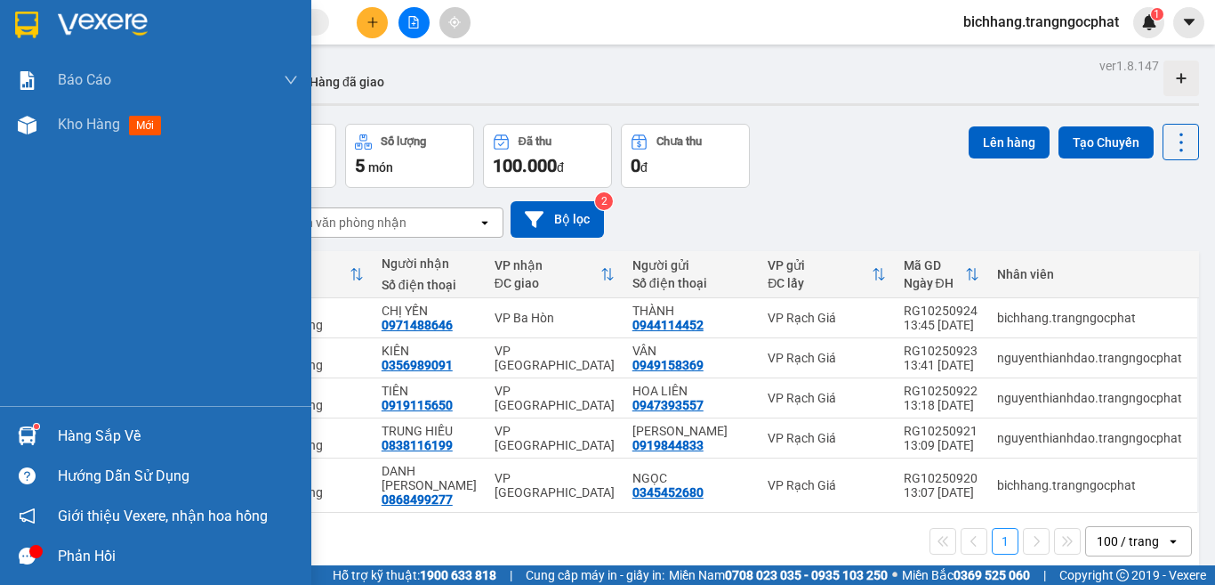
click at [65, 439] on div "Hàng sắp về" at bounding box center [178, 436] width 240 height 27
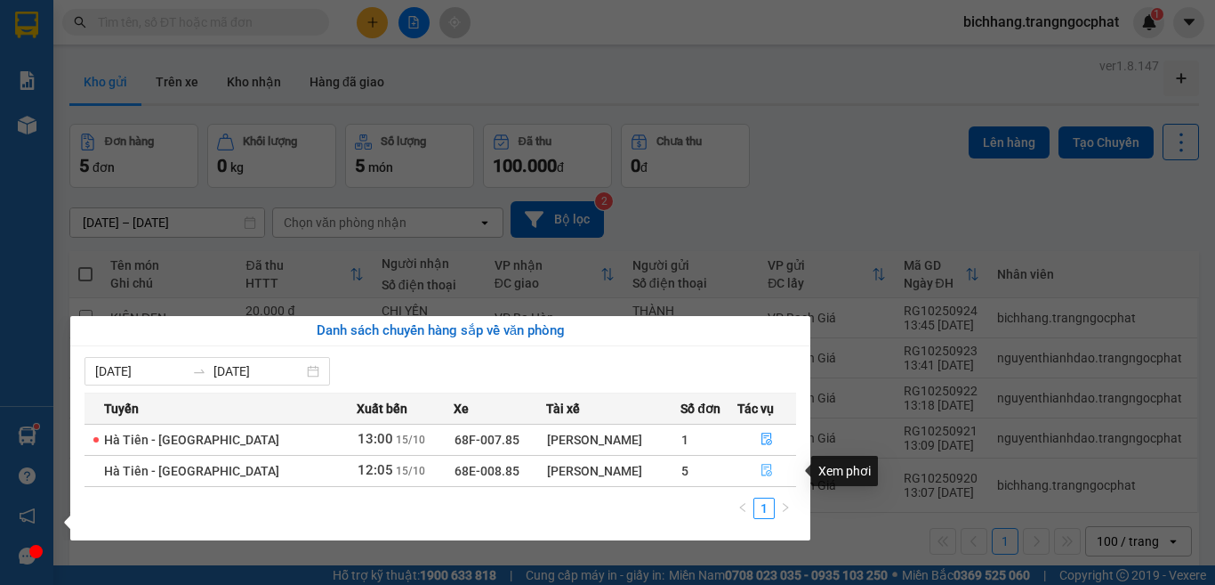
click at [762, 471] on icon "file-done" at bounding box center [767, 470] width 11 height 12
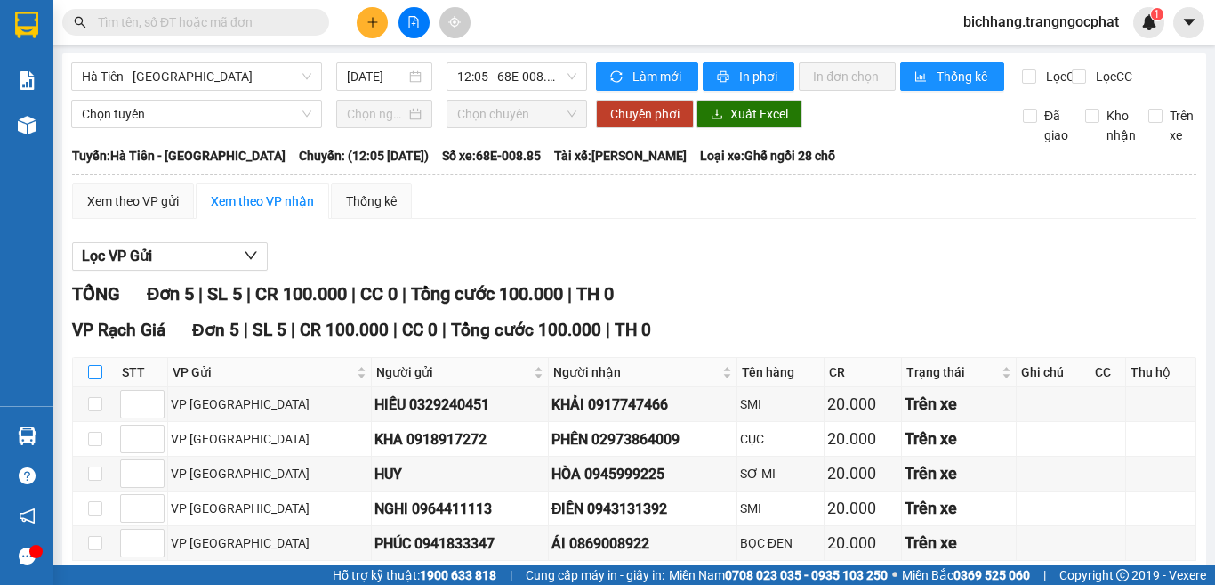
click at [94, 365] on input "checkbox" at bounding box center [95, 372] width 14 height 14
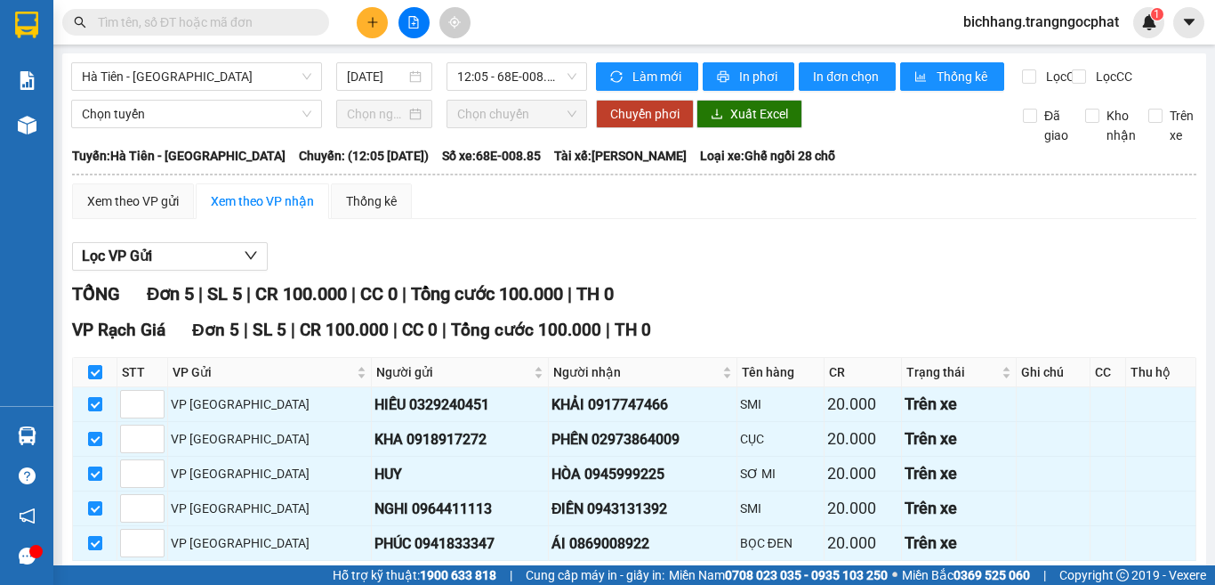
click at [309, 578] on span "Nhập kho nhận" at bounding box center [352, 588] width 86 height 20
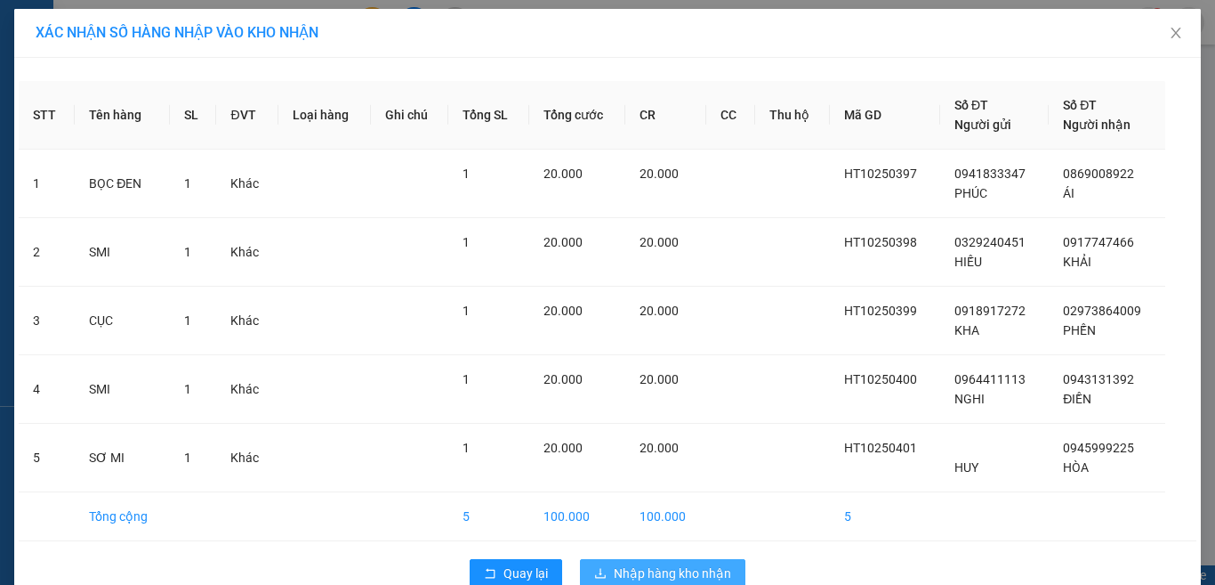
click at [641, 563] on span "Nhập hàng kho nhận" at bounding box center [672, 573] width 117 height 20
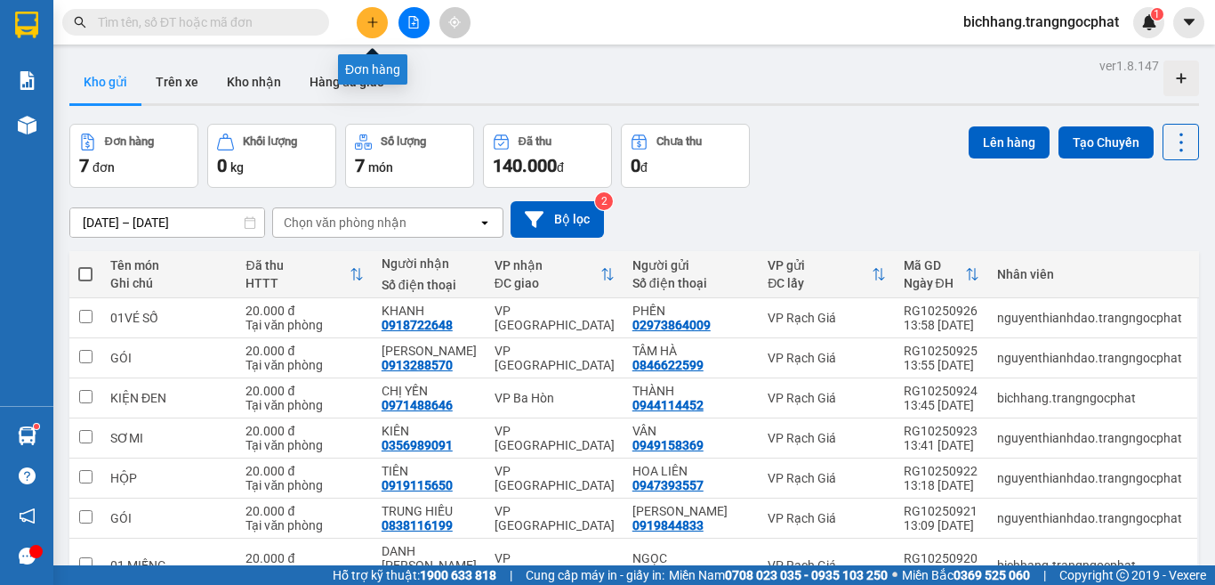
click at [372, 25] on icon "plus" at bounding box center [373, 22] width 12 height 12
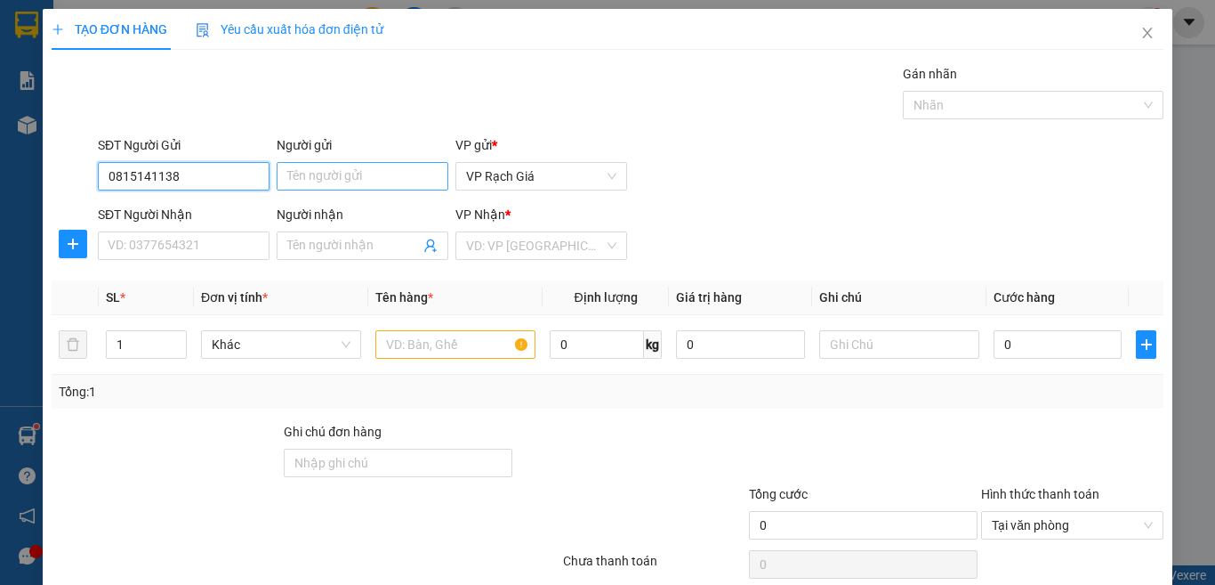
type input "0815141138"
click at [392, 179] on input "Người gửi" at bounding box center [363, 176] width 172 height 28
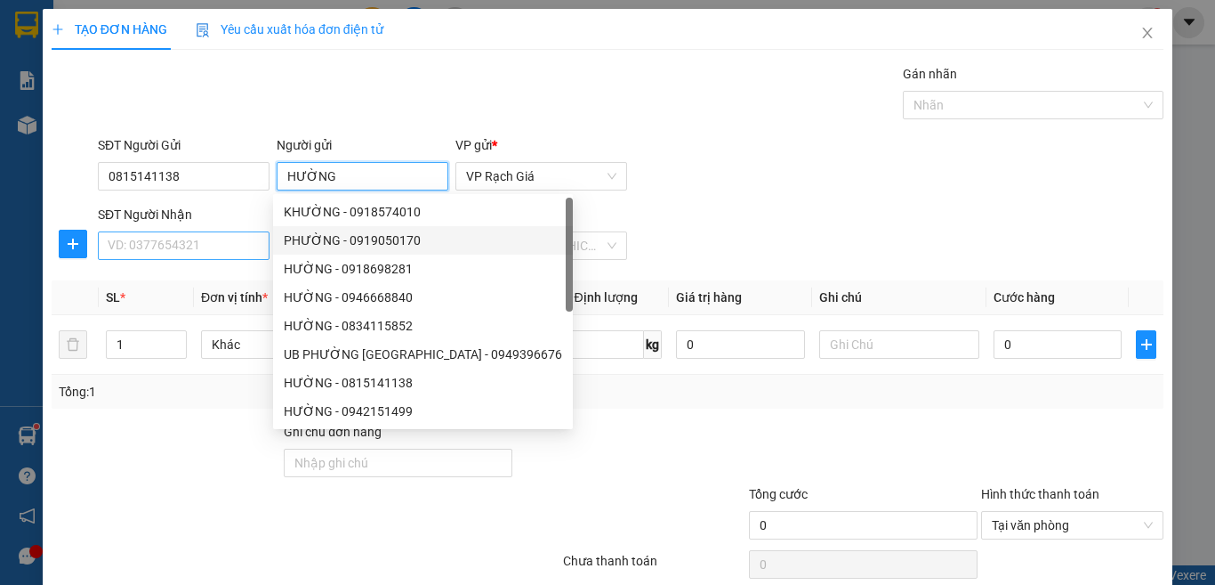
type input "HƯỜNG"
click at [224, 237] on input "SĐT Người Nhận" at bounding box center [184, 245] width 172 height 28
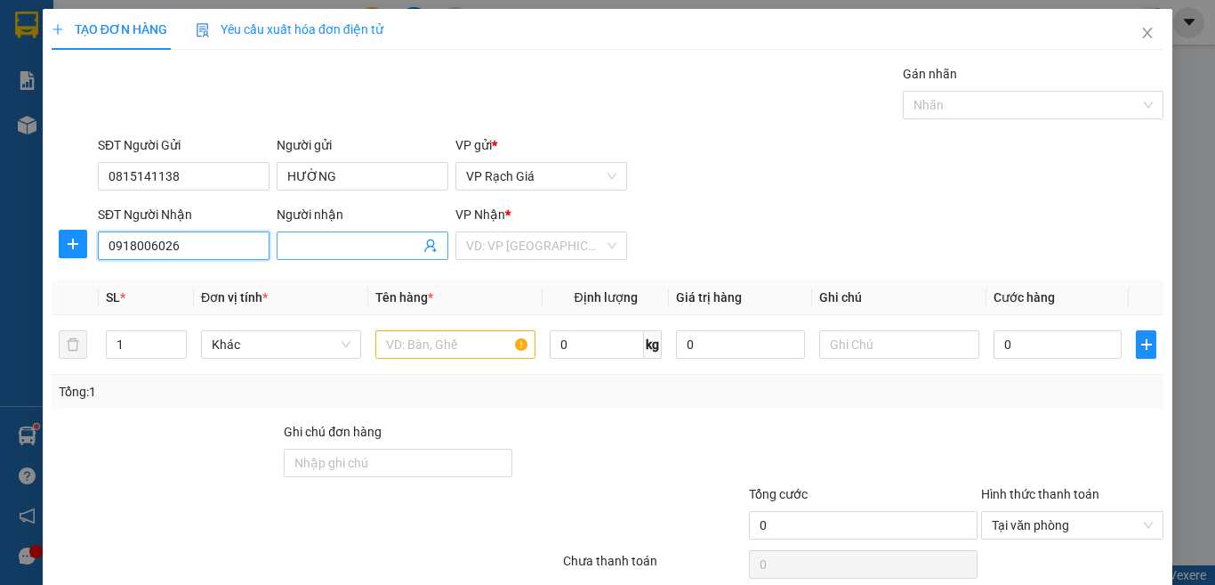
type input "0918006026"
click at [292, 249] on input "Người nhận" at bounding box center [353, 246] width 133 height 20
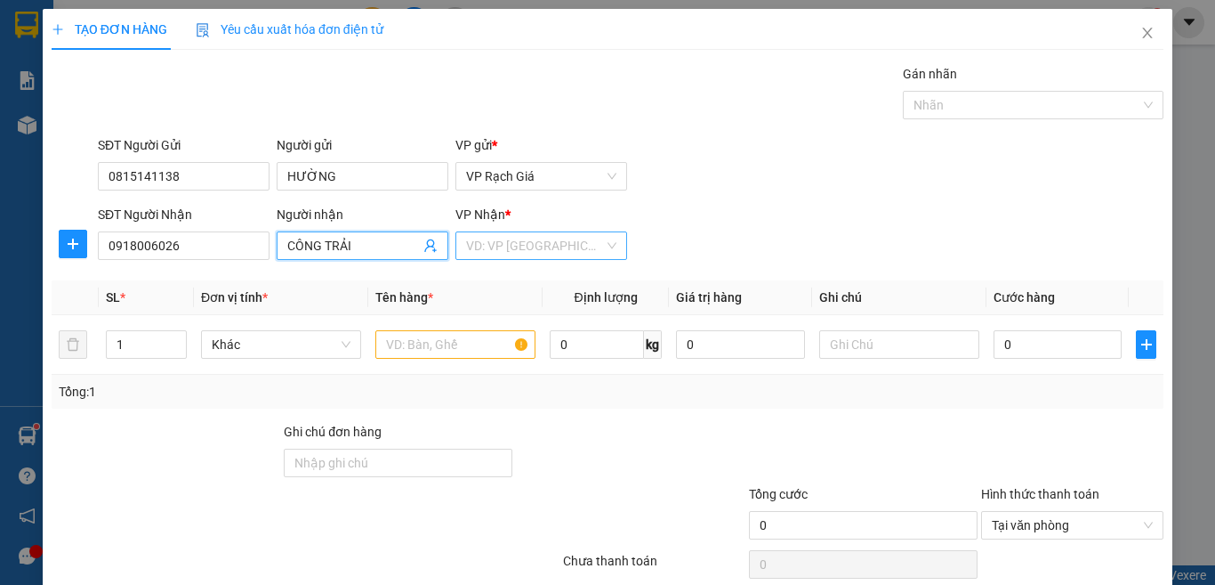
type input "CÔNG TRẢI"
click at [509, 249] on input "search" at bounding box center [535, 245] width 138 height 27
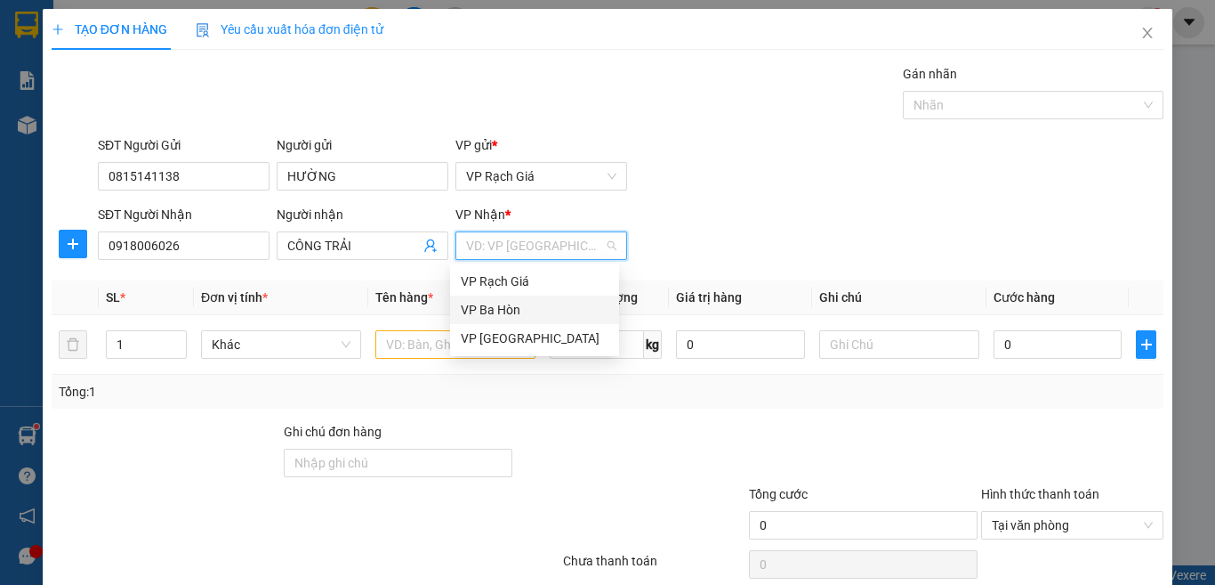
click at [526, 299] on div "VP Ba Hòn" at bounding box center [534, 309] width 169 height 28
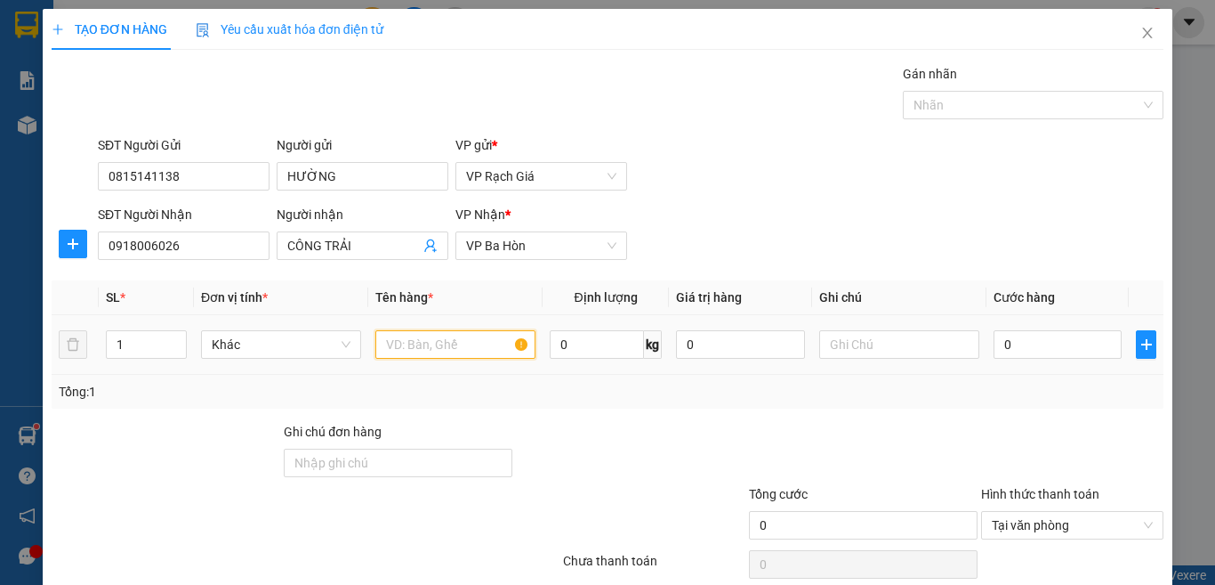
click at [480, 344] on input "text" at bounding box center [455, 344] width 160 height 28
type input "BỌC THUỐC"
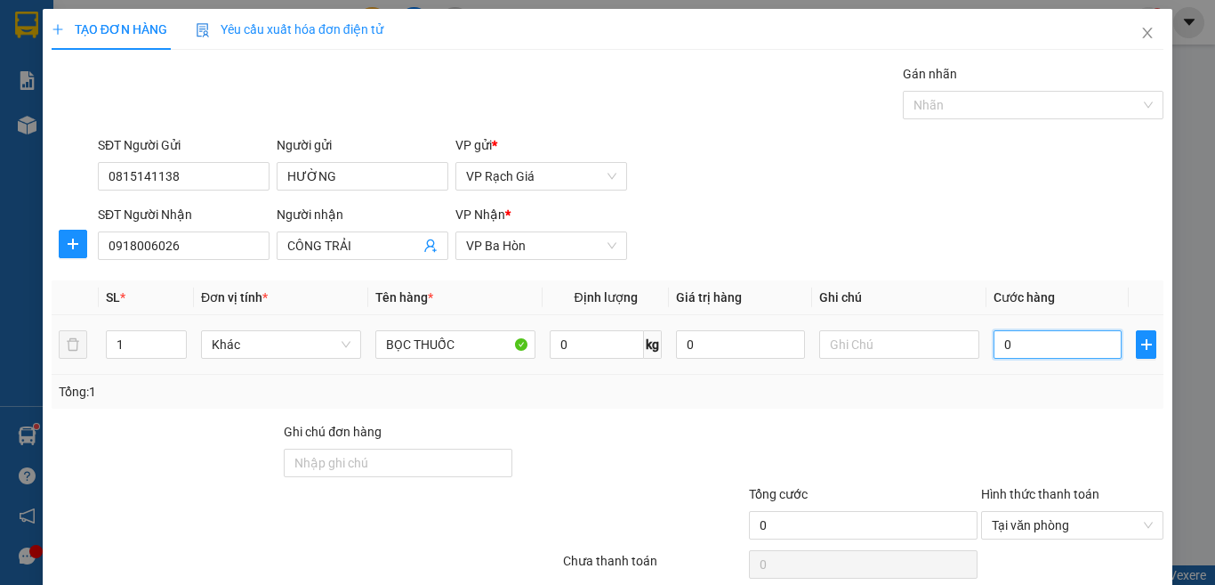
click at [1032, 351] on input "0" at bounding box center [1058, 344] width 128 height 28
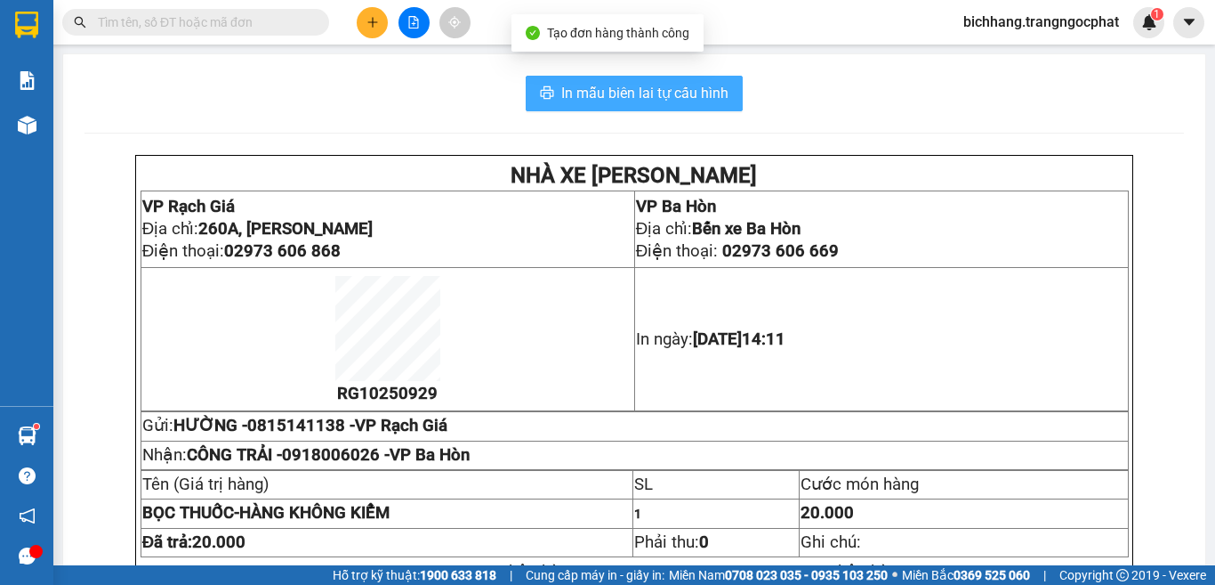
click at [617, 89] on span "In mẫu biên lai tự cấu hình" at bounding box center [644, 93] width 167 height 22
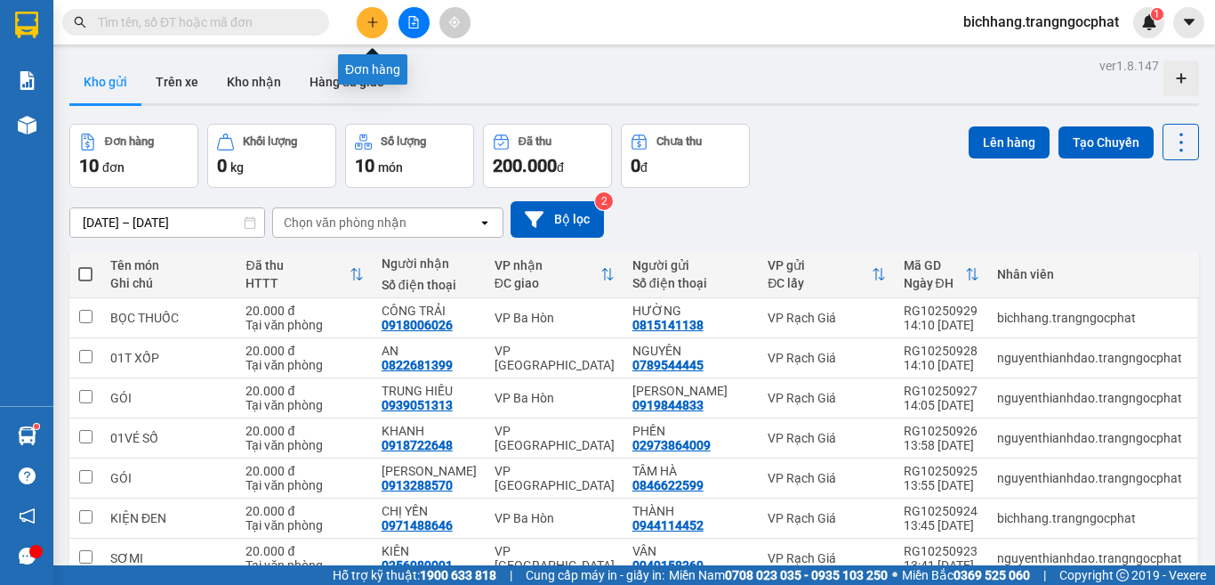
click at [375, 29] on button at bounding box center [372, 22] width 31 height 31
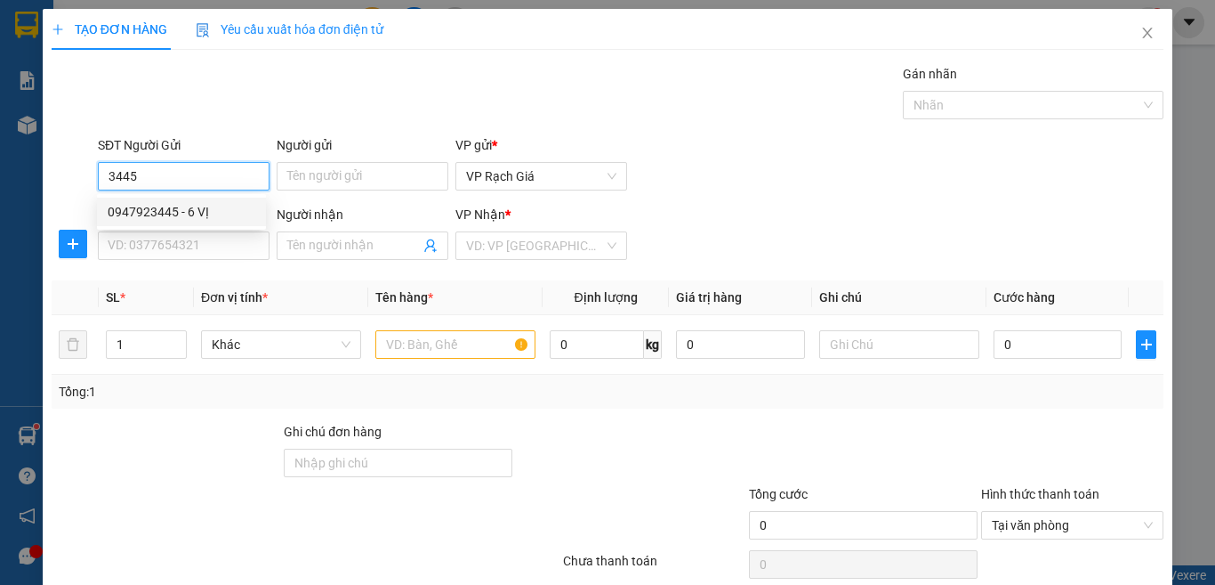
click at [186, 216] on div "0947923445 - 6 VỊ" at bounding box center [182, 212] width 148 height 20
type input "0947923445"
type input "6 VỊ"
type input "0944331643"
type input "TÂY NAM"
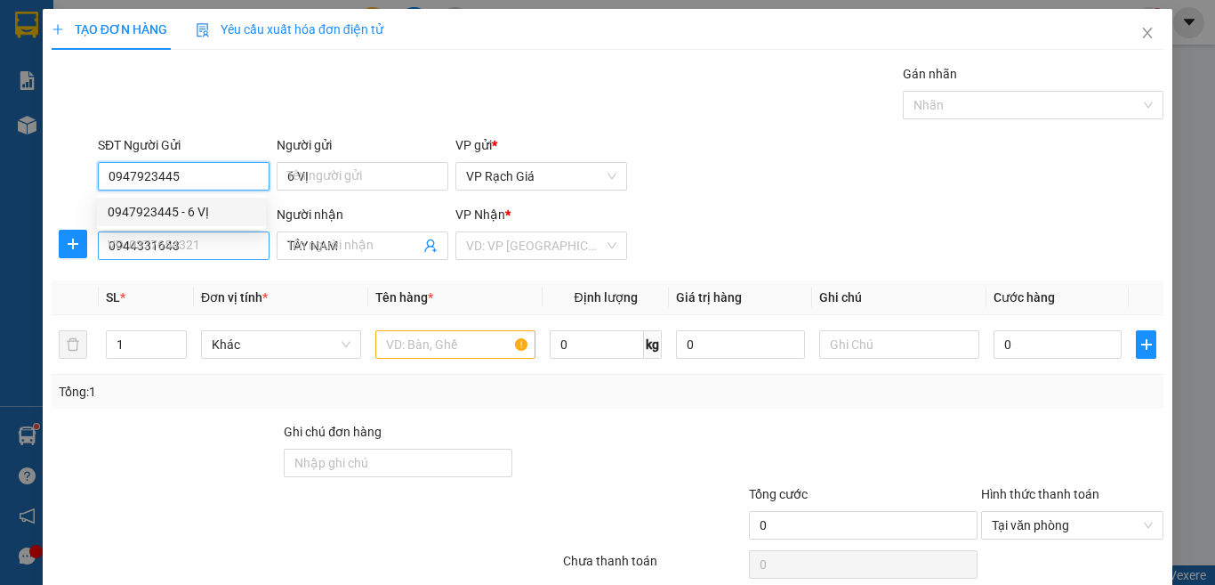
type input "20.000"
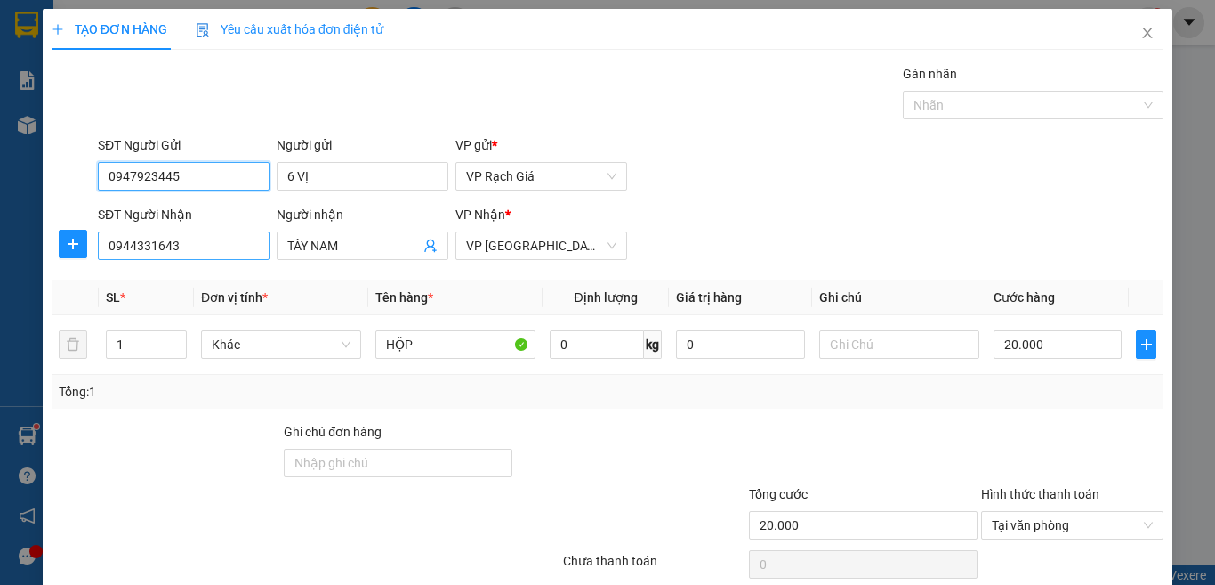
type input "0947923445"
click at [198, 244] on input "0944331643" at bounding box center [184, 245] width 172 height 28
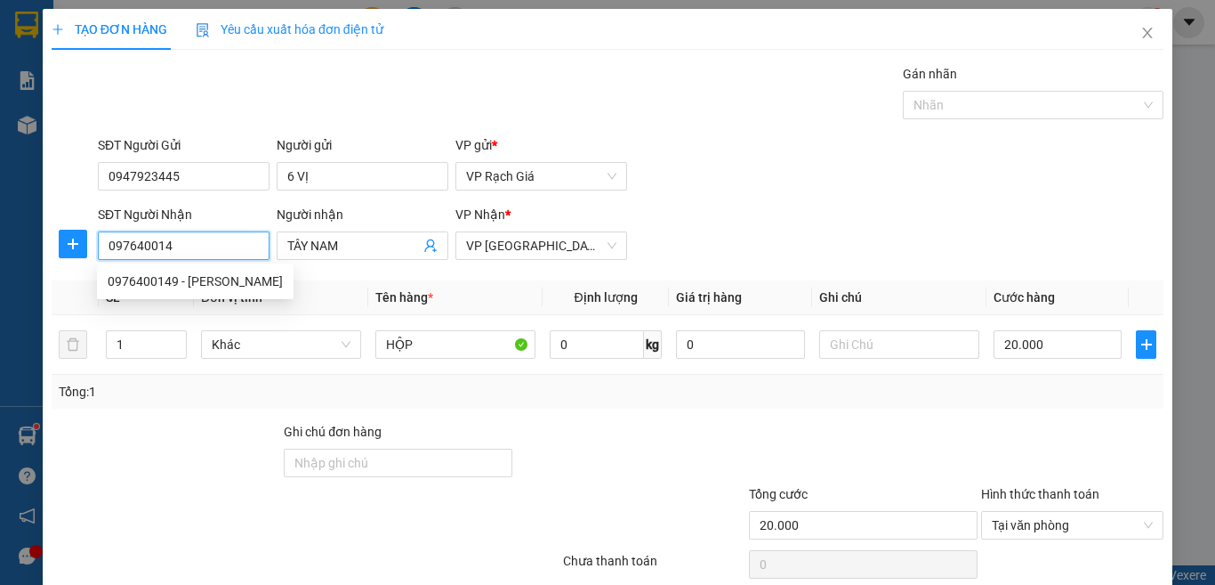
type input "0976400149"
click at [204, 285] on div "0976400149 - [PERSON_NAME]" at bounding box center [195, 281] width 175 height 20
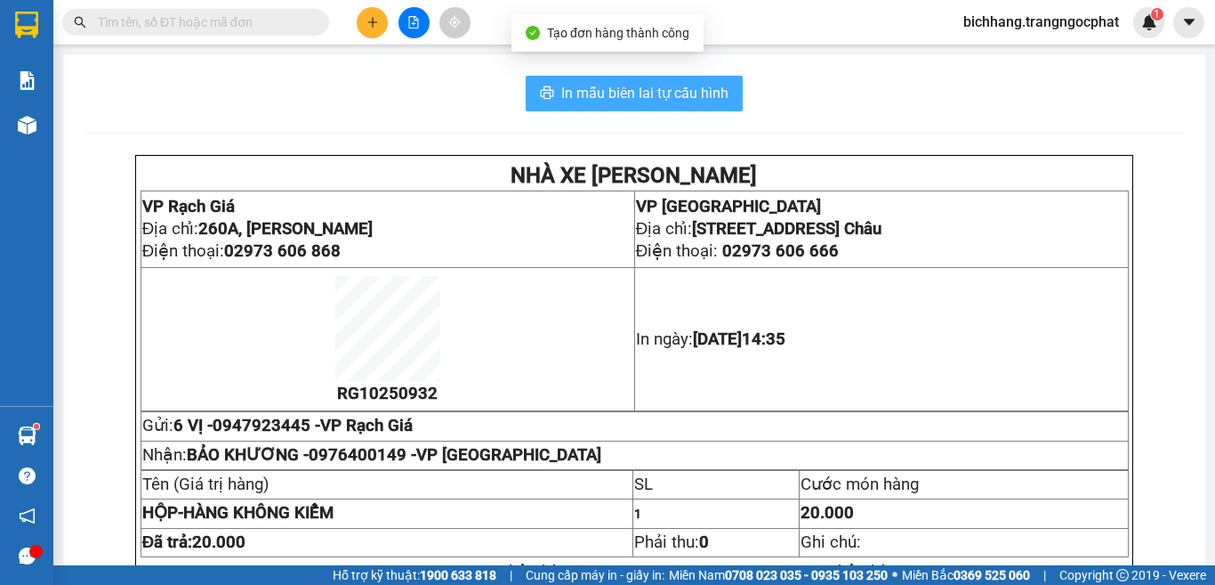
click at [666, 87] on span "In mẫu biên lai tự cấu hình" at bounding box center [644, 93] width 167 height 22
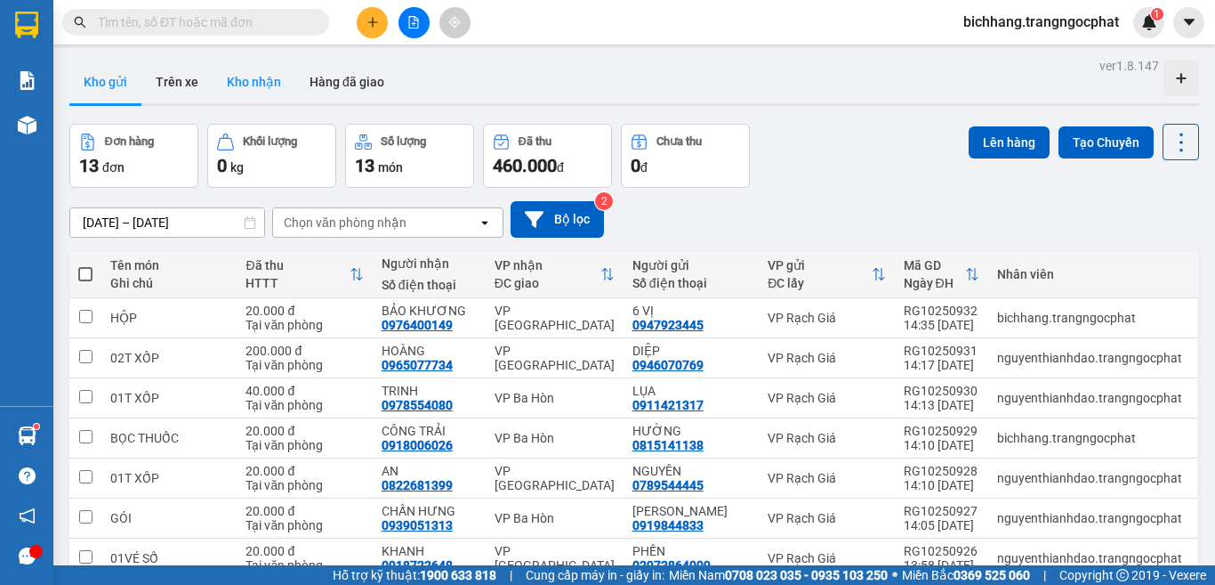
click at [256, 76] on button "Kho nhận" at bounding box center [254, 81] width 83 height 43
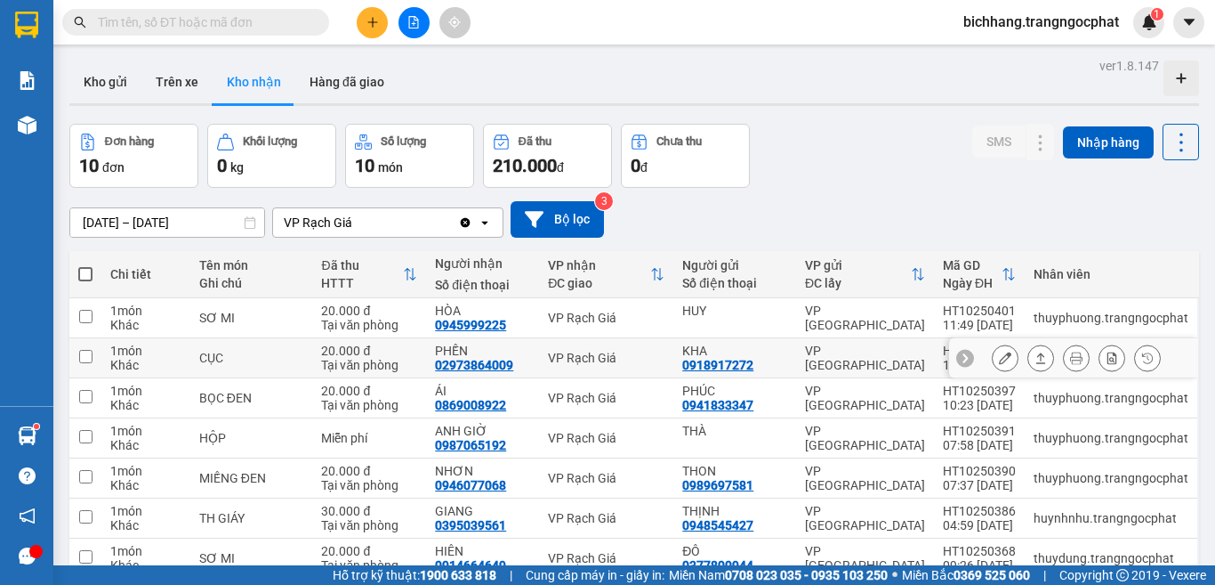
click at [89, 355] on input "checkbox" at bounding box center [85, 356] width 13 height 13
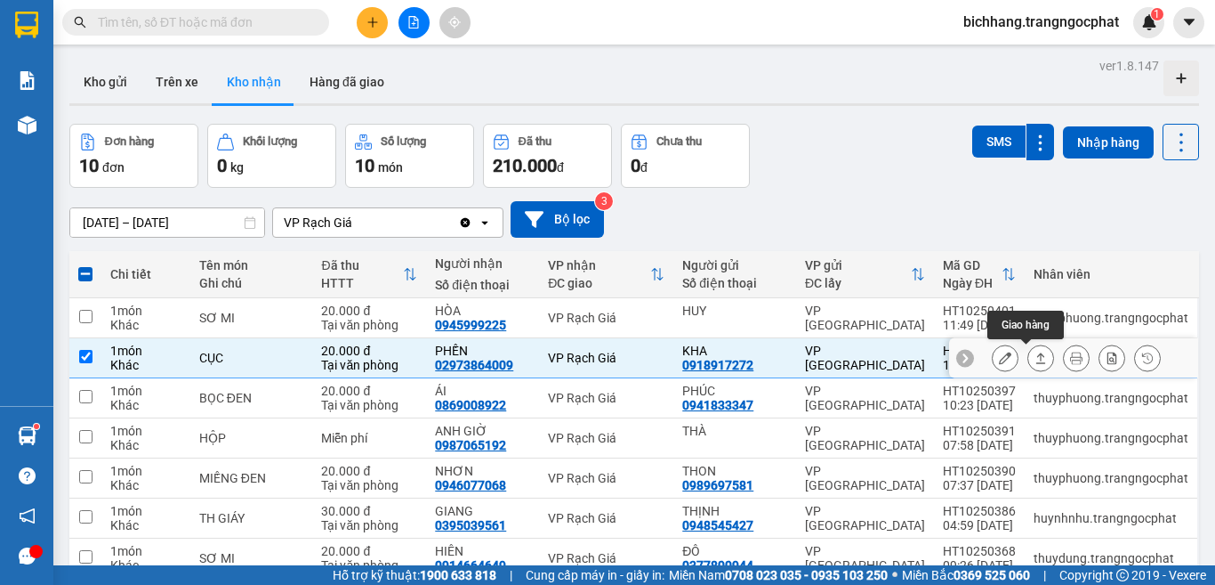
click at [1035, 359] on icon at bounding box center [1041, 357] width 12 height 12
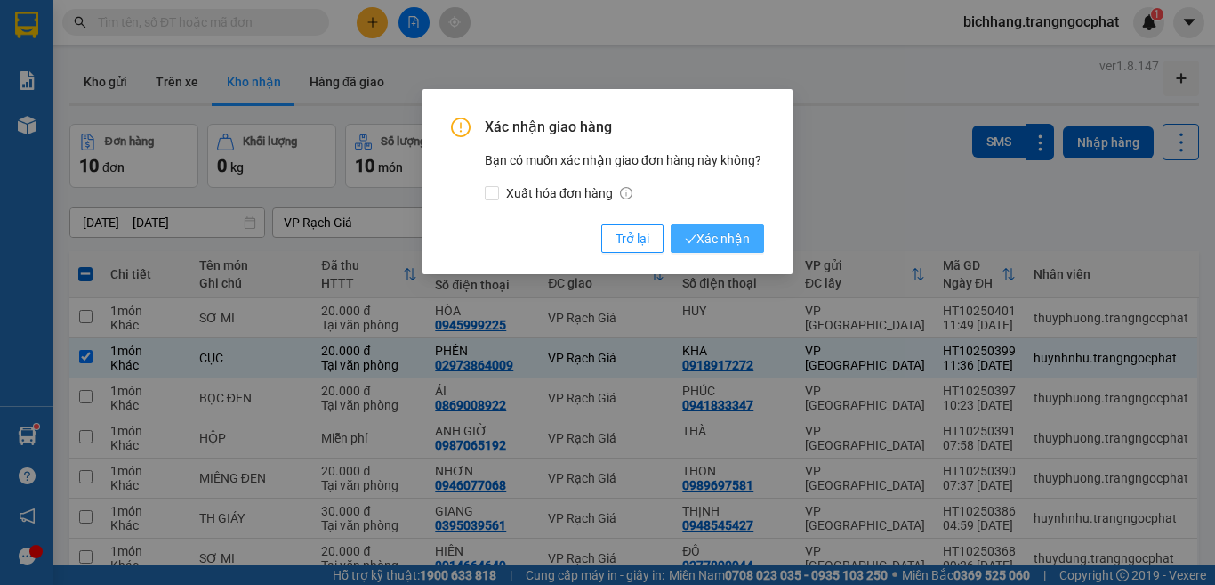
click at [720, 237] on span "Xác nhận" at bounding box center [717, 239] width 65 height 20
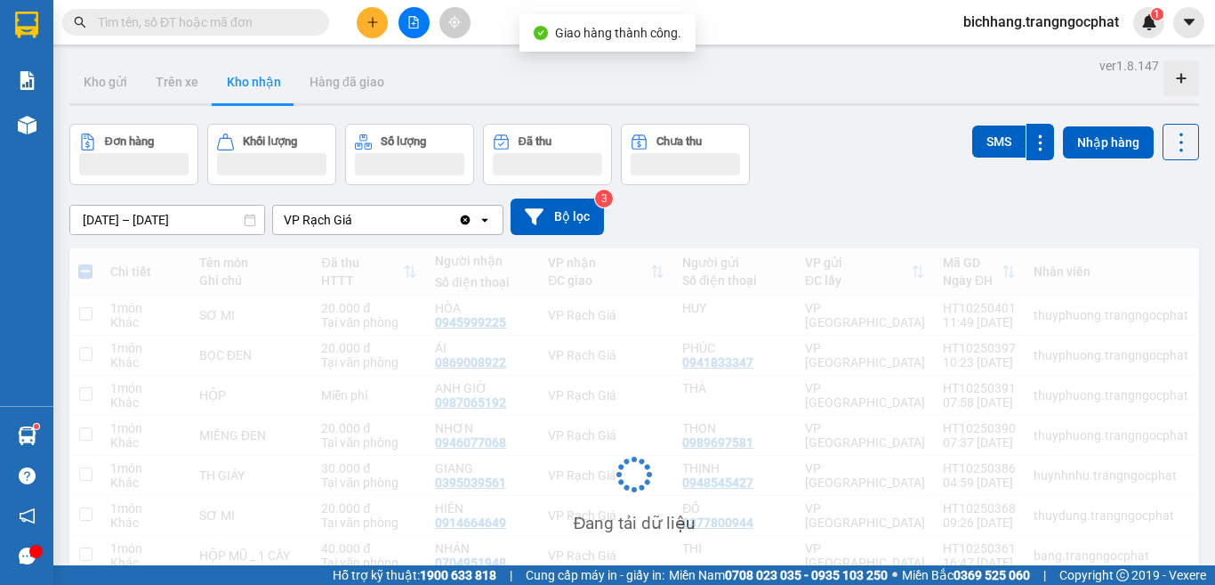
checkbox input "false"
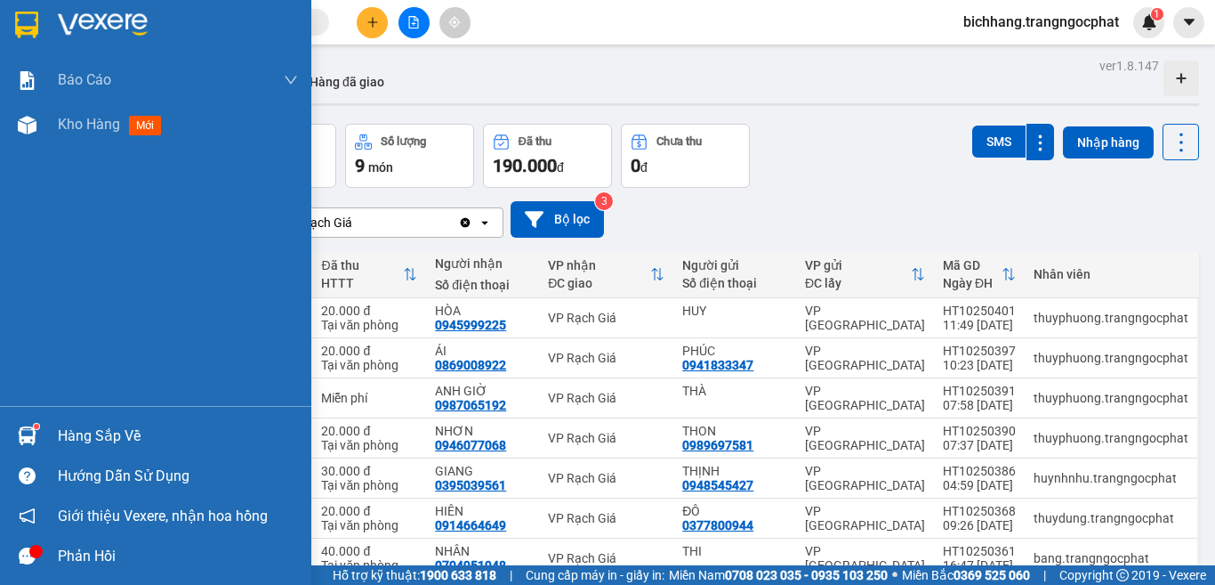
click at [79, 439] on div "Hàng sắp về" at bounding box center [178, 436] width 240 height 27
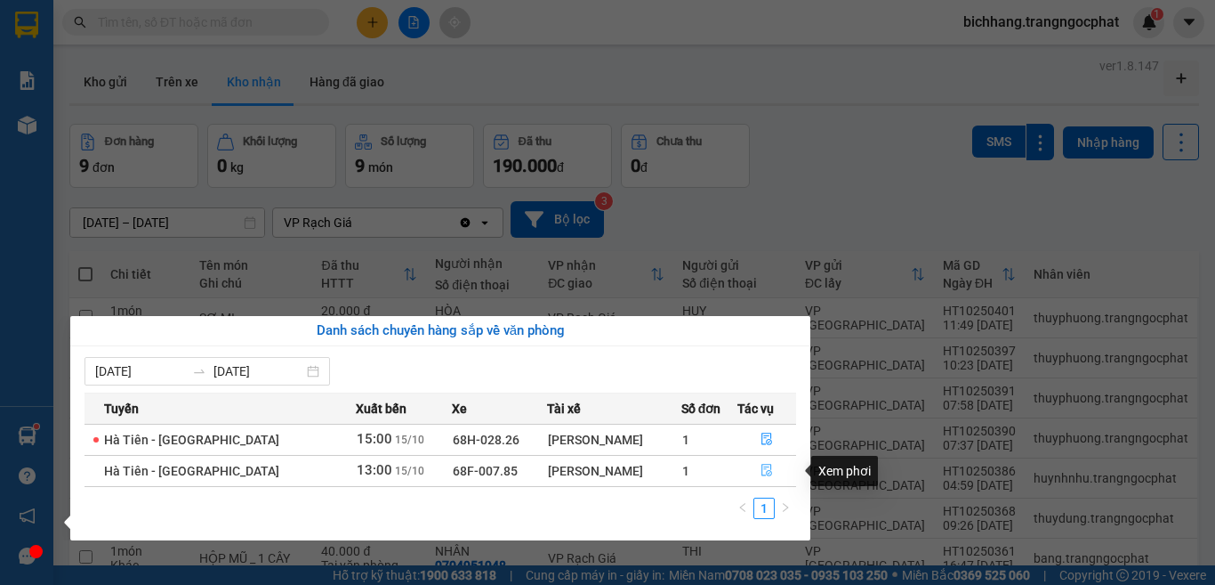
click at [762, 467] on icon "file-done" at bounding box center [767, 470] width 11 height 12
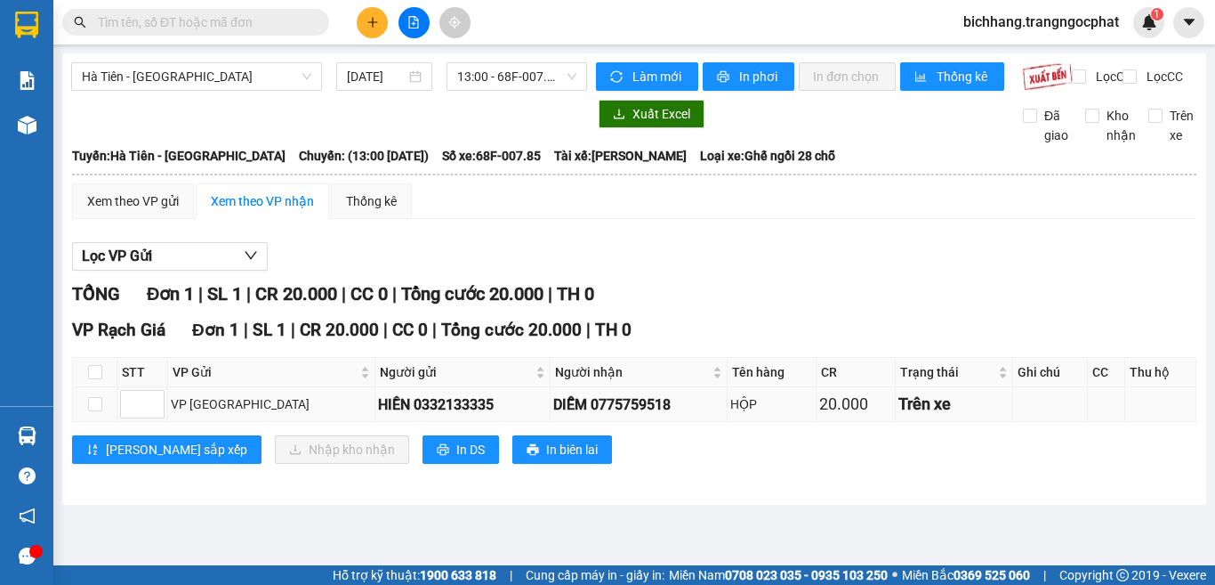
click at [570, 415] on div "DIỄM 0775759518" at bounding box center [638, 404] width 171 height 22
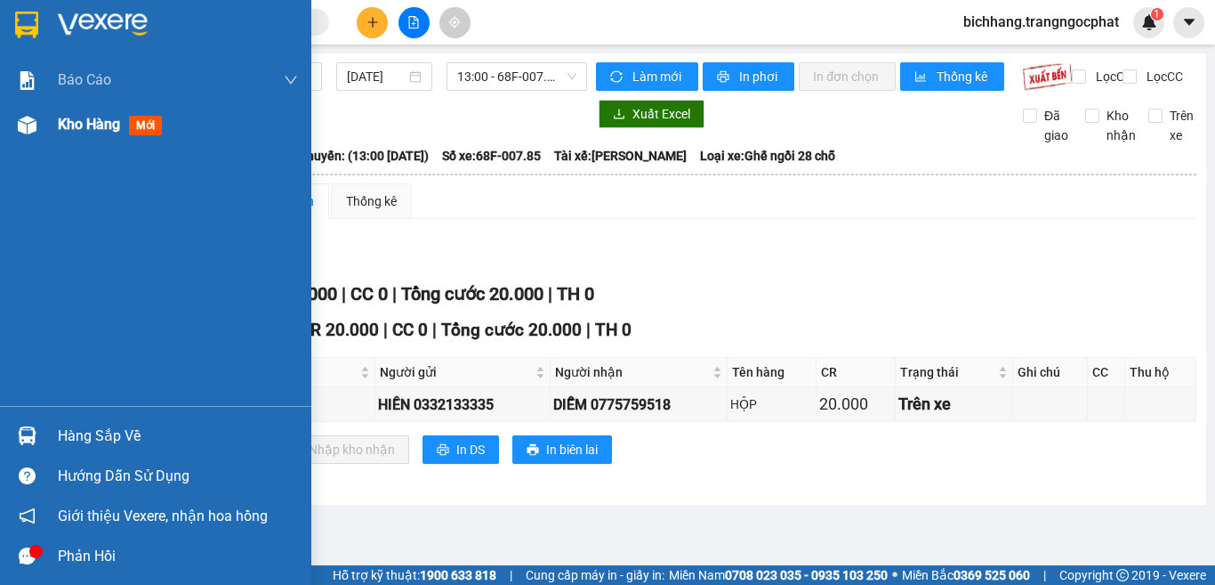
click at [89, 116] on span "Kho hàng" at bounding box center [89, 124] width 62 height 17
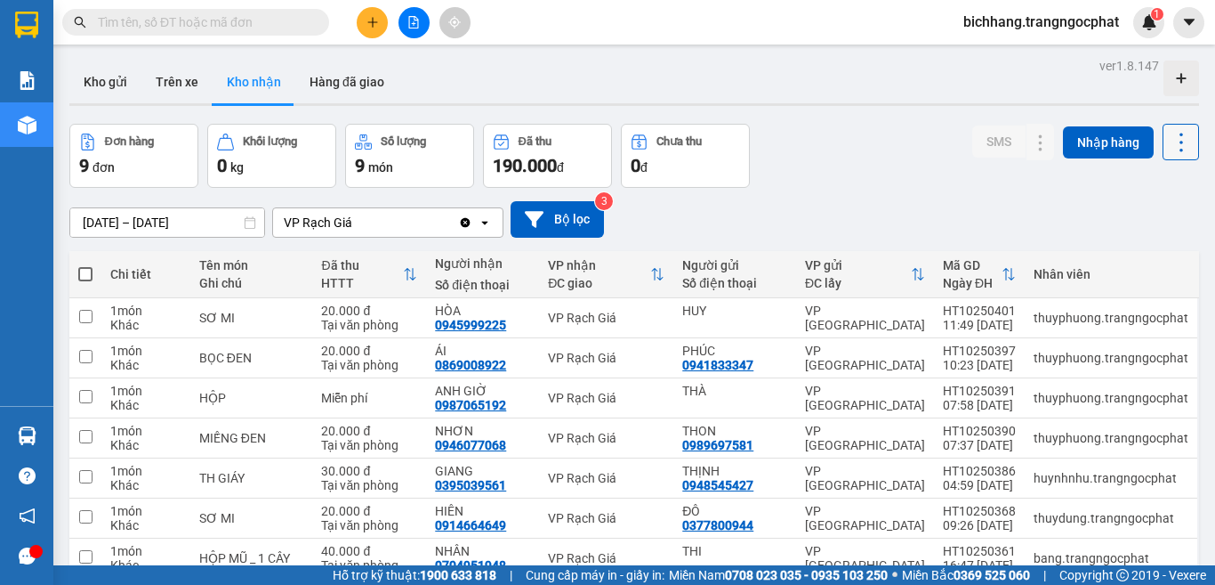
click at [1169, 147] on icon at bounding box center [1181, 142] width 25 height 25
click at [1135, 225] on span "Làm mới" at bounding box center [1141, 223] width 49 height 18
click at [82, 90] on button "Kho gửi" at bounding box center [105, 81] width 72 height 43
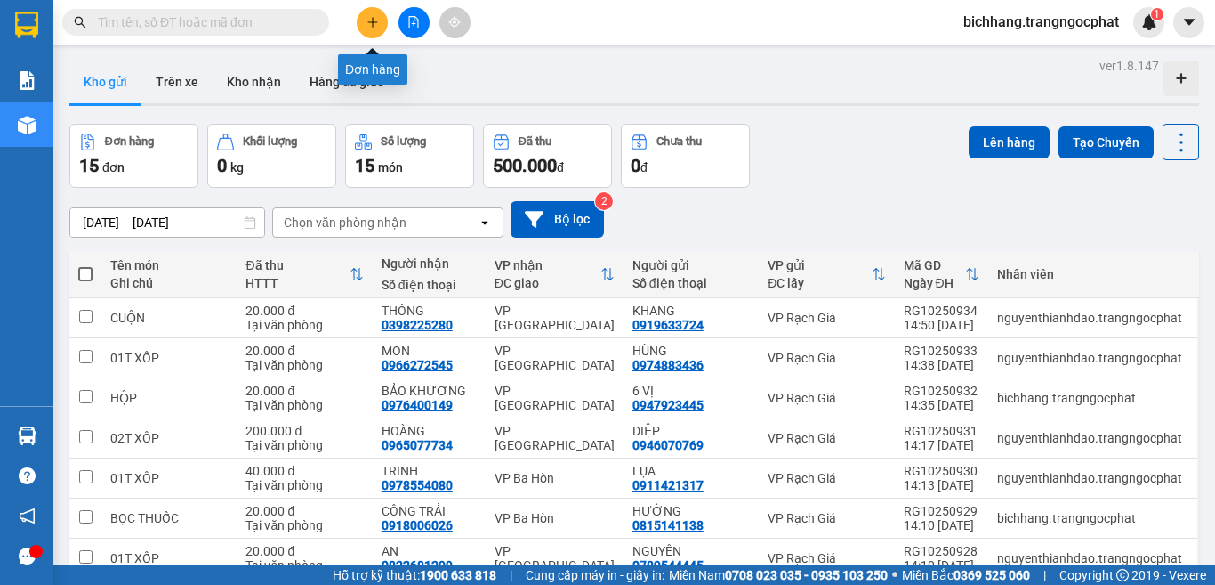
click at [364, 29] on button at bounding box center [372, 22] width 31 height 31
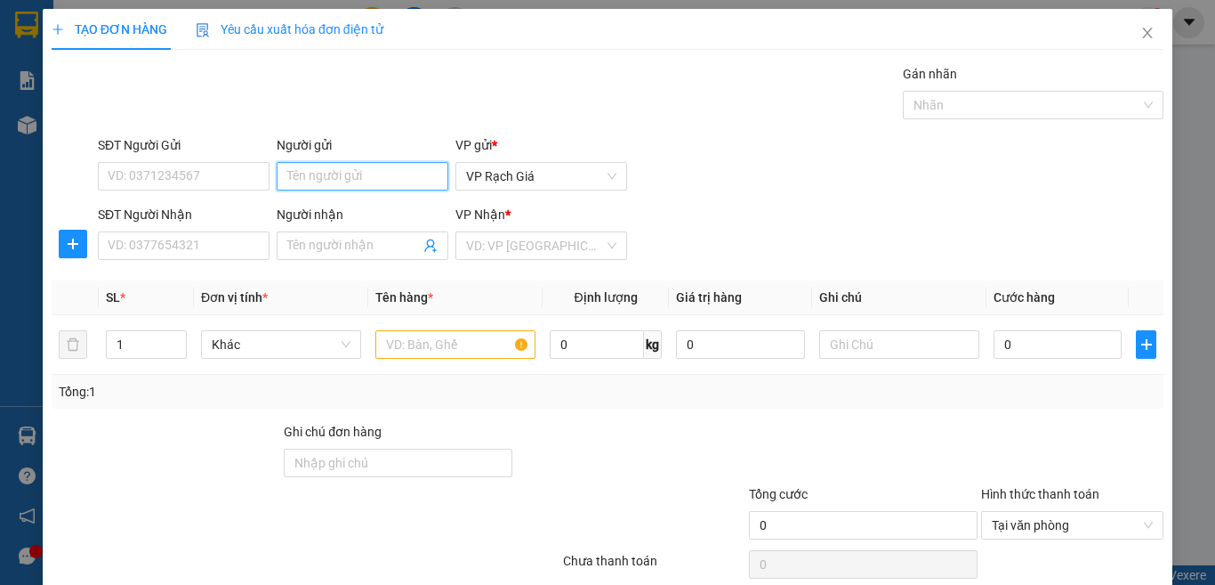
click at [343, 180] on input "Người gửi" at bounding box center [363, 176] width 172 height 28
click at [244, 171] on input "SĐT Người Gửi" at bounding box center [184, 176] width 172 height 28
type input "0907285454"
click at [311, 181] on input "Người gửi" at bounding box center [363, 176] width 172 height 28
type input "[PERSON_NAME]"
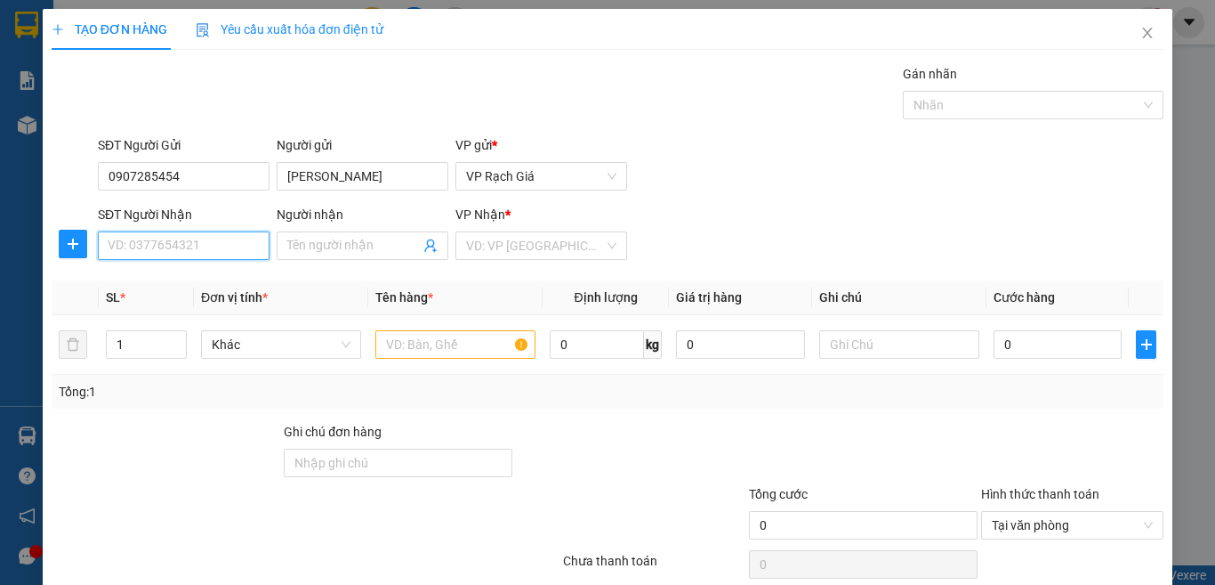
click at [193, 249] on input "SĐT Người Nhận" at bounding box center [184, 245] width 172 height 28
type input "0918662218"
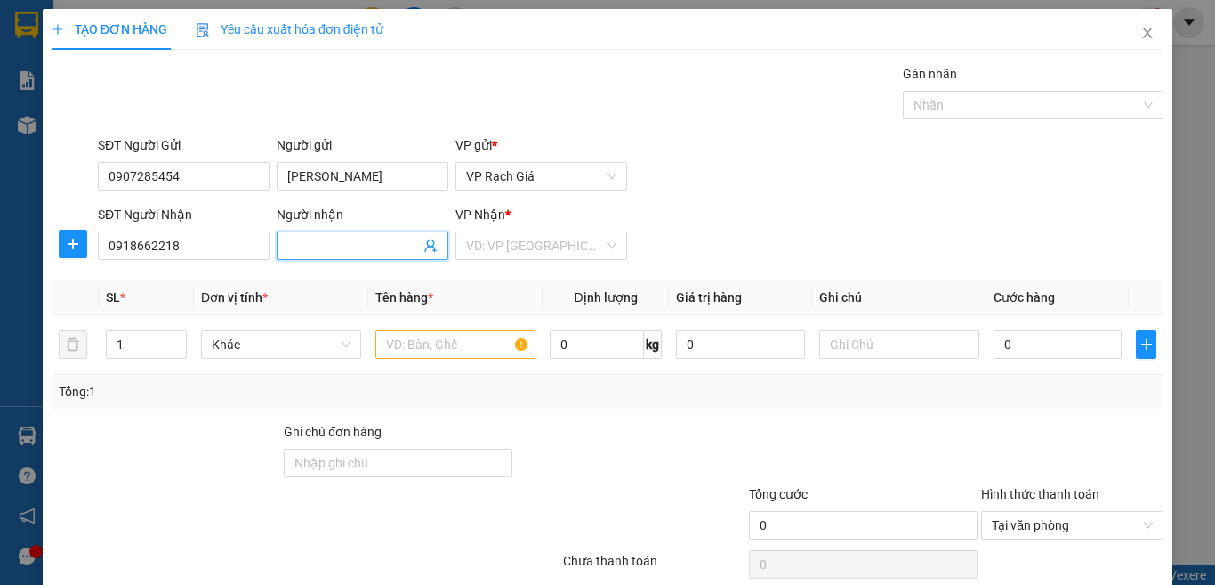
click at [351, 245] on input "Người nhận" at bounding box center [353, 246] width 133 height 20
type input "[PERSON_NAME]"
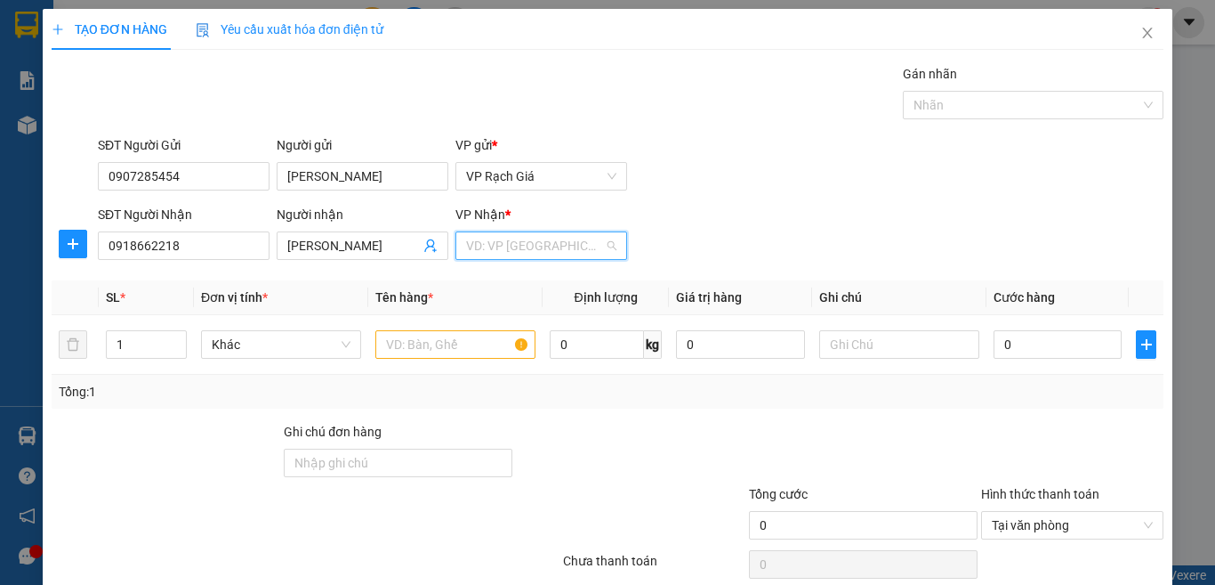
click at [496, 245] on input "search" at bounding box center [535, 245] width 138 height 27
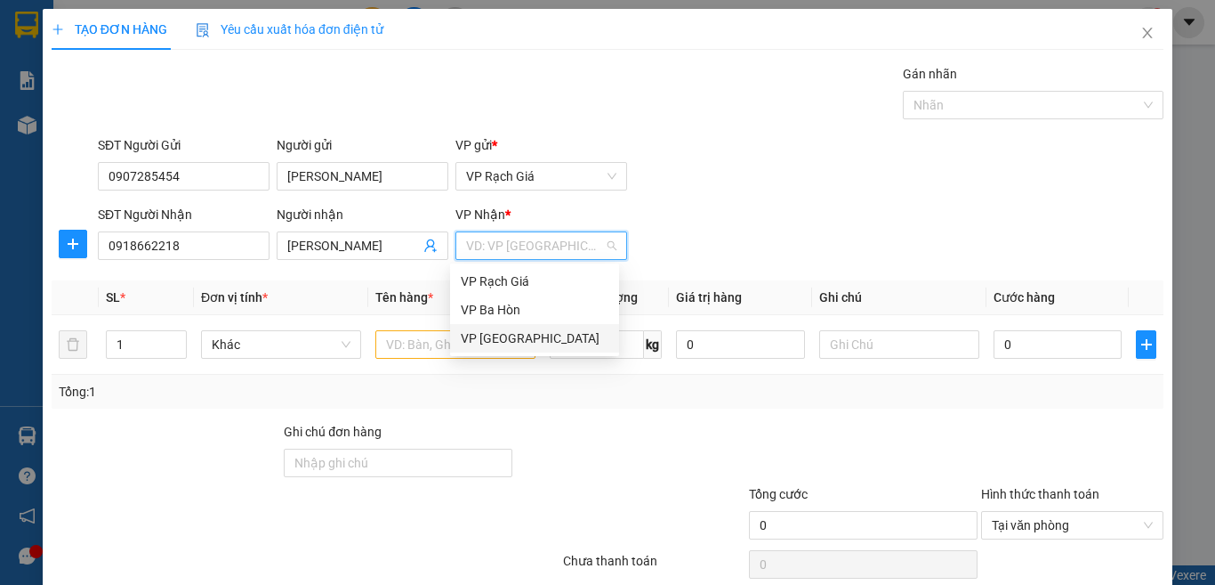
click at [509, 336] on div "VP [GEOGRAPHIC_DATA]" at bounding box center [535, 338] width 148 height 20
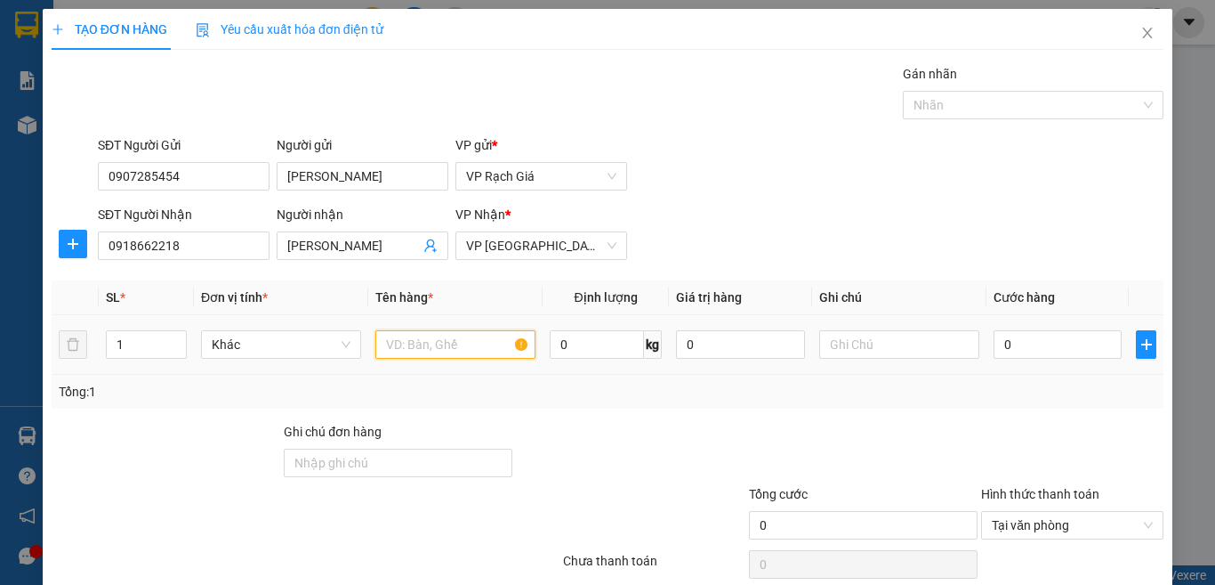
click at [504, 356] on input "text" at bounding box center [455, 344] width 160 height 28
type input "01 KIỆN ĐEN"
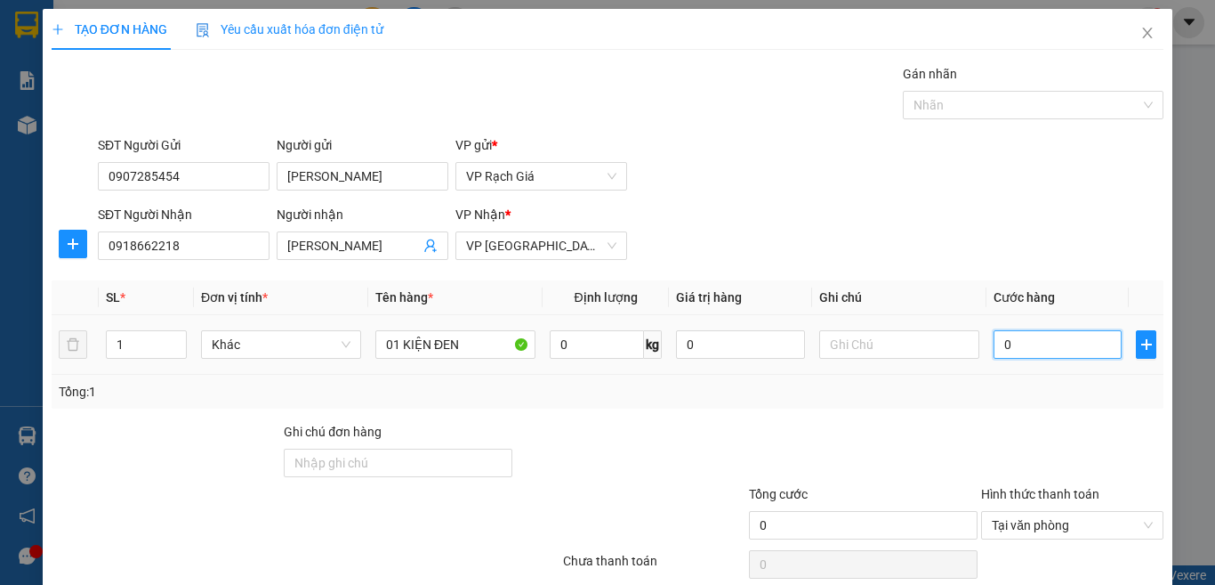
click at [1004, 345] on input "0" at bounding box center [1058, 344] width 128 height 28
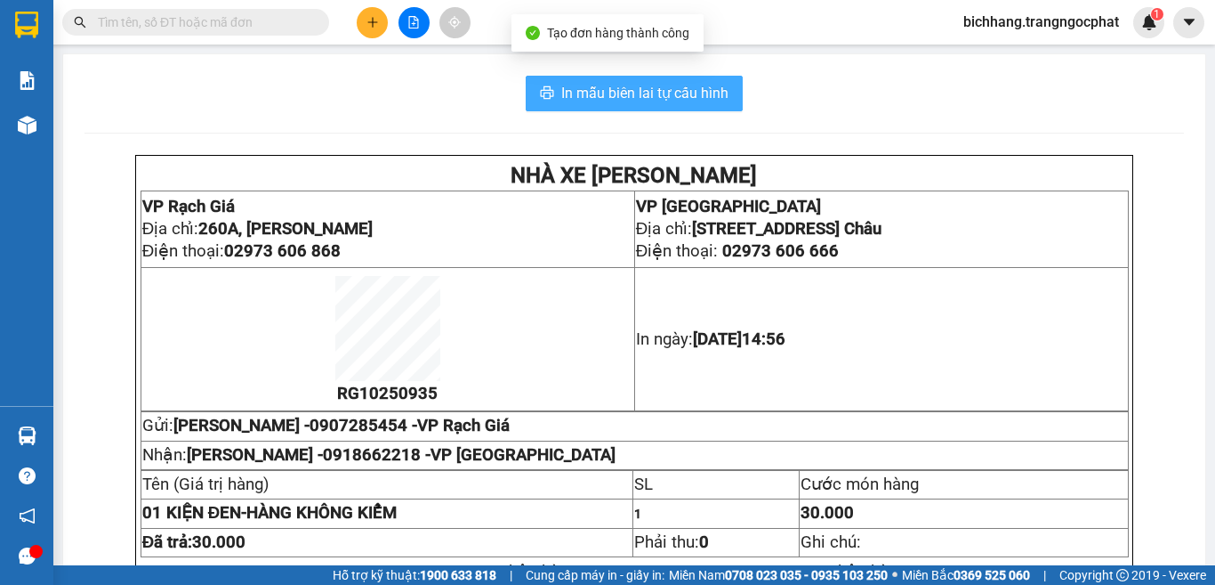
click at [584, 92] on span "In mẫu biên lai tự cấu hình" at bounding box center [644, 93] width 167 height 22
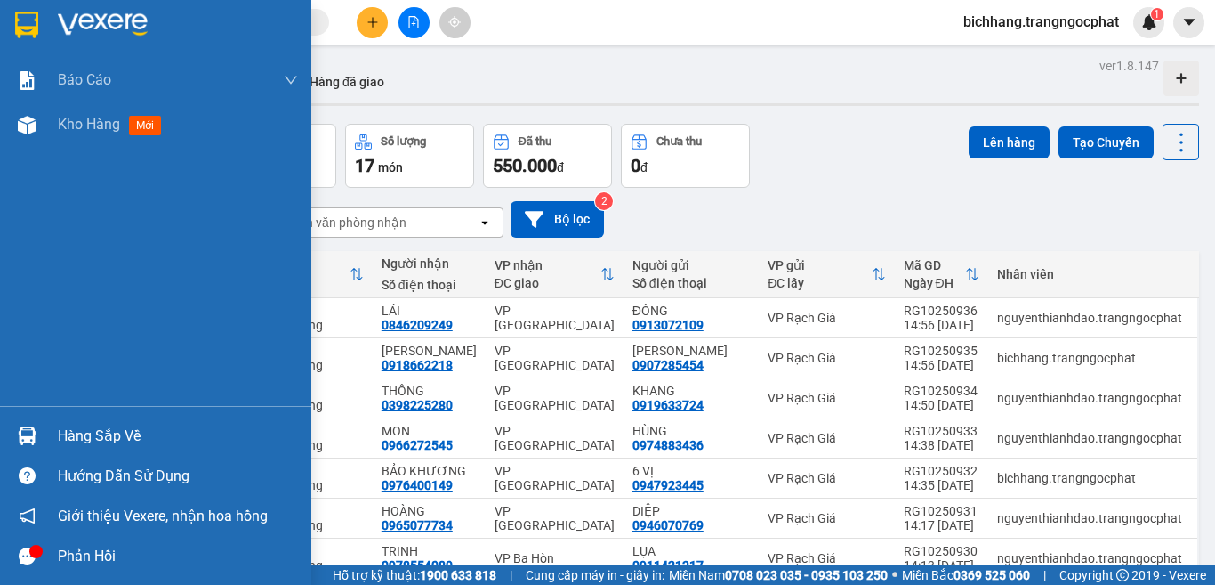
click at [104, 432] on div "Hàng sắp về" at bounding box center [178, 436] width 240 height 27
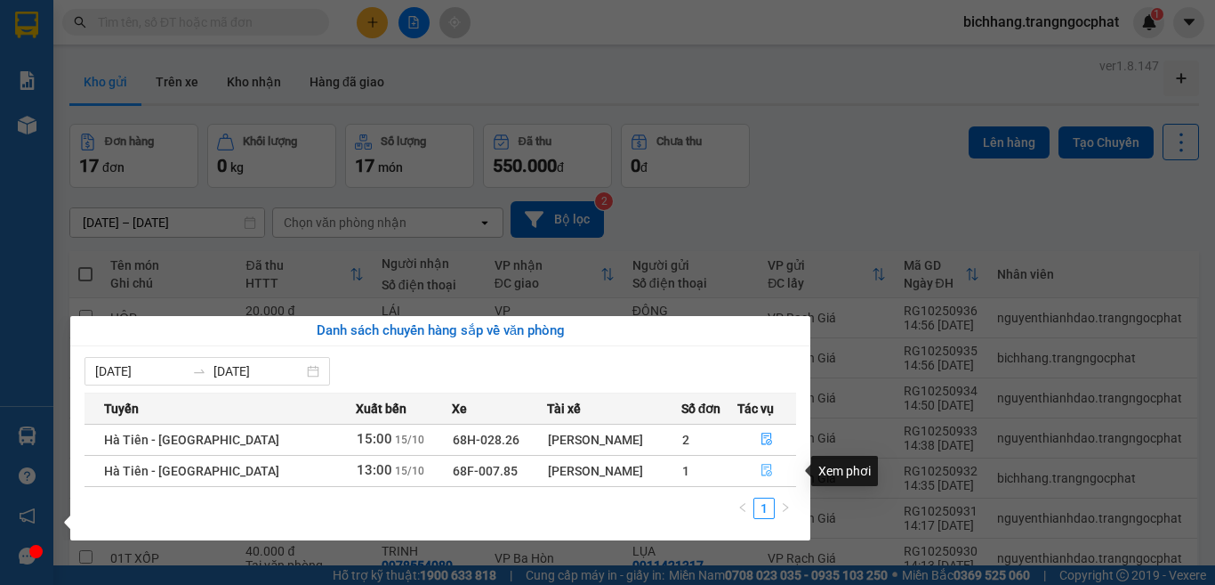
click at [754, 469] on button "button" at bounding box center [767, 470] width 58 height 28
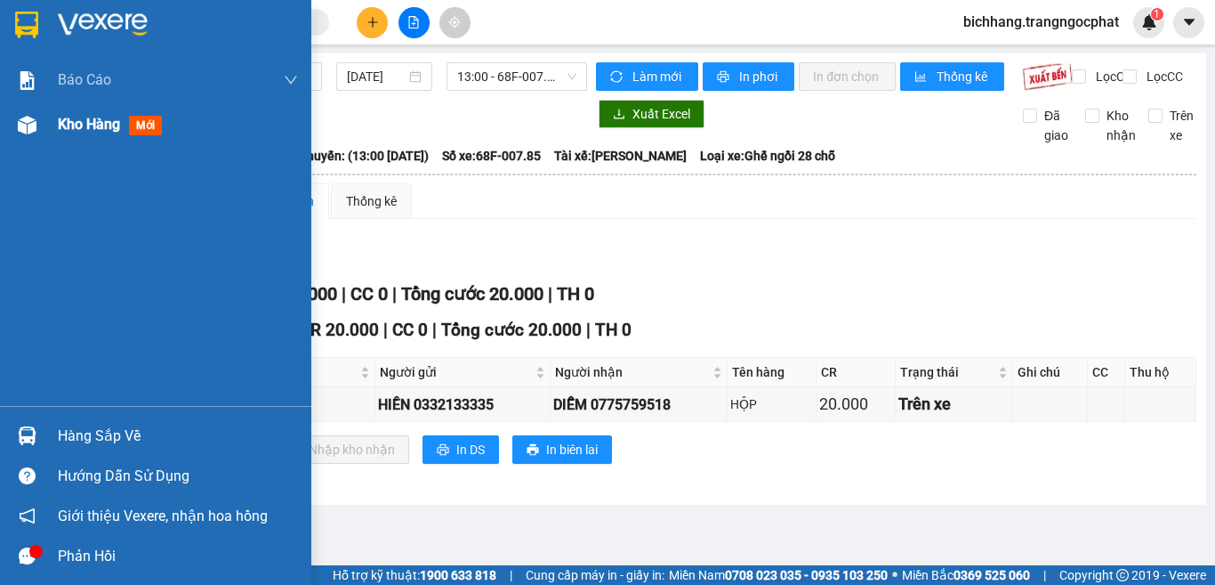
click at [100, 132] on span "Kho hàng" at bounding box center [89, 124] width 62 height 17
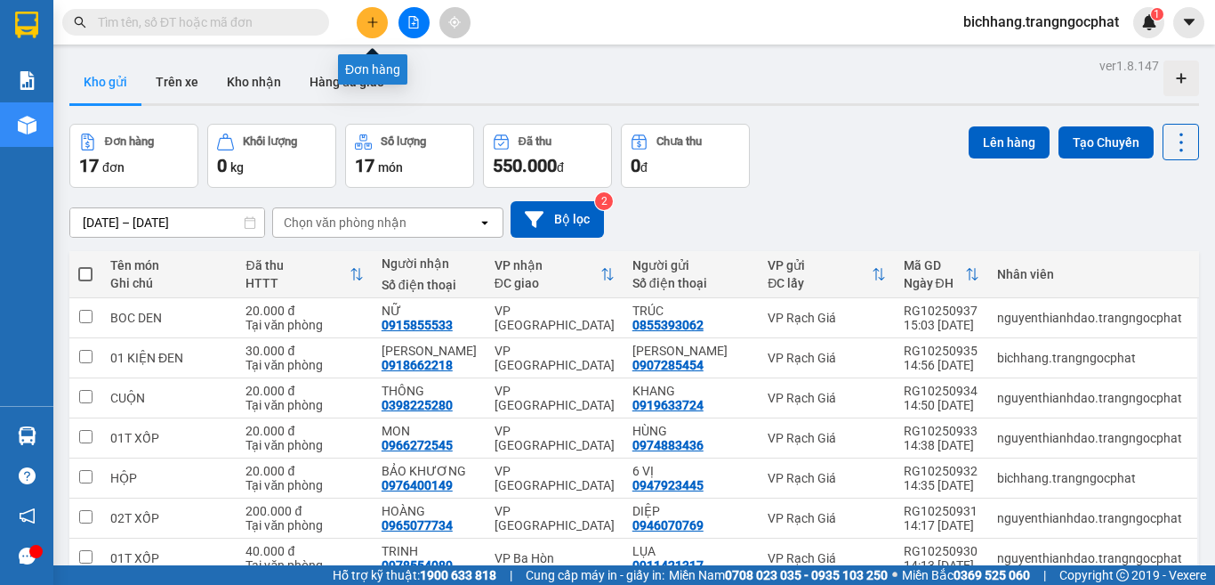
click at [371, 20] on icon "plus" at bounding box center [373, 22] width 12 height 12
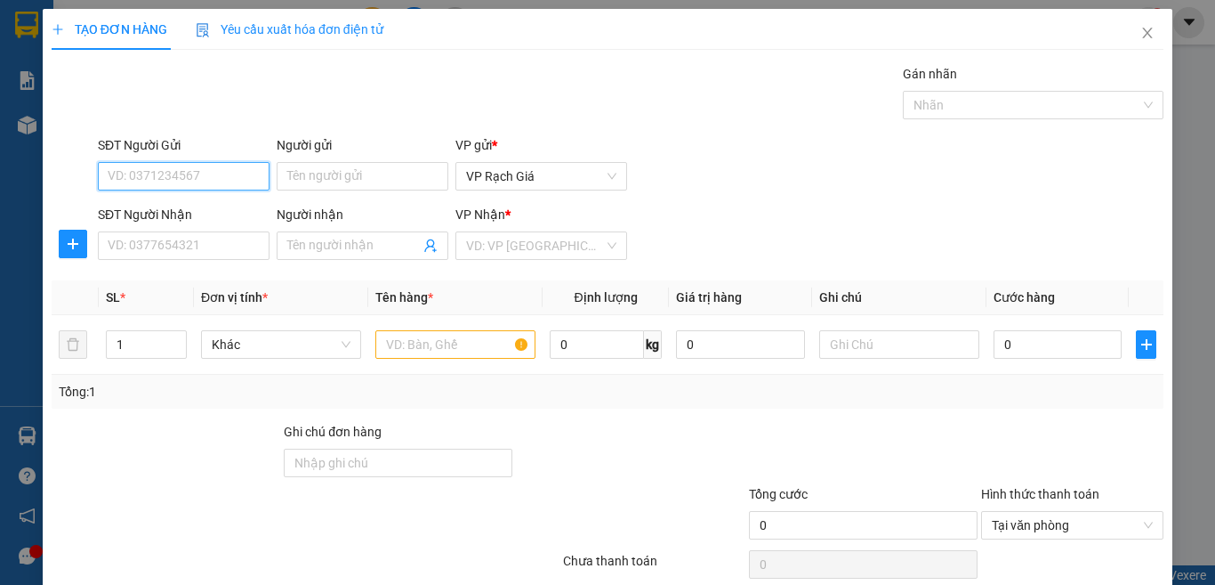
click at [215, 168] on input "SĐT Người Gửi" at bounding box center [184, 176] width 172 height 28
type input "0913966254"
click at [212, 206] on div "0913966254 - TÀI" at bounding box center [182, 212] width 148 height 20
type input "TÀI"
type input "0982139797"
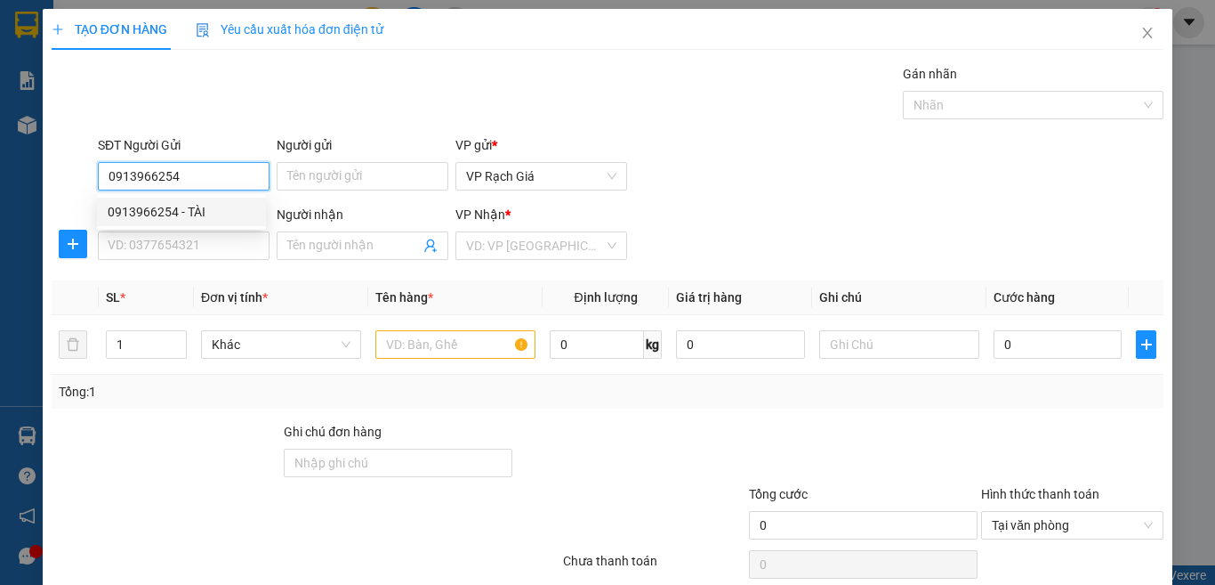
type input "Ý LÌNH"
type input "20.000"
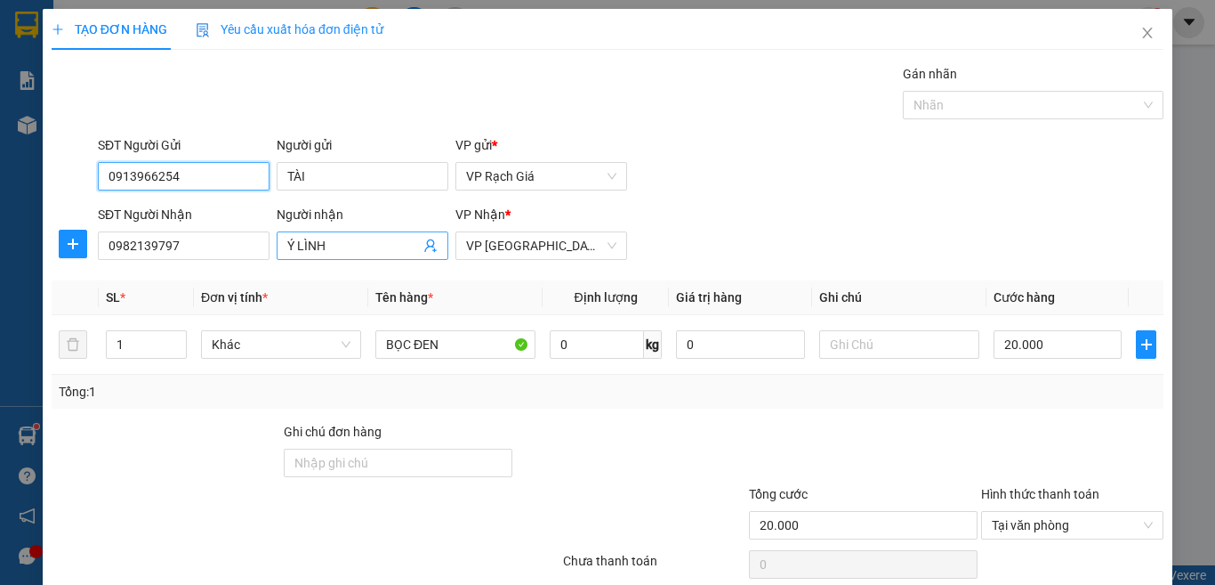
type input "0913966254"
click at [342, 251] on input "Ý LÌNH" at bounding box center [353, 246] width 133 height 20
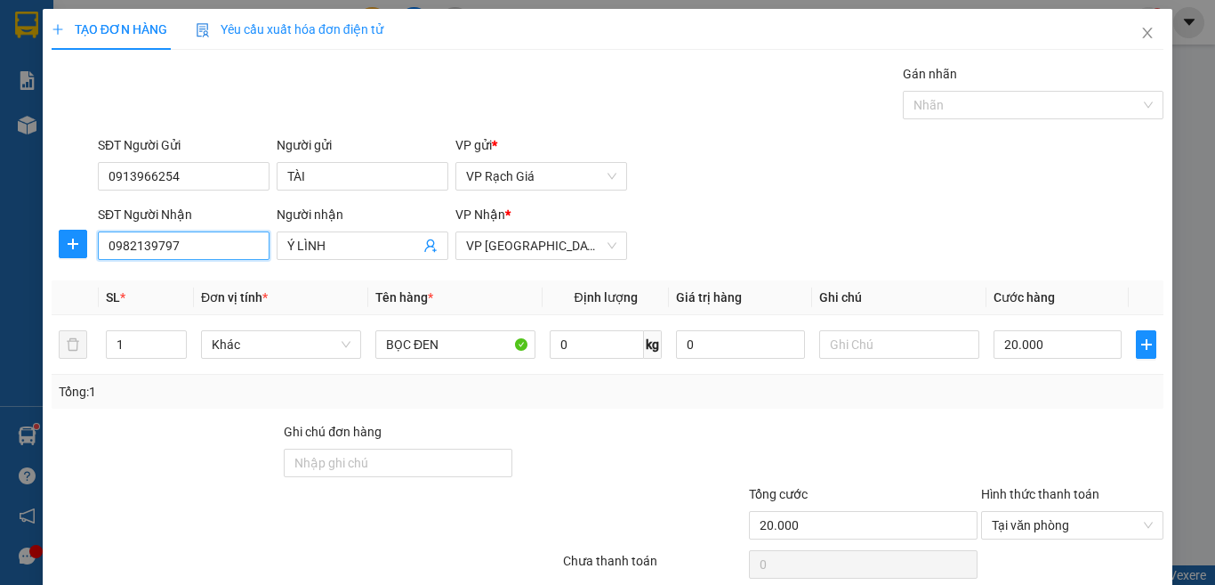
click at [222, 239] on input "0982139797" at bounding box center [184, 245] width 172 height 28
type input "0919163319"
click at [180, 280] on div "0919163319 - HIA MẾN" at bounding box center [182, 281] width 148 height 20
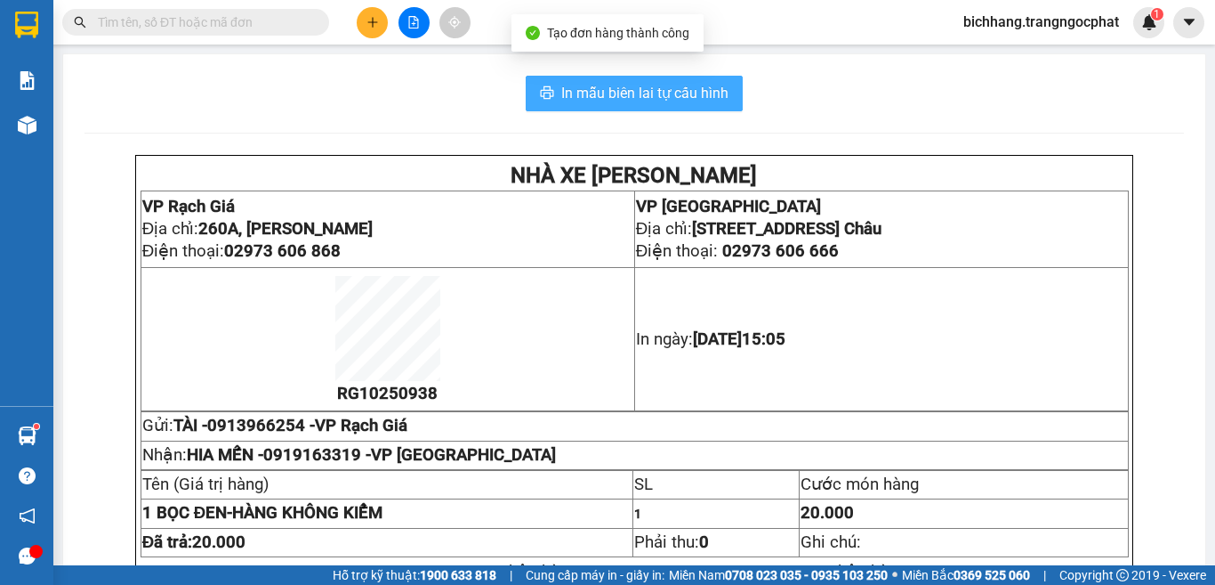
click at [658, 97] on span "In mẫu biên lai tự cấu hình" at bounding box center [644, 93] width 167 height 22
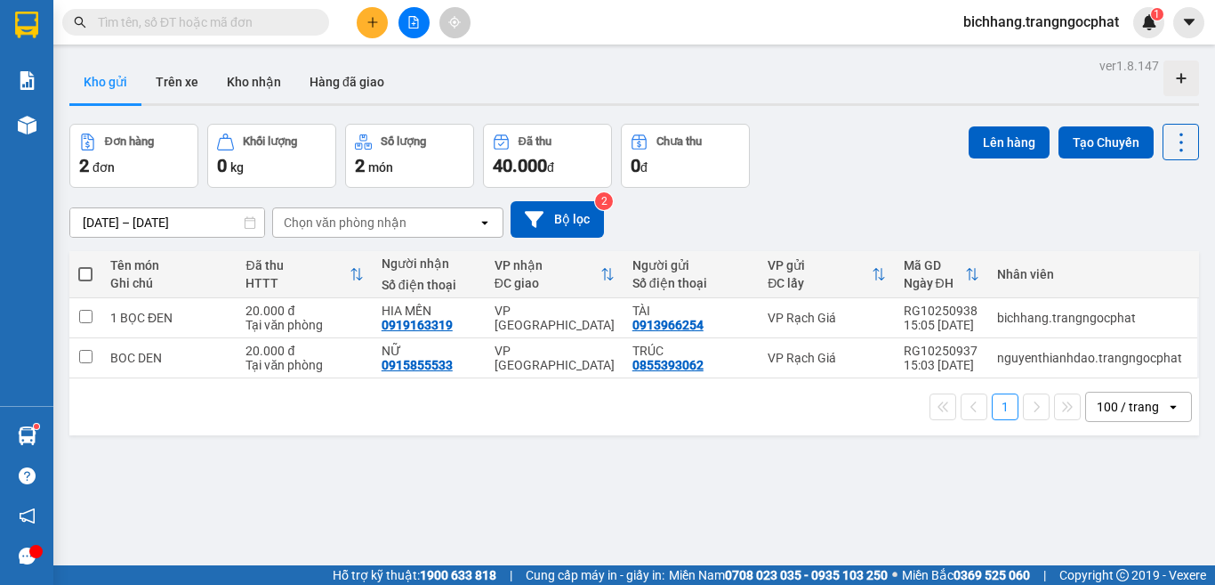
click at [304, 21] on input "text" at bounding box center [203, 22] width 210 height 20
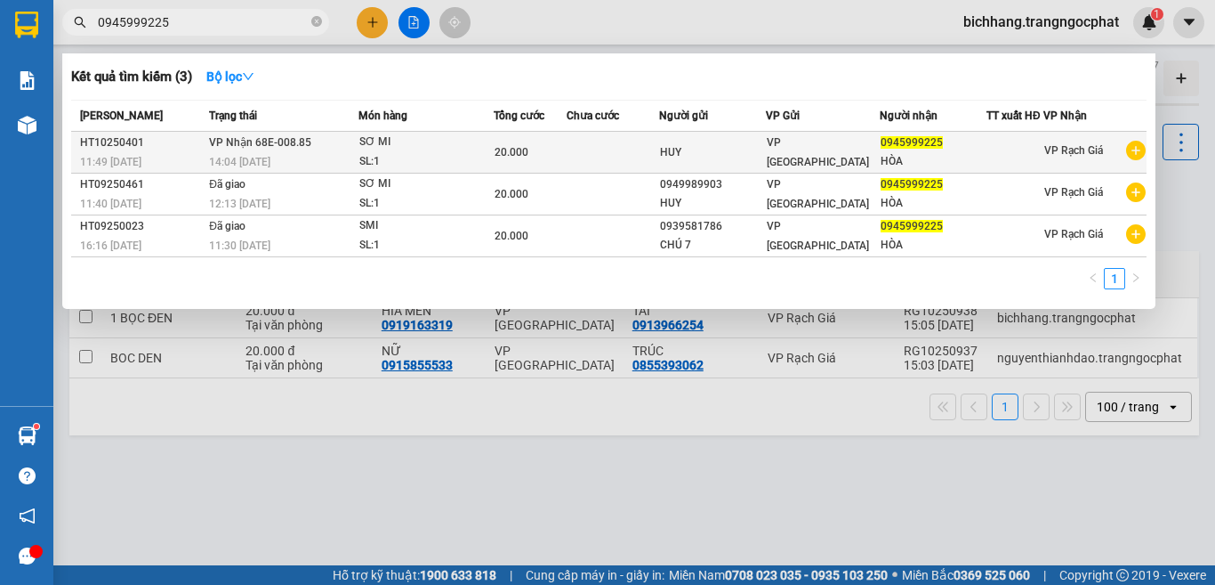
type input "0945999225"
click at [565, 159] on div "20.000" at bounding box center [530, 152] width 70 height 20
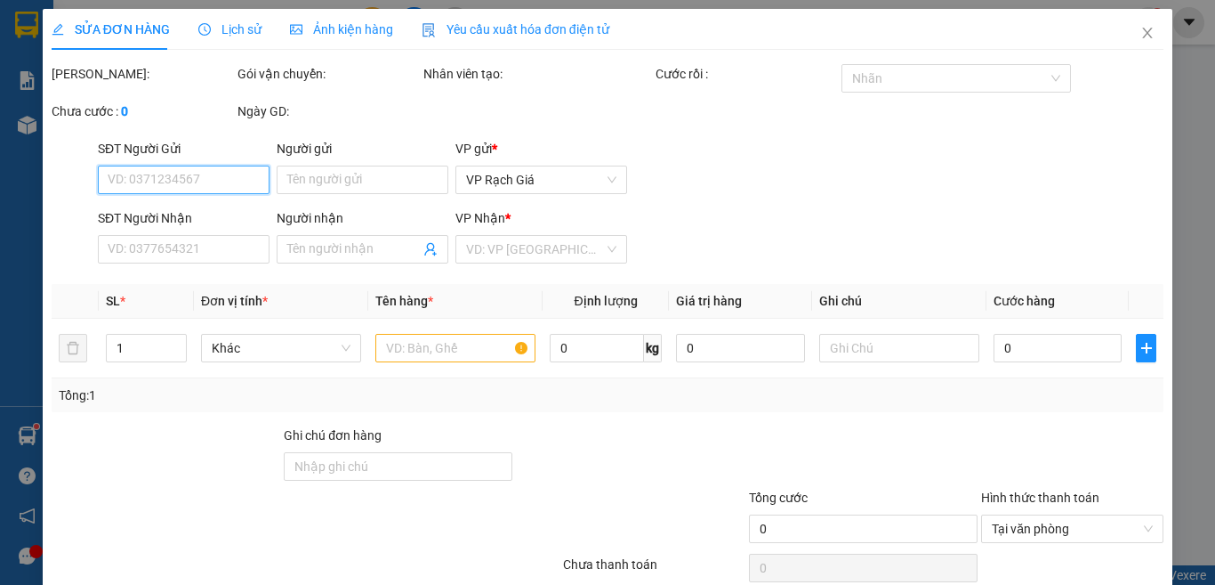
type input "HUY"
type input "0945999225"
type input "HÒA"
type input "20.000"
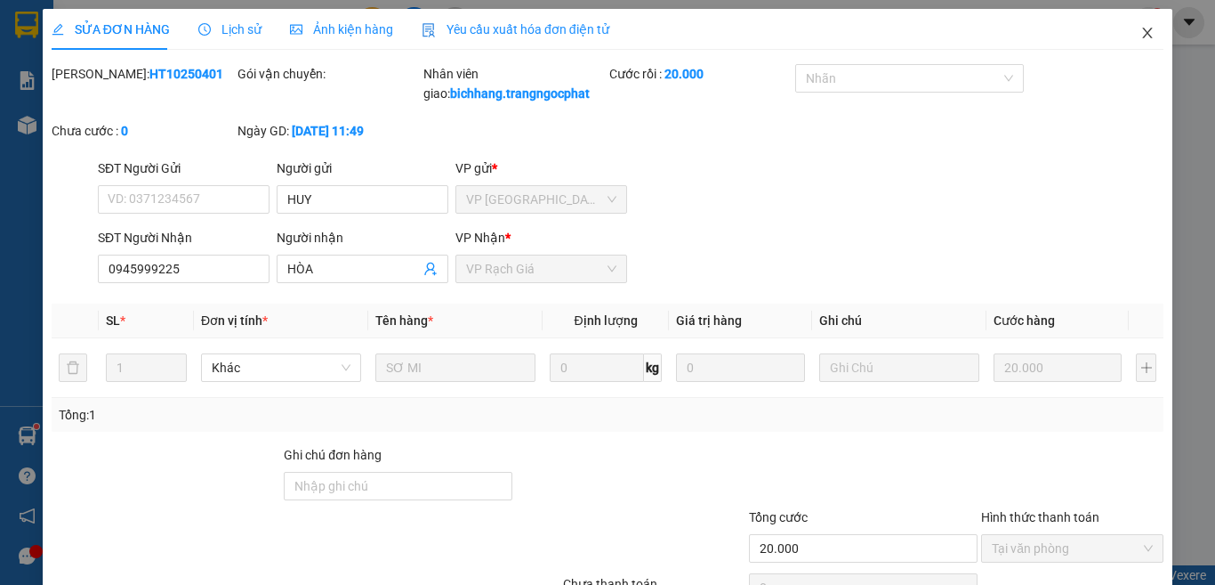
click at [1141, 32] on icon "close" at bounding box center [1148, 33] width 14 height 14
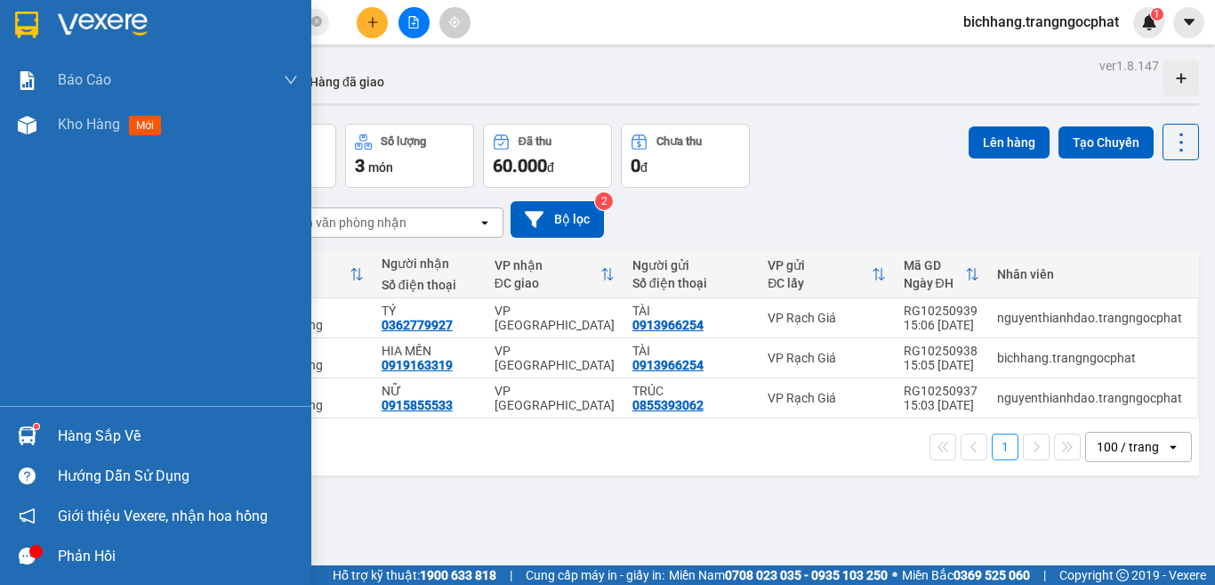
click at [104, 439] on div "Hàng sắp về" at bounding box center [178, 436] width 240 height 27
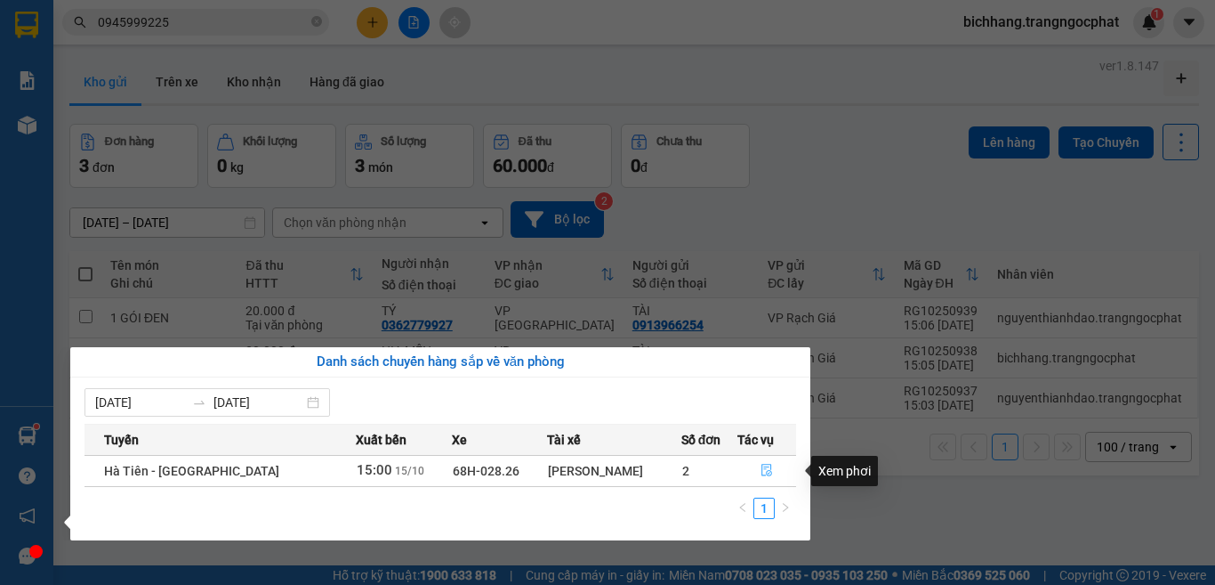
click at [764, 473] on icon "file-done" at bounding box center [767, 470] width 12 height 12
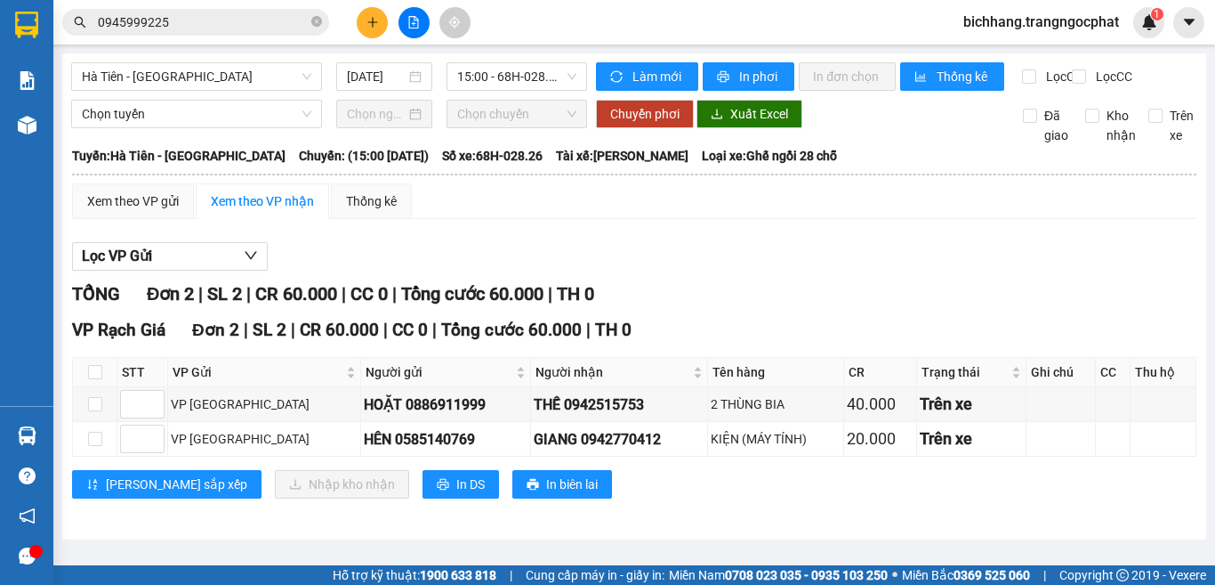
click at [372, 21] on icon "plus" at bounding box center [373, 22] width 12 height 12
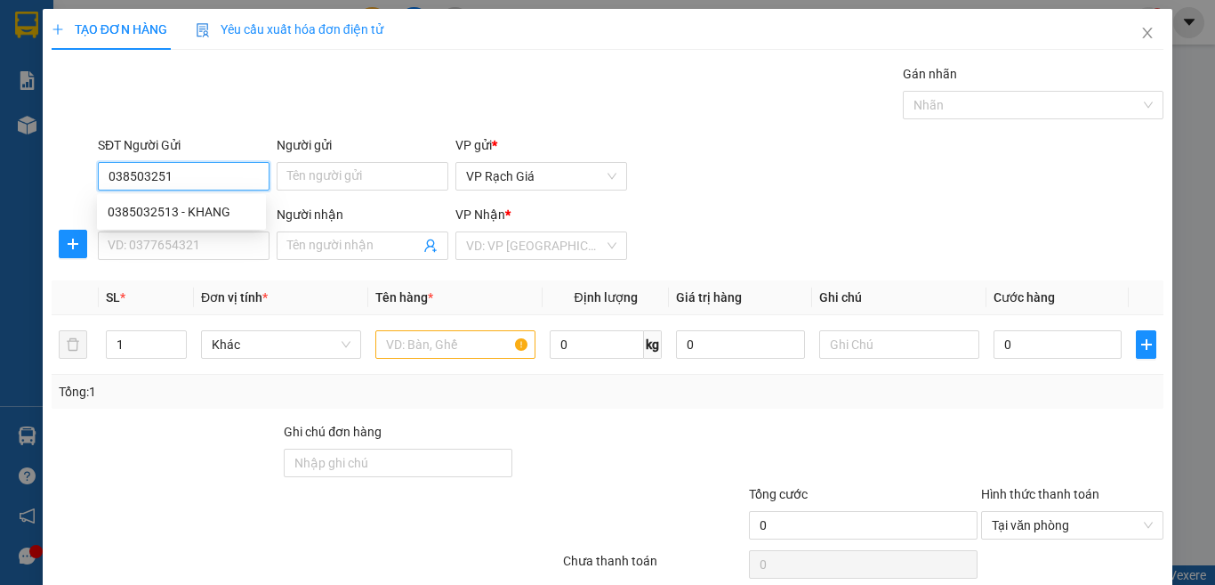
type input "0385032513"
click at [240, 204] on div "0385032513 - KHANG" at bounding box center [182, 212] width 148 height 20
type input "KHANG"
type input "0986815721"
type input "THẢO"
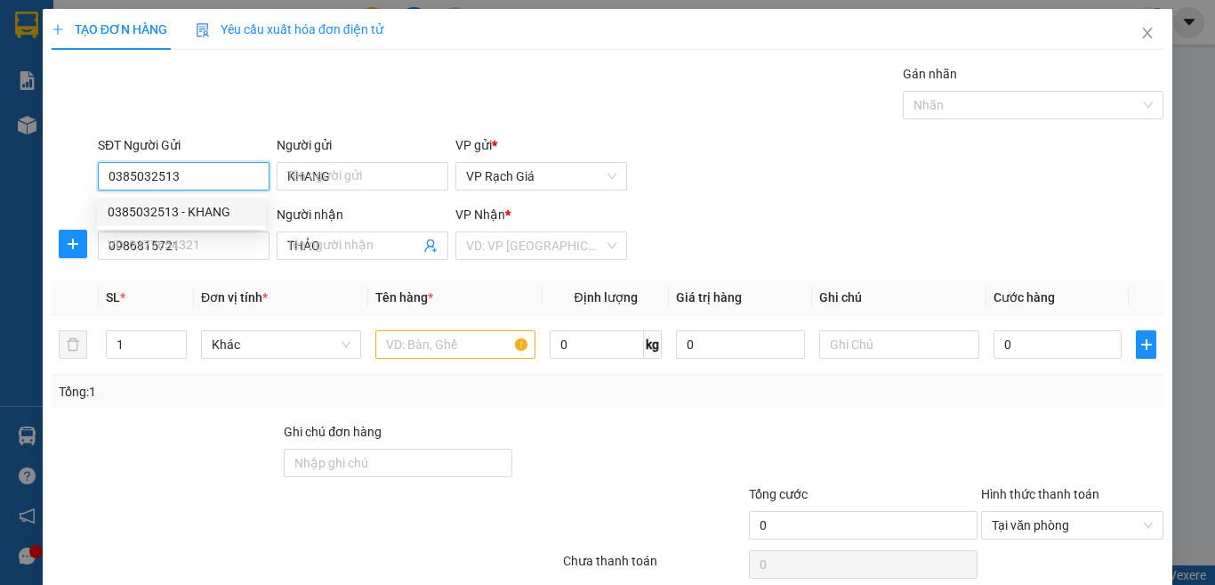
type input "20.000"
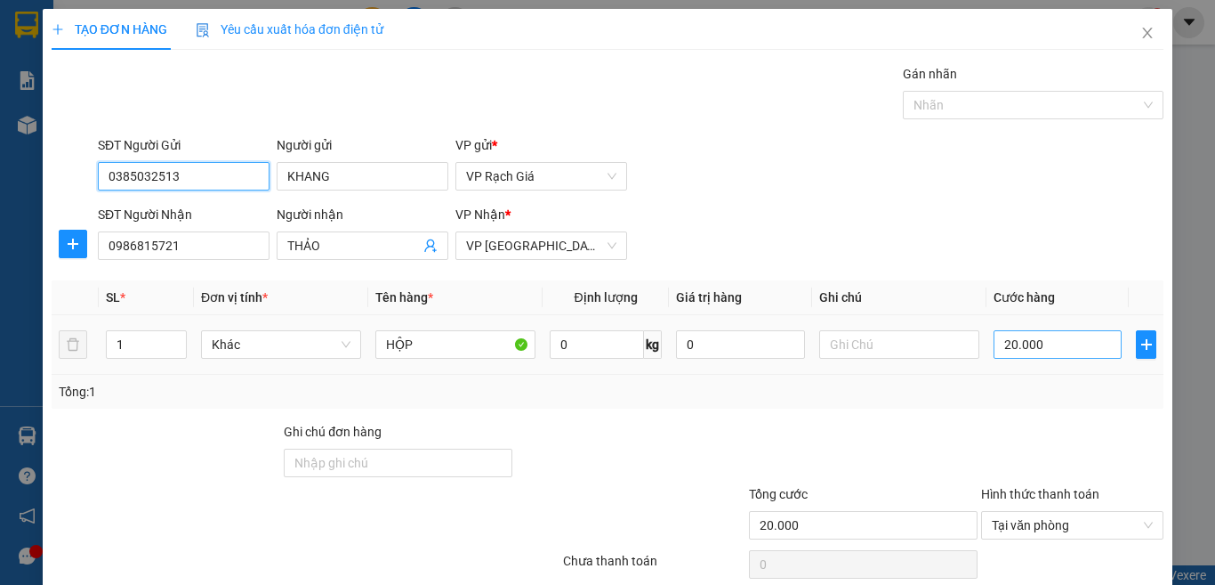
scroll to position [129, 0]
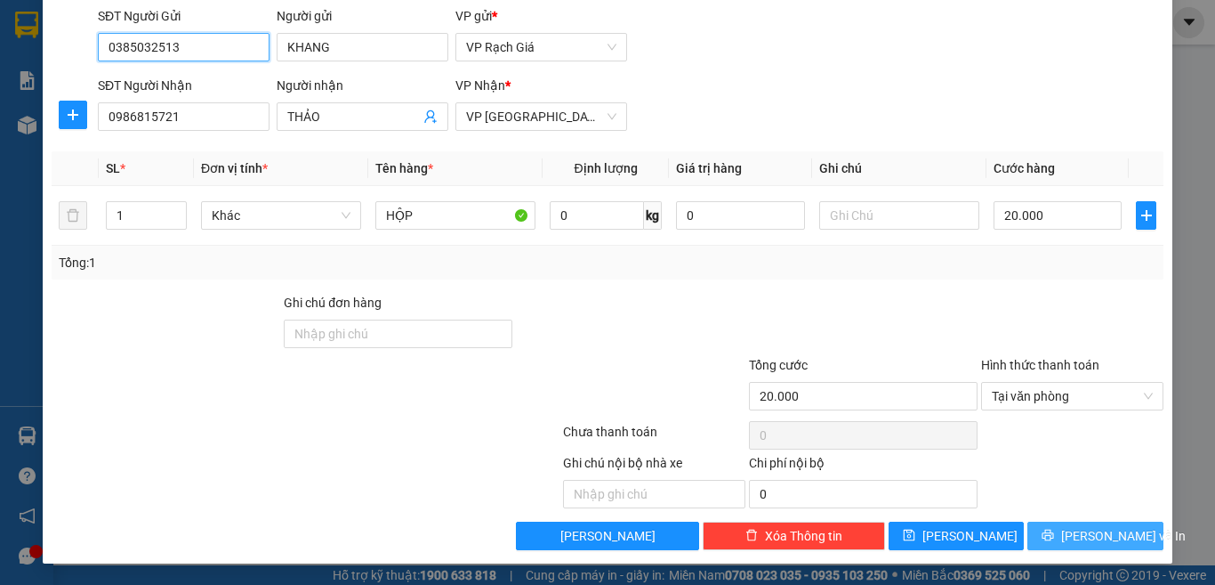
type input "0385032513"
click at [1054, 531] on icon "printer" at bounding box center [1048, 534] width 12 height 12
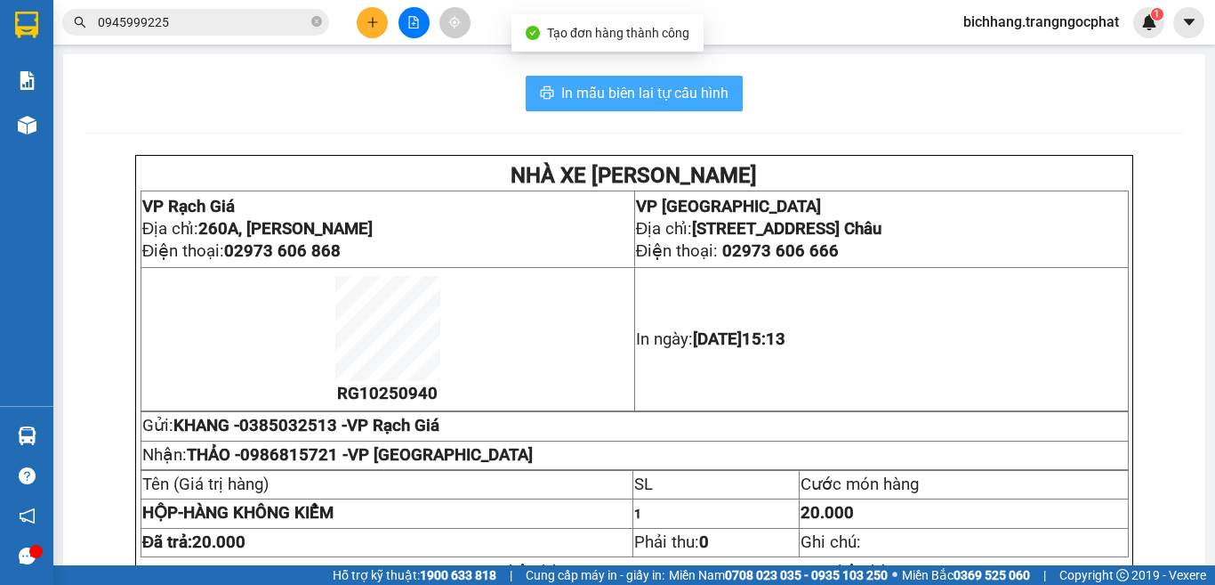
click at [669, 85] on span "In mẫu biên lai tự cấu hình" at bounding box center [644, 93] width 167 height 22
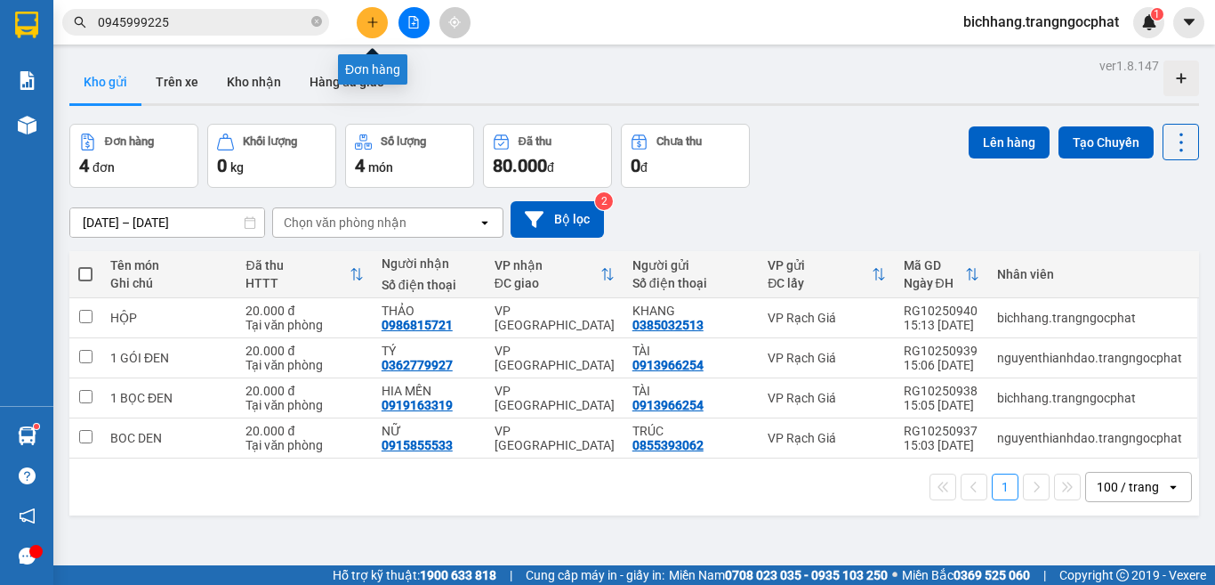
click at [367, 28] on button at bounding box center [372, 22] width 31 height 31
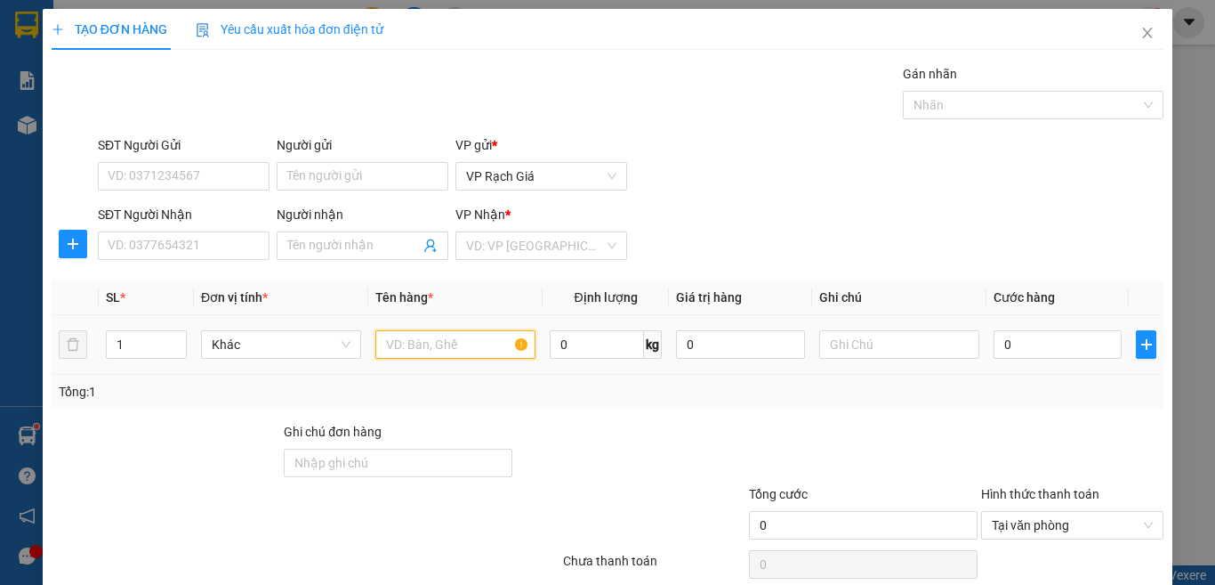
click at [398, 343] on input "text" at bounding box center [455, 344] width 160 height 28
type input "BỌC"
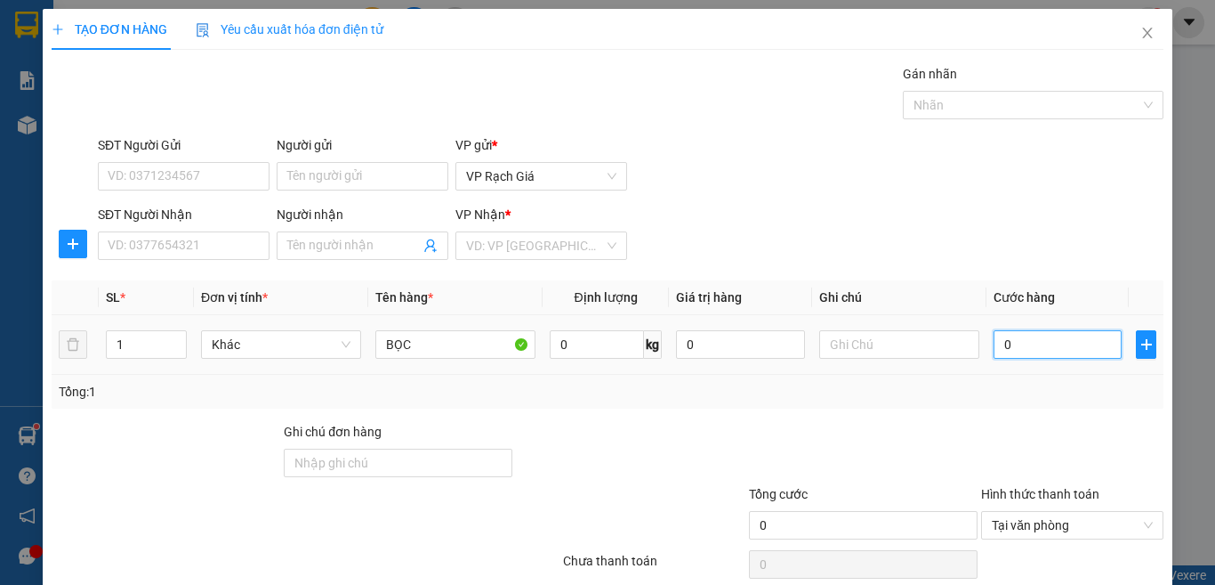
click at [1004, 353] on input "0" at bounding box center [1058, 344] width 128 height 28
type input "2"
type input "20"
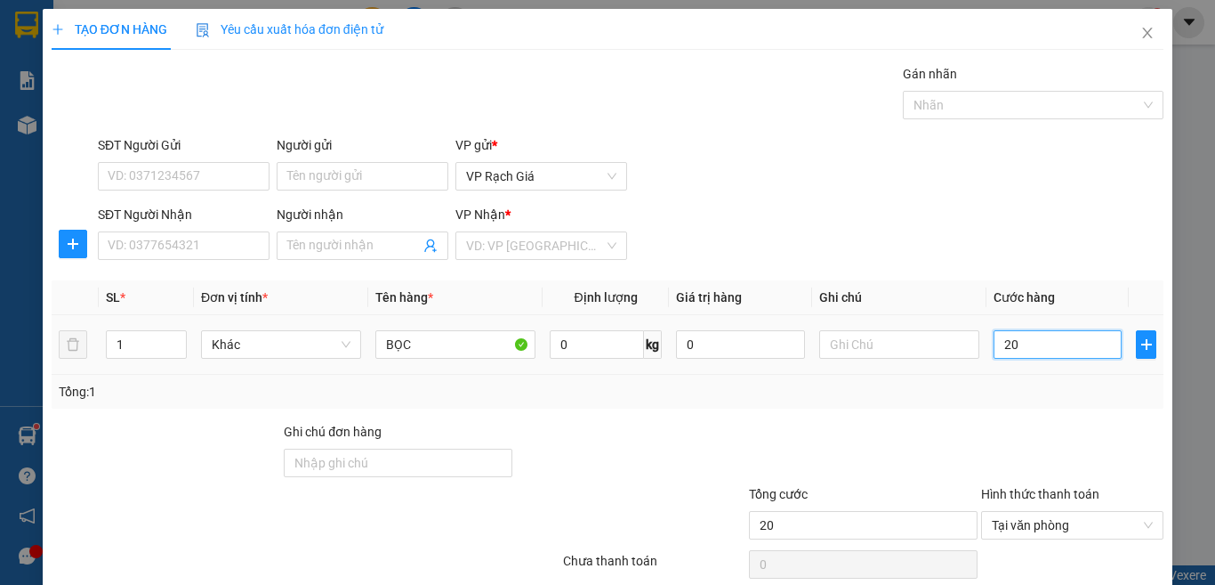
type input "200"
type input "2.000"
type input "20.000"
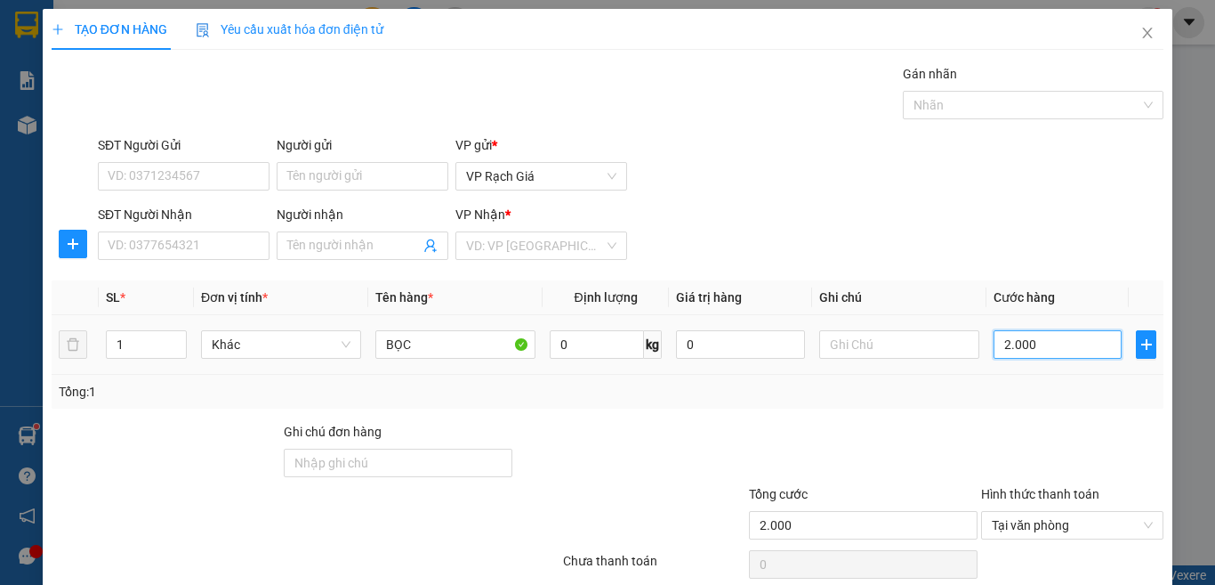
type input "20.000"
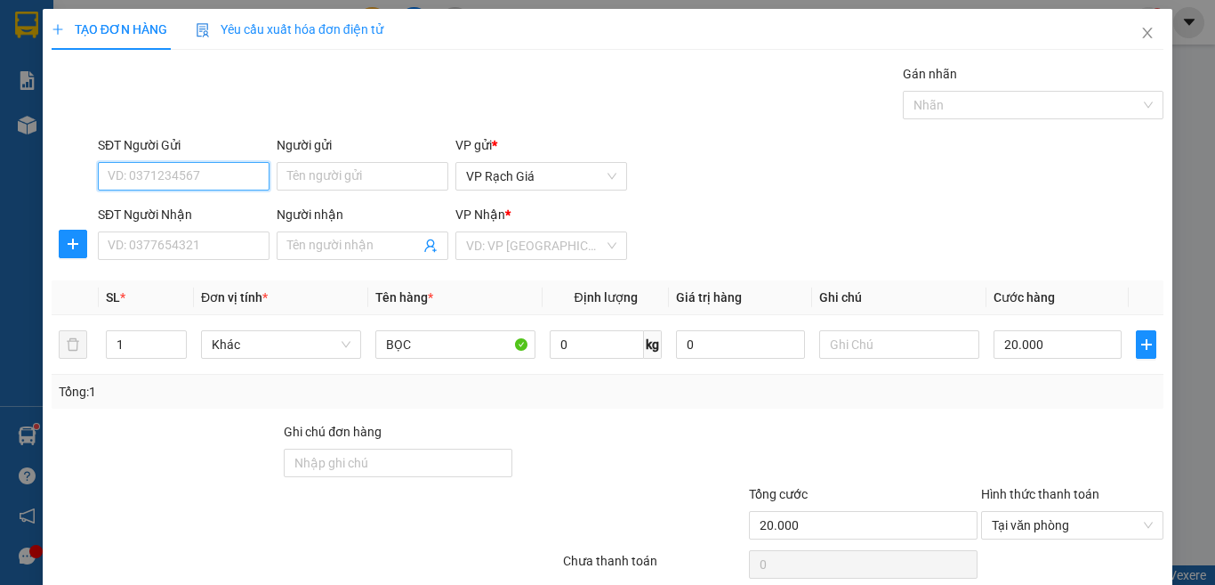
click at [246, 165] on input "SĐT Người Gửi" at bounding box center [184, 176] width 172 height 28
type input "0856121256"
click at [217, 207] on div "0856121256 - TIÊN" at bounding box center [182, 212] width 148 height 20
type input "TIÊN"
type input "0987171663"
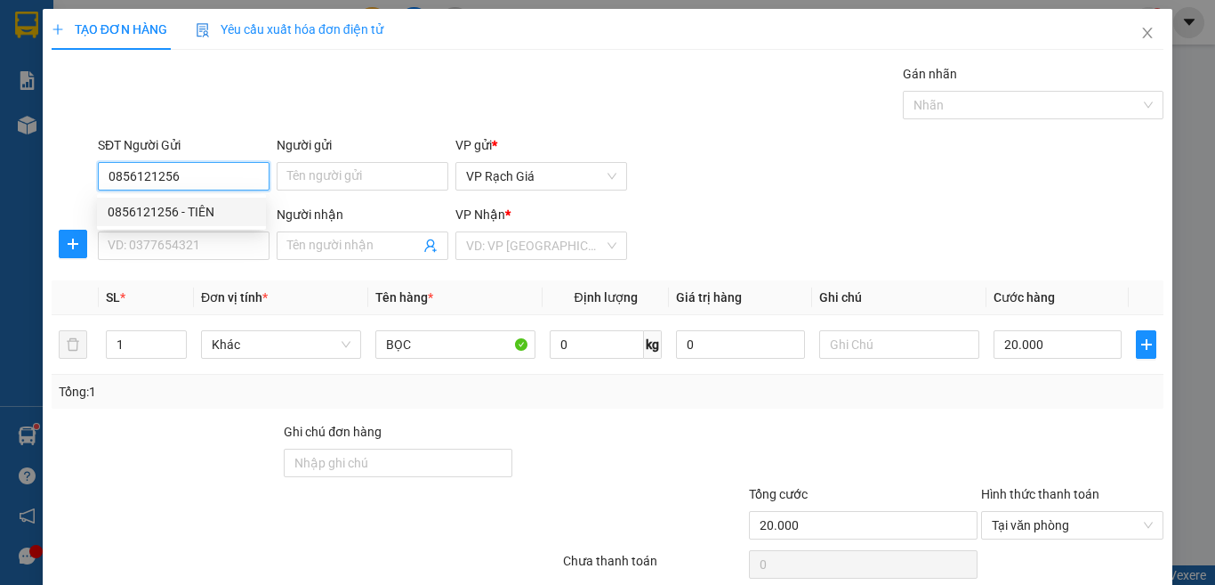
type input "OAnh"
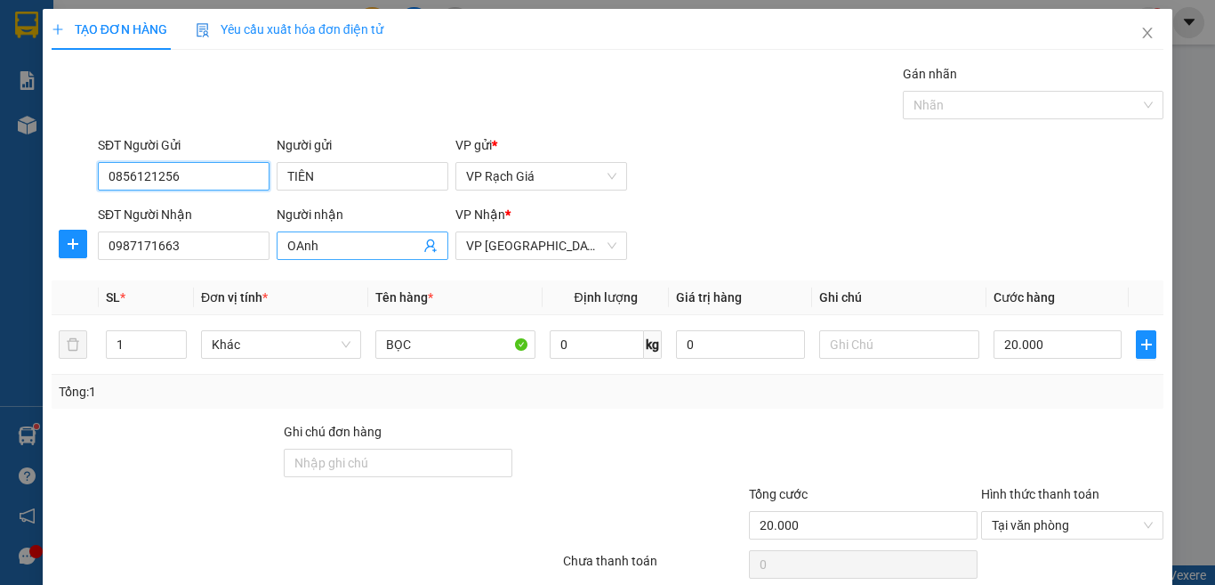
type input "0856121256"
click at [351, 256] on span "OAnh" at bounding box center [363, 245] width 172 height 28
type input "O"
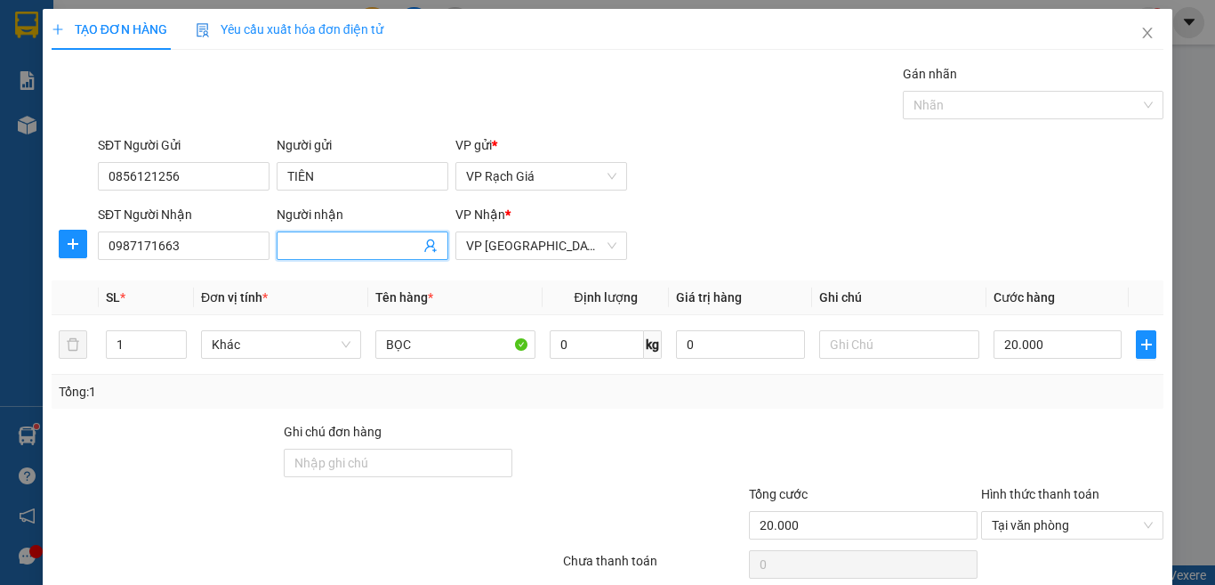
type input "0"
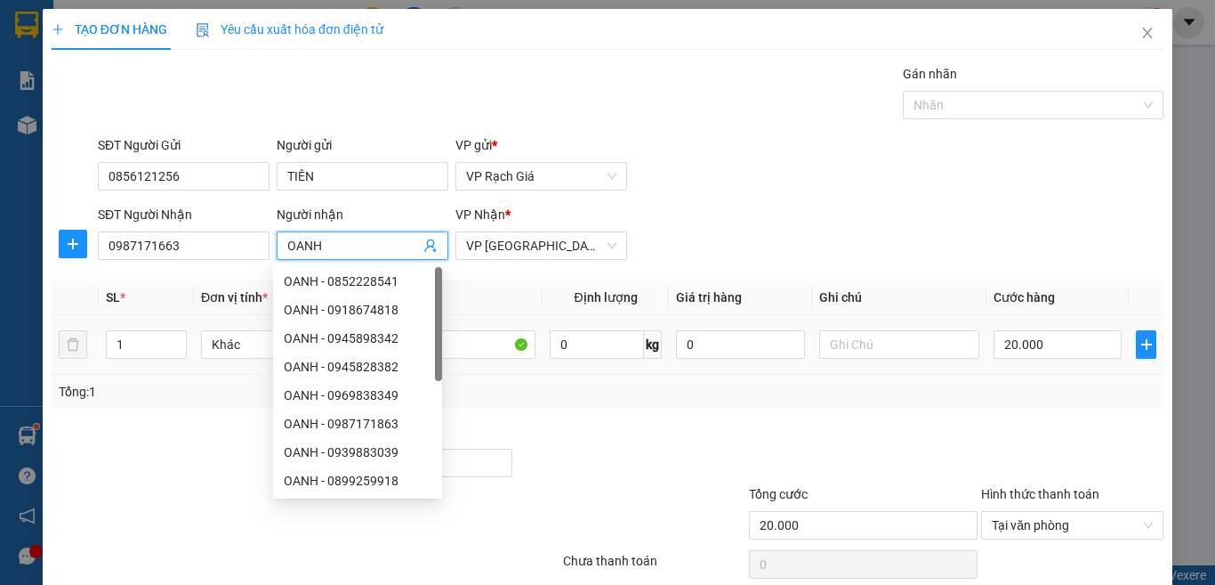
scroll to position [129, 0]
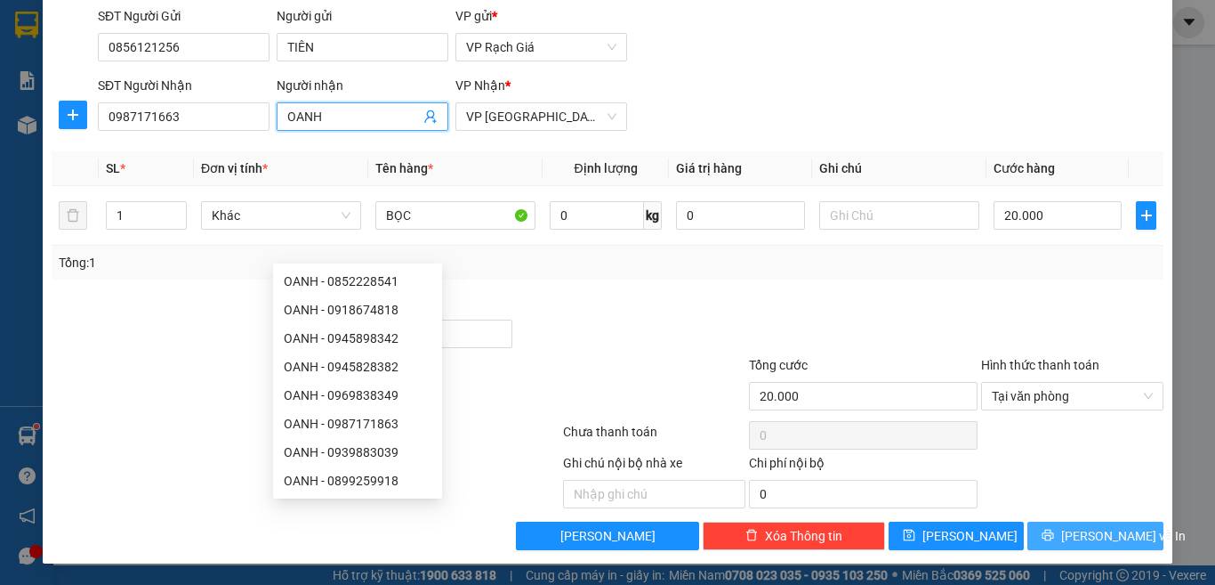
type input "OANH"
click at [1046, 537] on button "[PERSON_NAME] và In" at bounding box center [1096, 535] width 136 height 28
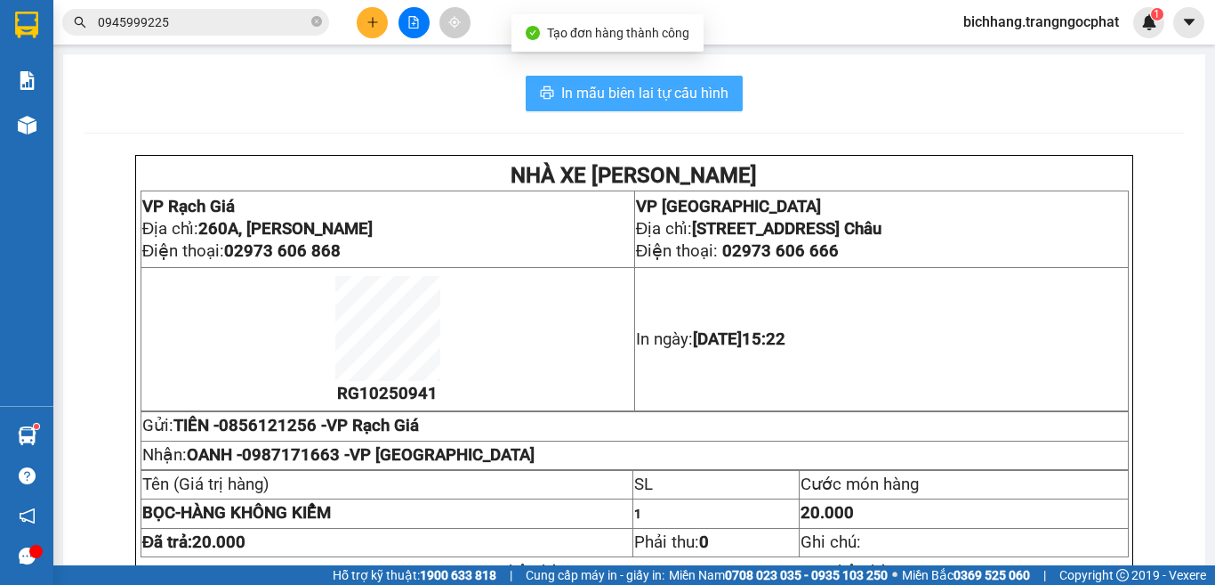
click at [662, 97] on span "In mẫu biên lai tự cấu hình" at bounding box center [644, 93] width 167 height 22
